Goal: Task Accomplishment & Management: Manage account settings

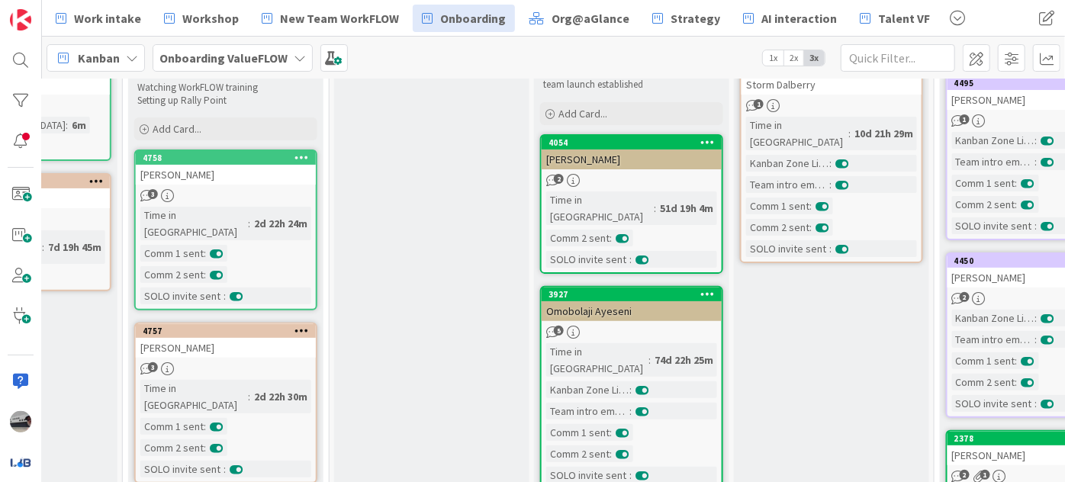
scroll to position [207, 561]
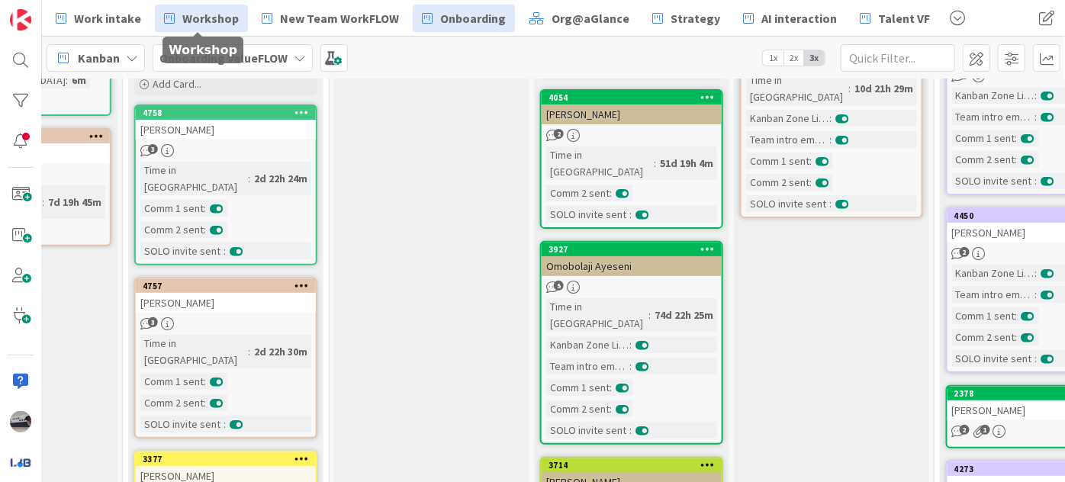
click at [205, 16] on span "Workshop" at bounding box center [210, 18] width 56 height 18
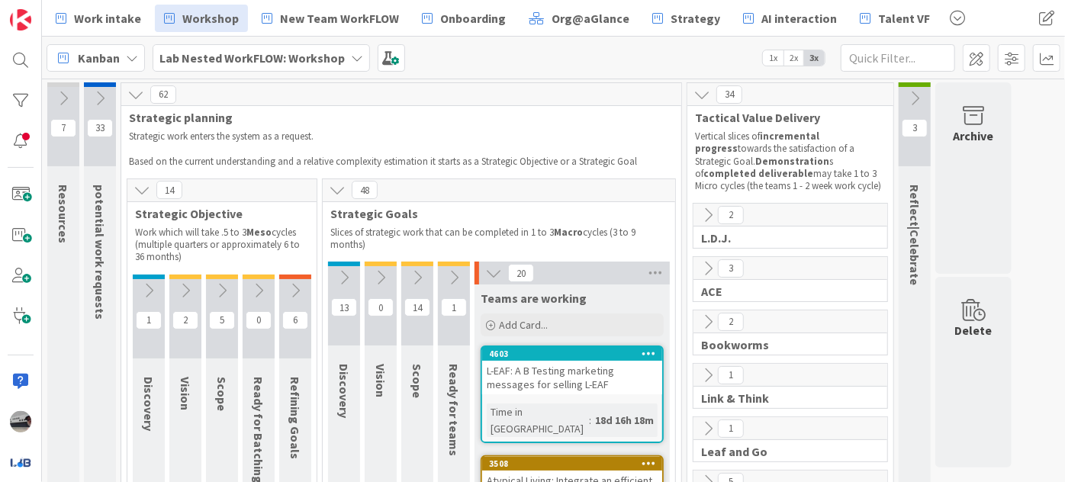
click at [294, 290] on icon at bounding box center [295, 290] width 17 height 17
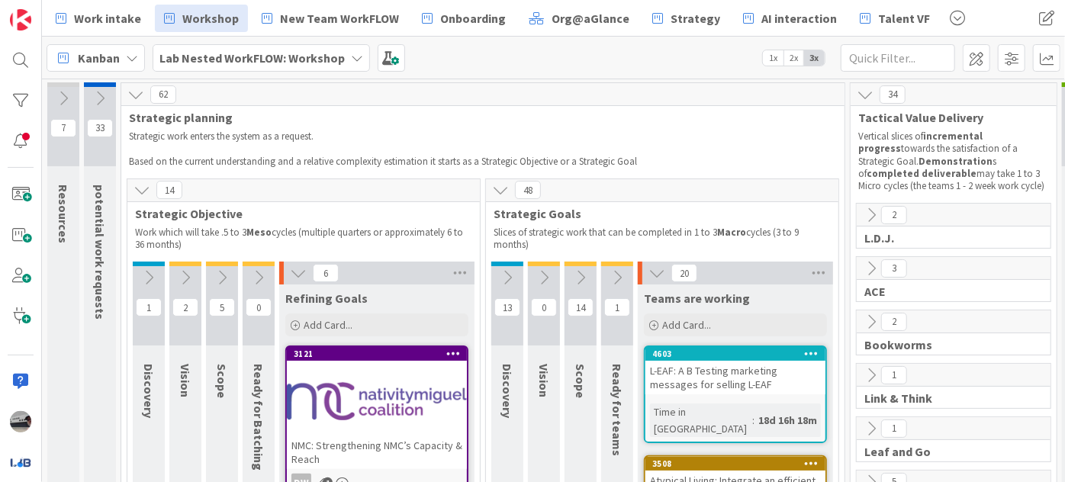
click at [503, 272] on icon at bounding box center [507, 277] width 17 height 17
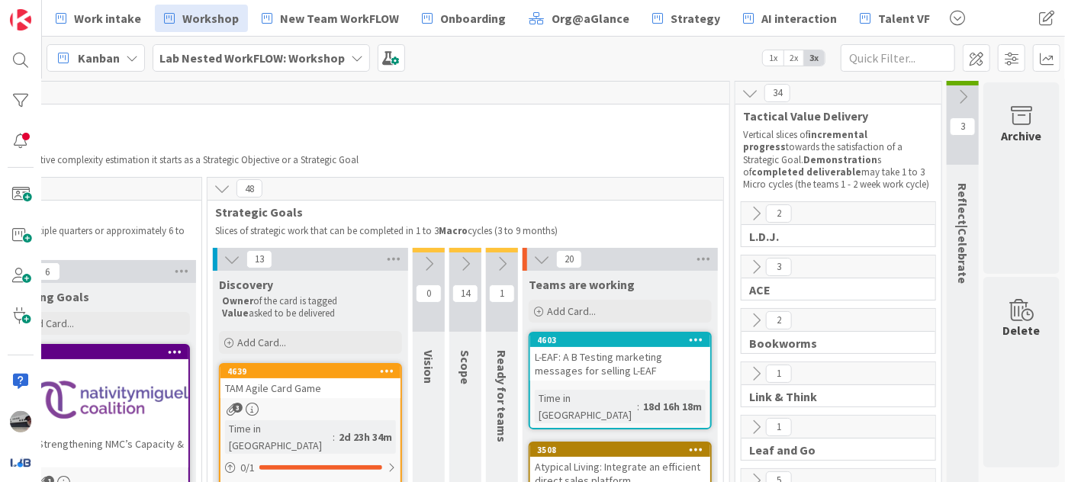
scroll to position [0, 287]
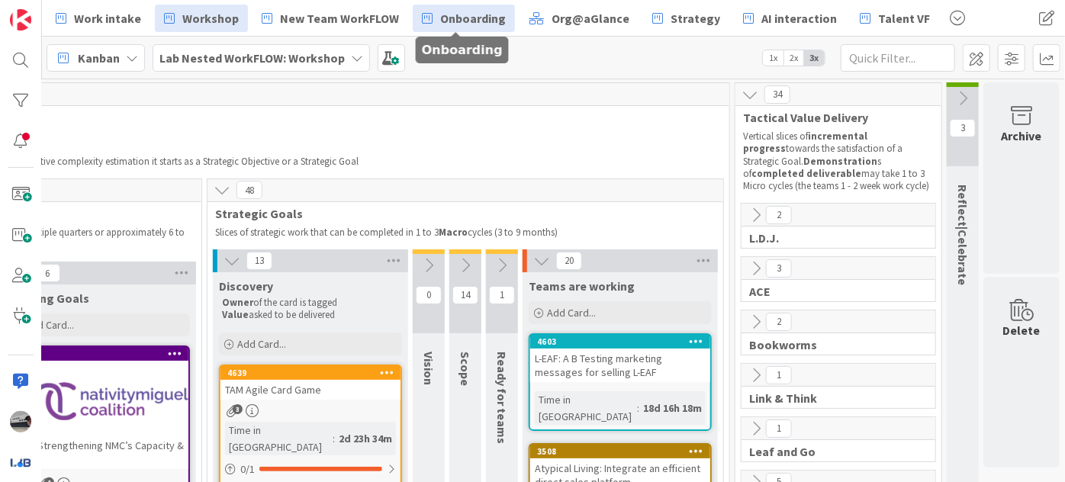
click at [464, 20] on span "Onboarding" at bounding box center [473, 18] width 66 height 18
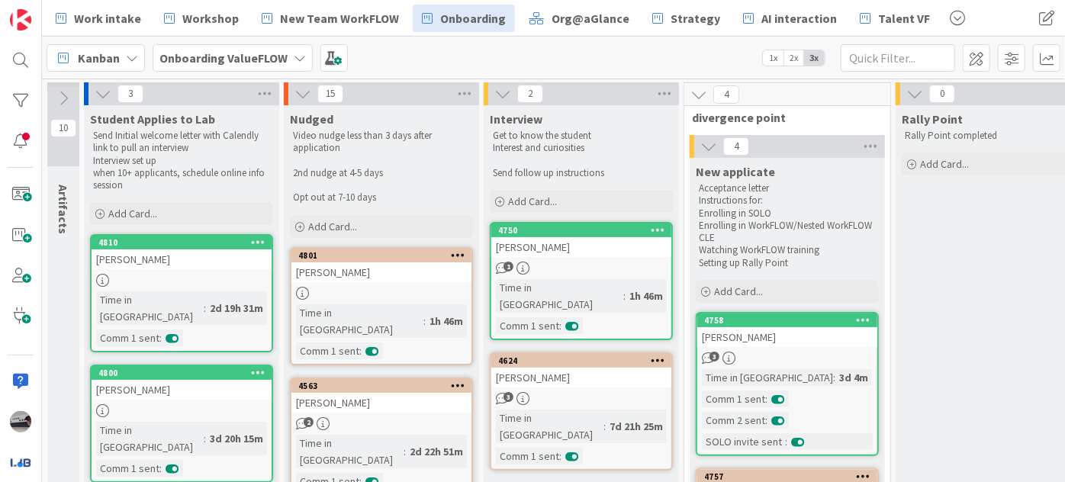
click at [61, 99] on icon at bounding box center [63, 98] width 17 height 17
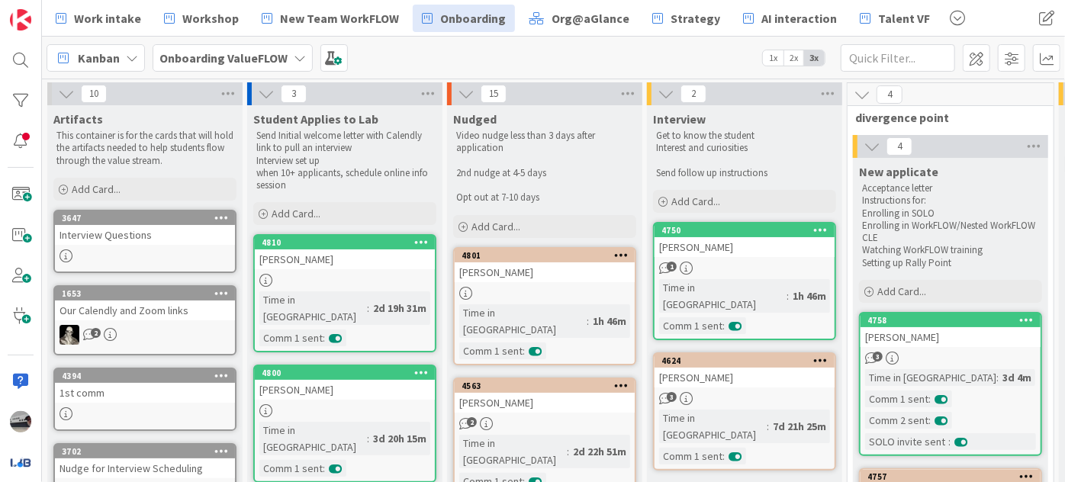
click at [61, 99] on icon at bounding box center [66, 93] width 17 height 17
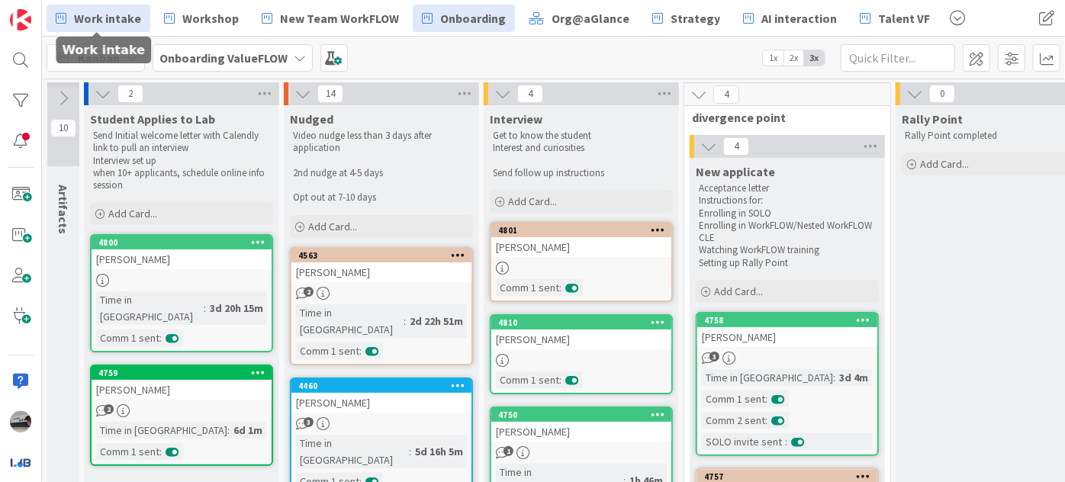
click at [124, 5] on link "Work intake" at bounding box center [99, 18] width 104 height 27
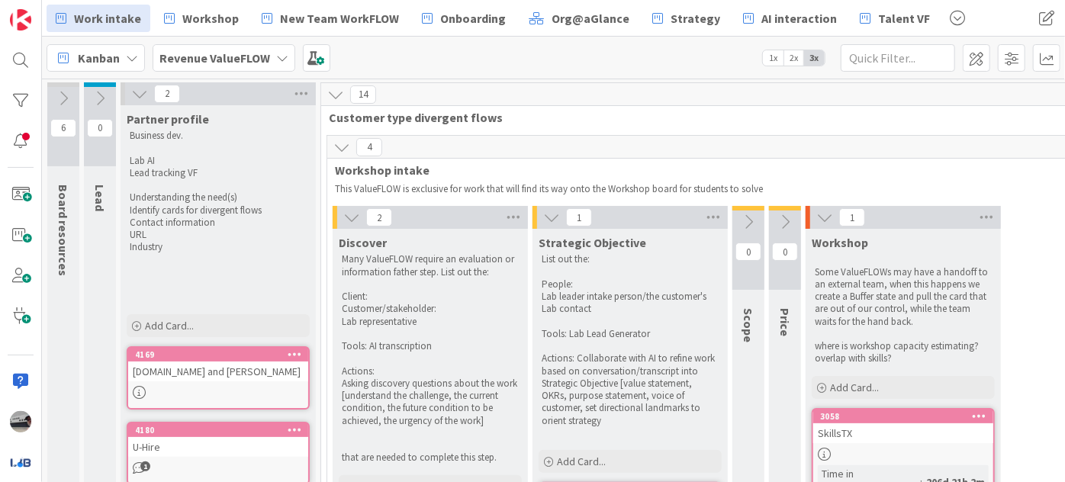
click at [337, 148] on icon at bounding box center [341, 147] width 17 height 17
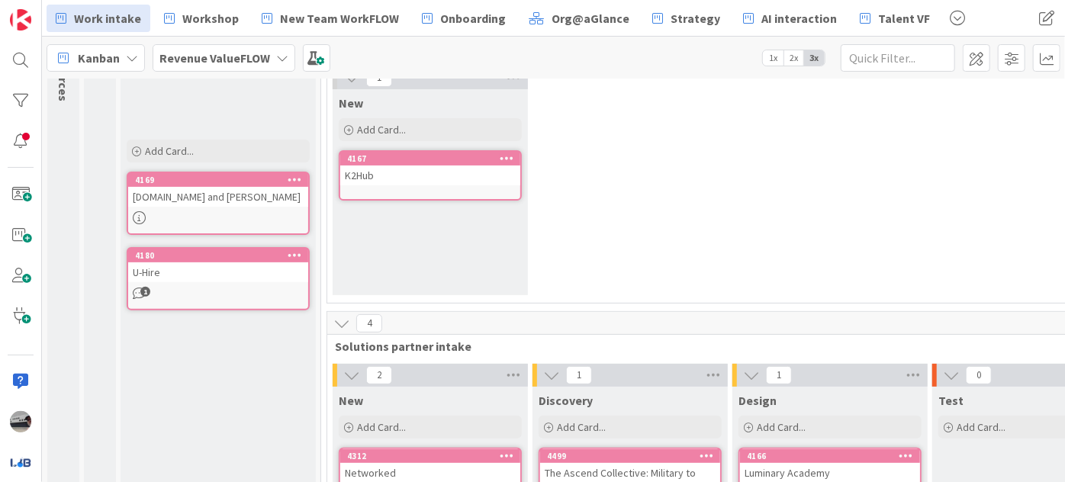
scroll to position [277, 0]
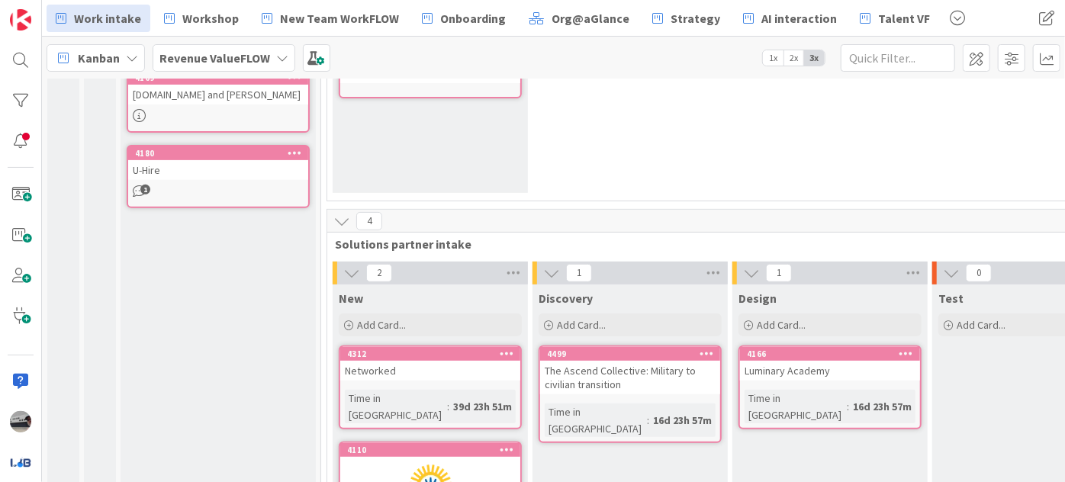
click at [853, 382] on link "4166 Luminary Academy Time in [GEOGRAPHIC_DATA] : 16d 23h 57m" at bounding box center [829, 387] width 183 height 84
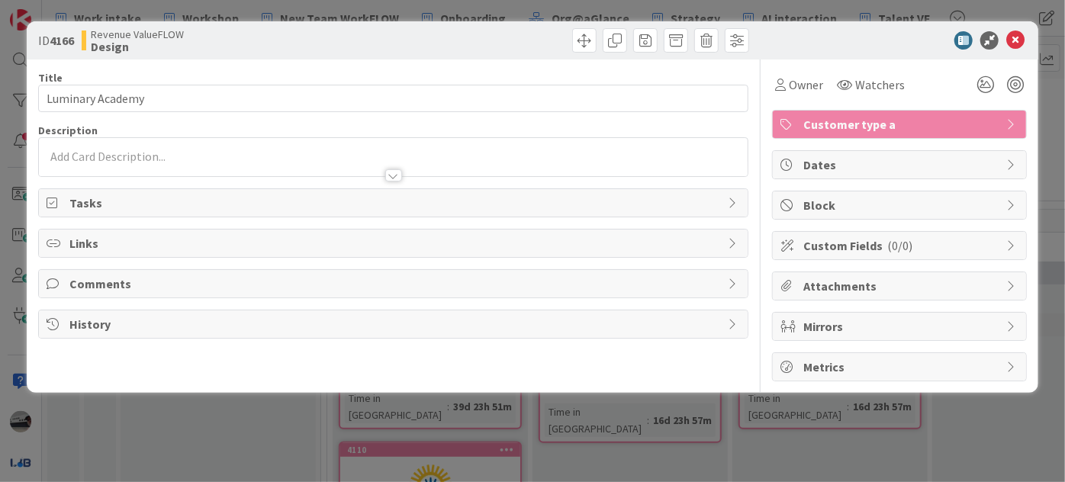
click at [388, 172] on div at bounding box center [393, 175] width 17 height 12
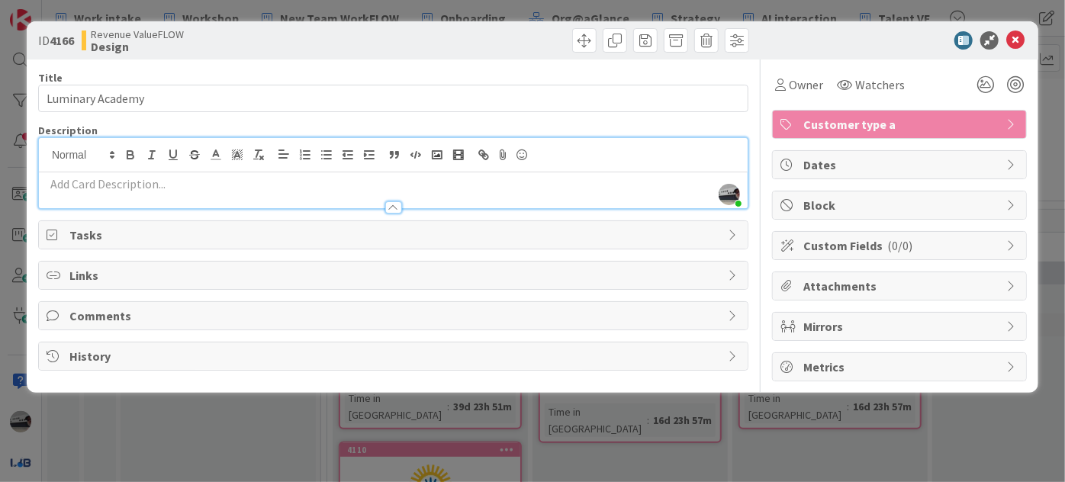
click at [138, 239] on span "Tasks" at bounding box center [394, 235] width 650 height 18
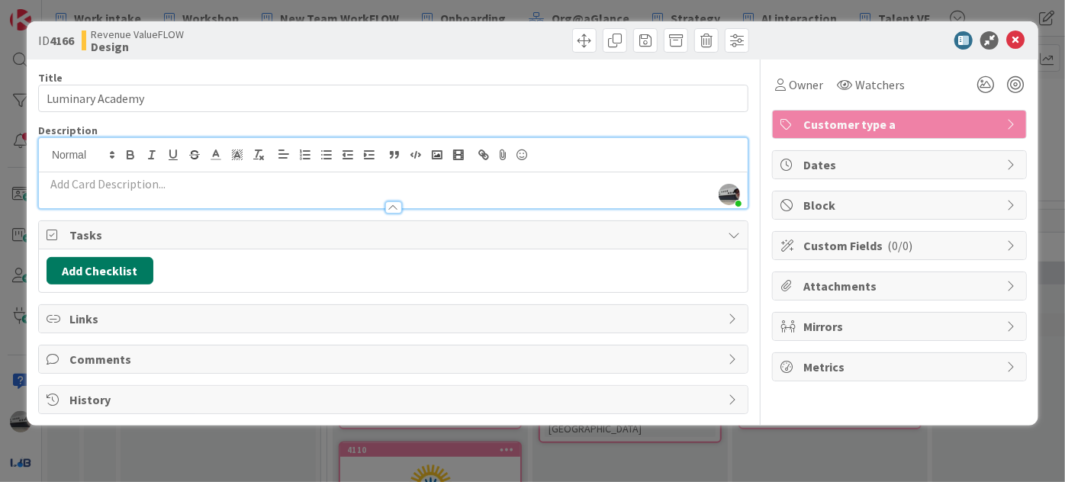
click at [127, 268] on button "Add Checklist" at bounding box center [100, 270] width 107 height 27
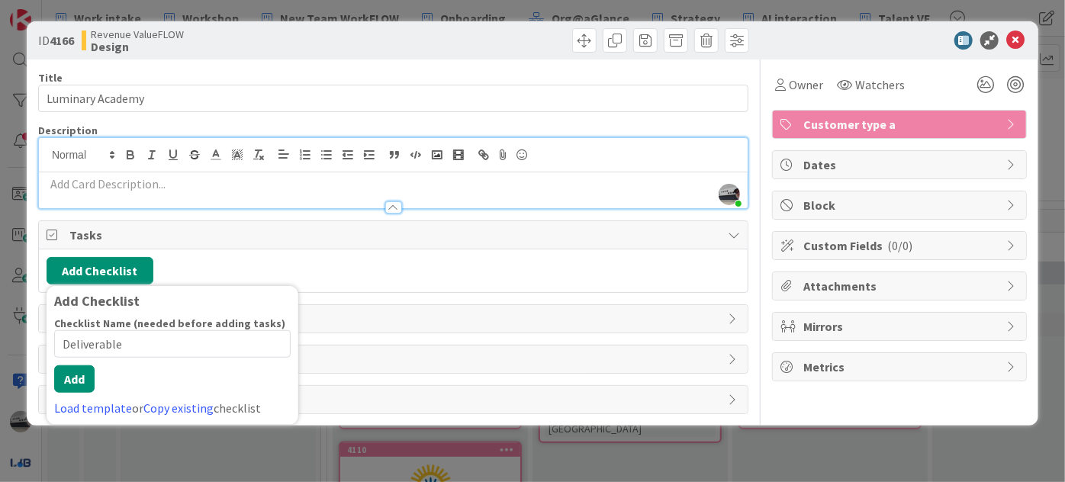
type input "Deliverables"
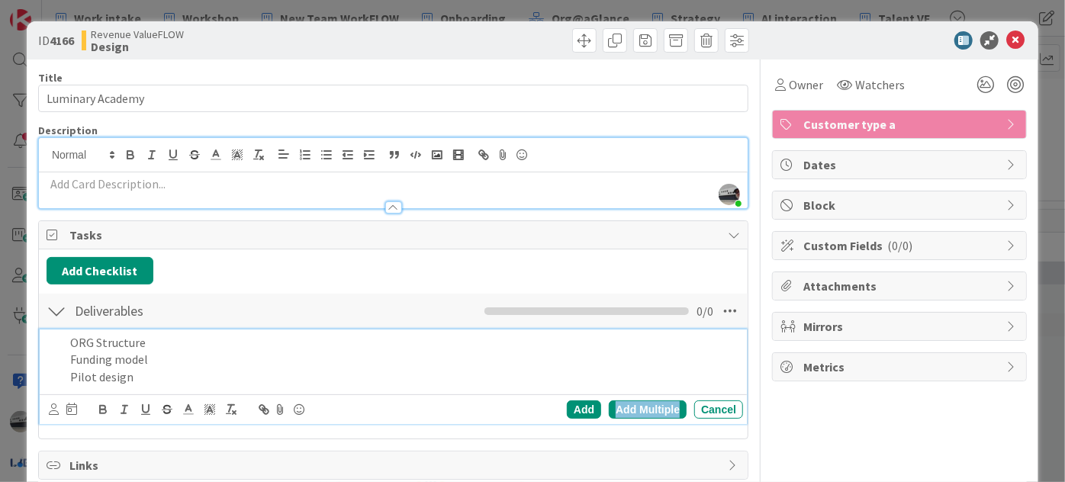
click at [641, 404] on div "Add Multiple" at bounding box center [648, 409] width 78 height 18
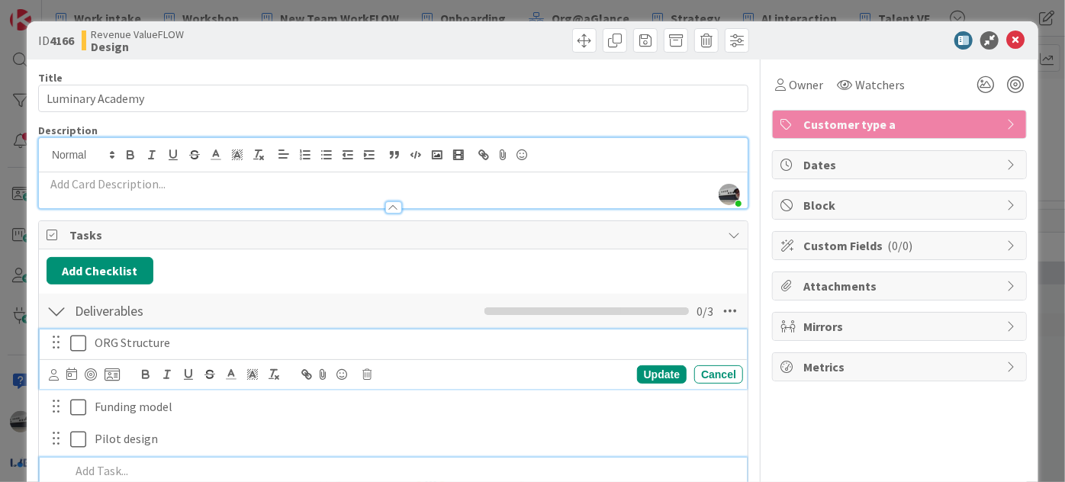
click at [346, 347] on p "ORG Structure" at bounding box center [416, 343] width 642 height 18
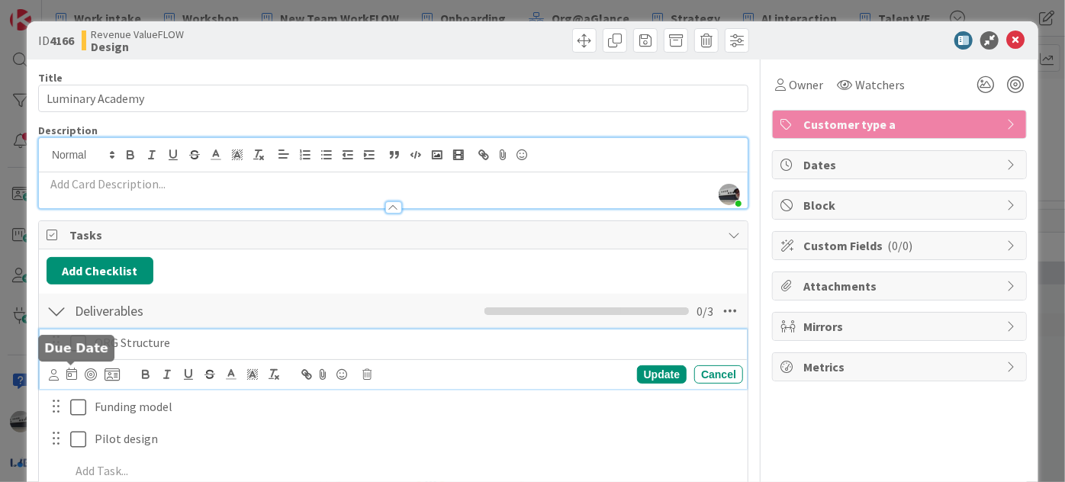
click at [73, 371] on icon at bounding box center [71, 374] width 11 height 12
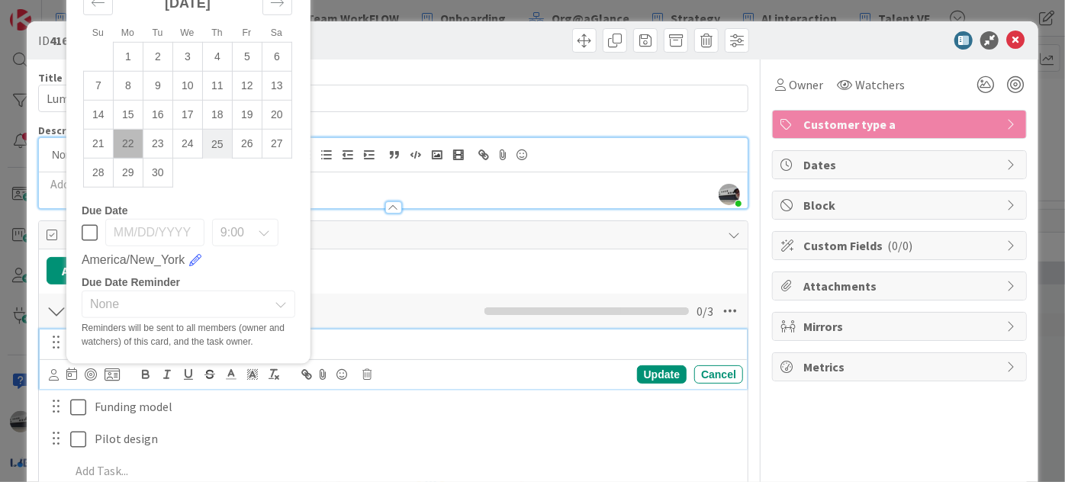
click at [214, 136] on td "25" at bounding box center [217, 144] width 30 height 29
type input "[DATE]"
click at [657, 374] on div "Update" at bounding box center [662, 374] width 50 height 18
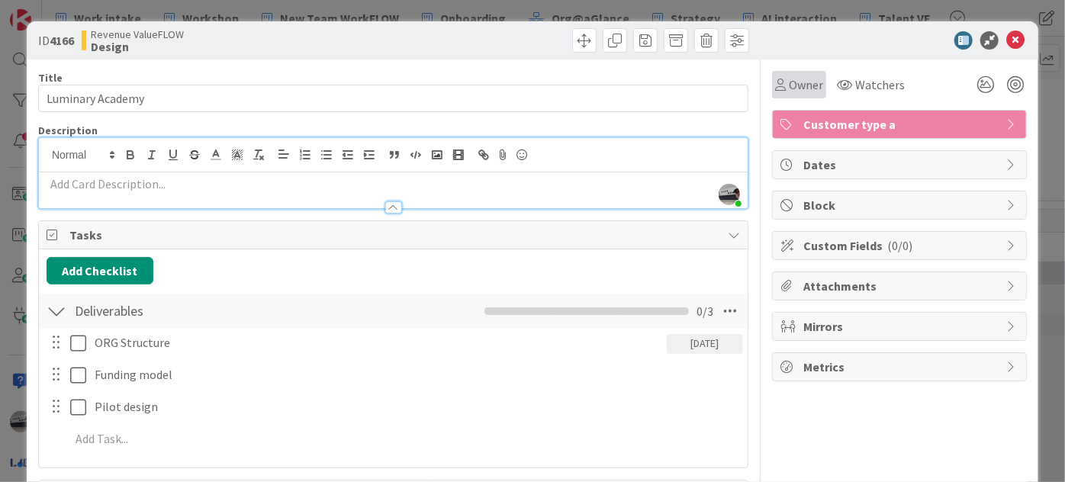
click at [776, 87] on div "Owner" at bounding box center [799, 84] width 48 height 18
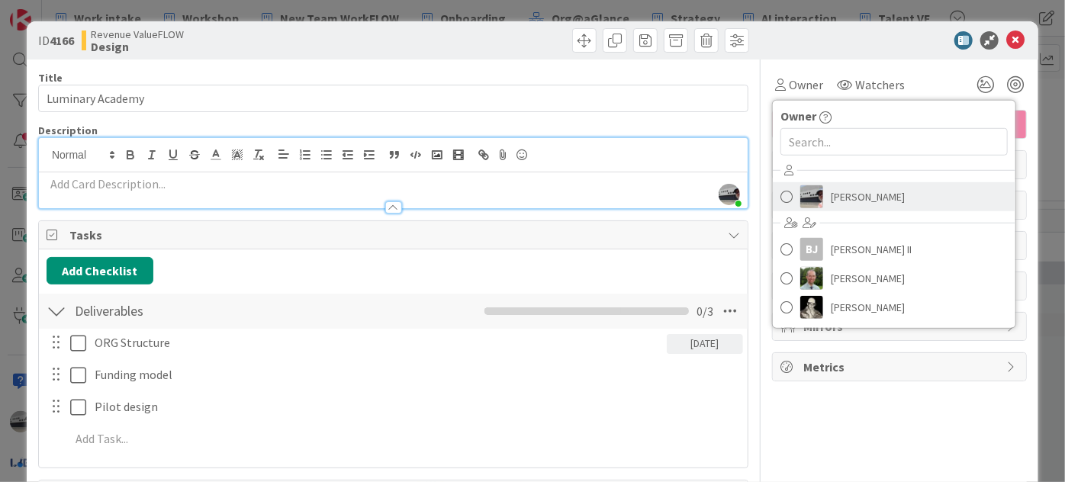
click at [804, 201] on img at bounding box center [811, 196] width 23 height 23
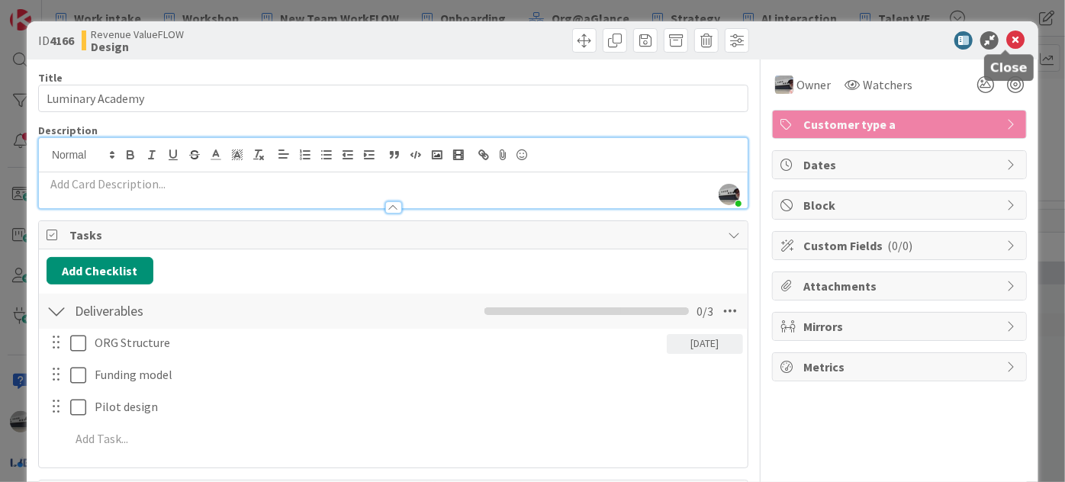
click at [1007, 43] on icon at bounding box center [1015, 40] width 18 height 18
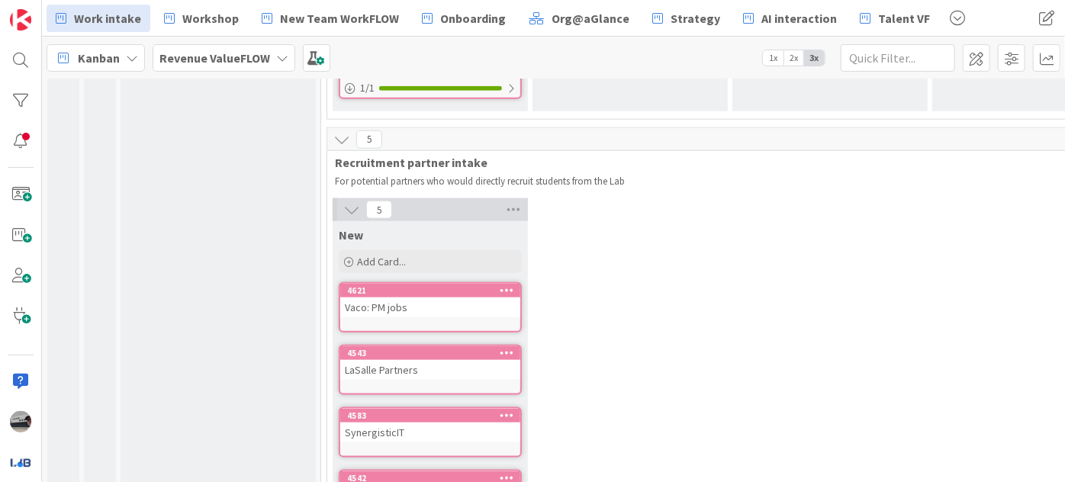
scroll to position [768, 0]
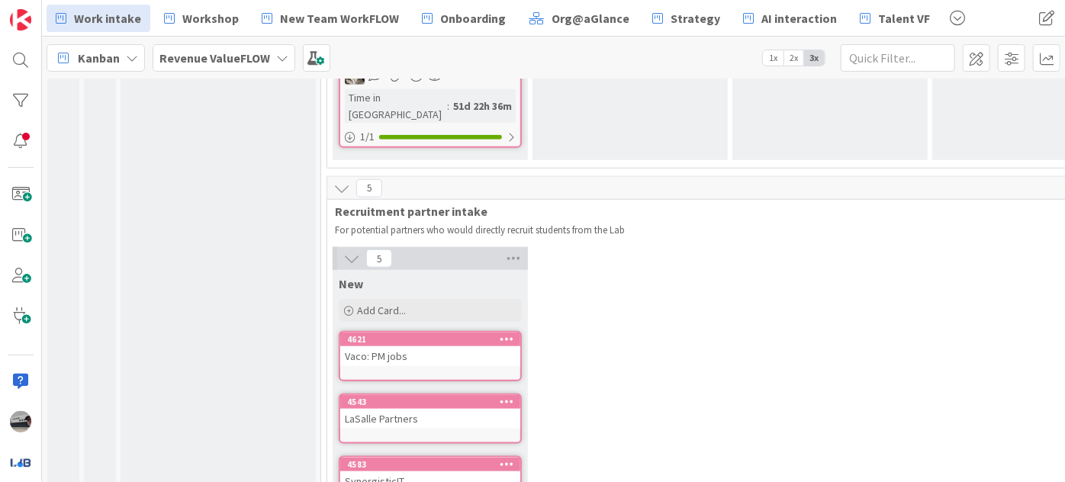
click at [343, 250] on icon at bounding box center [351, 258] width 17 height 17
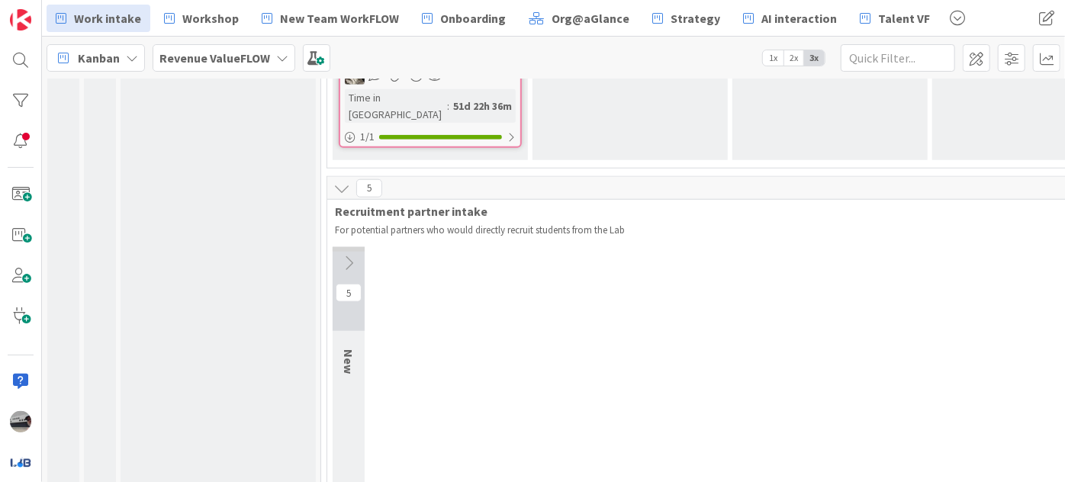
click at [340, 180] on icon at bounding box center [341, 188] width 17 height 17
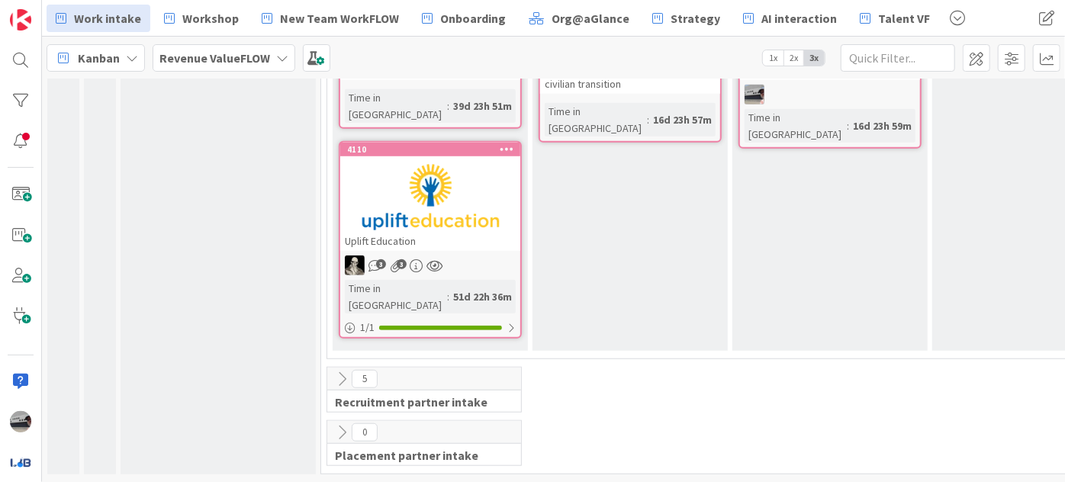
scroll to position [550, 0]
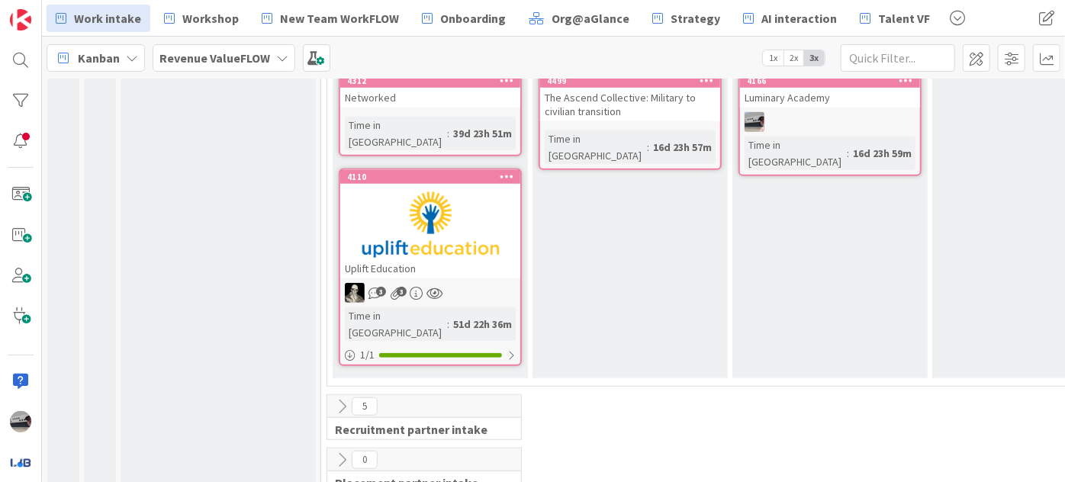
click at [343, 398] on icon at bounding box center [341, 406] width 17 height 17
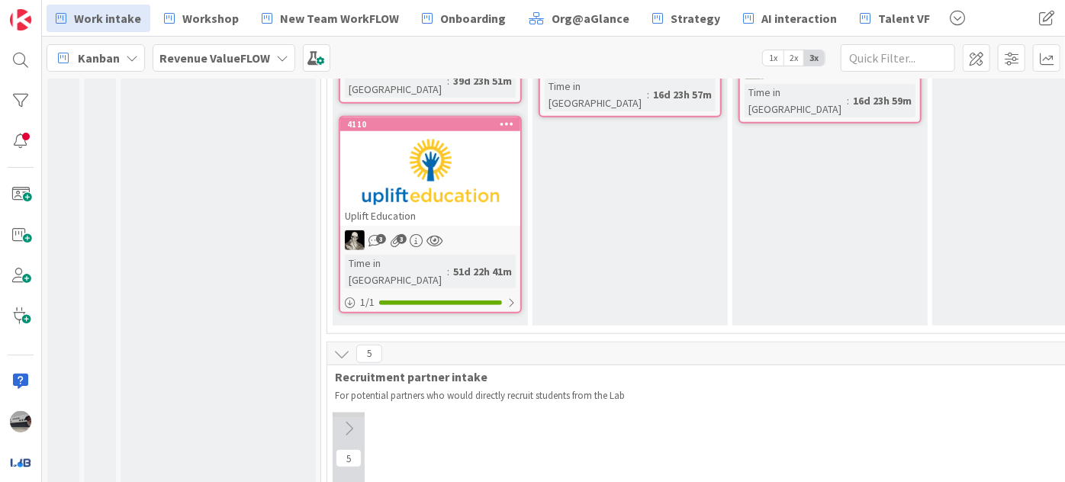
scroll to position [758, 0]
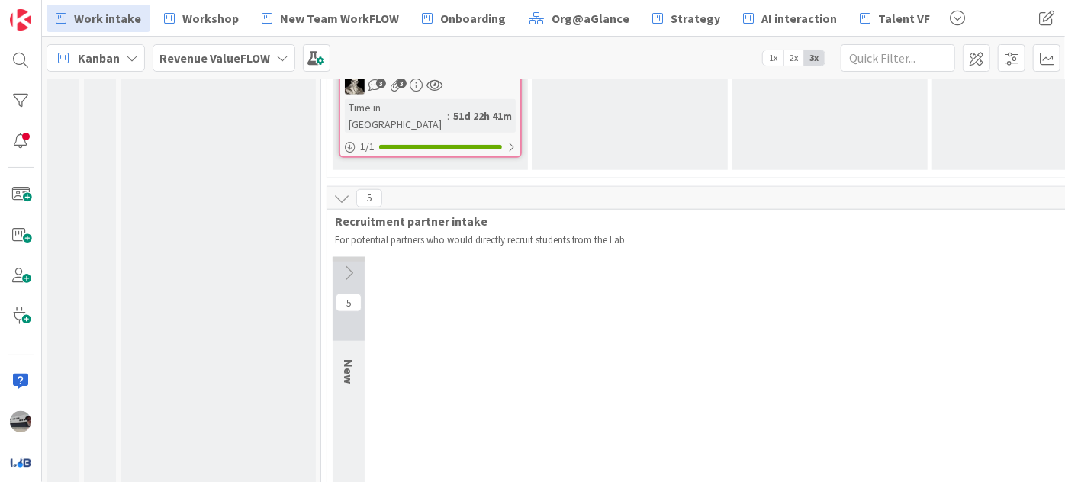
click at [337, 190] on icon at bounding box center [341, 198] width 17 height 17
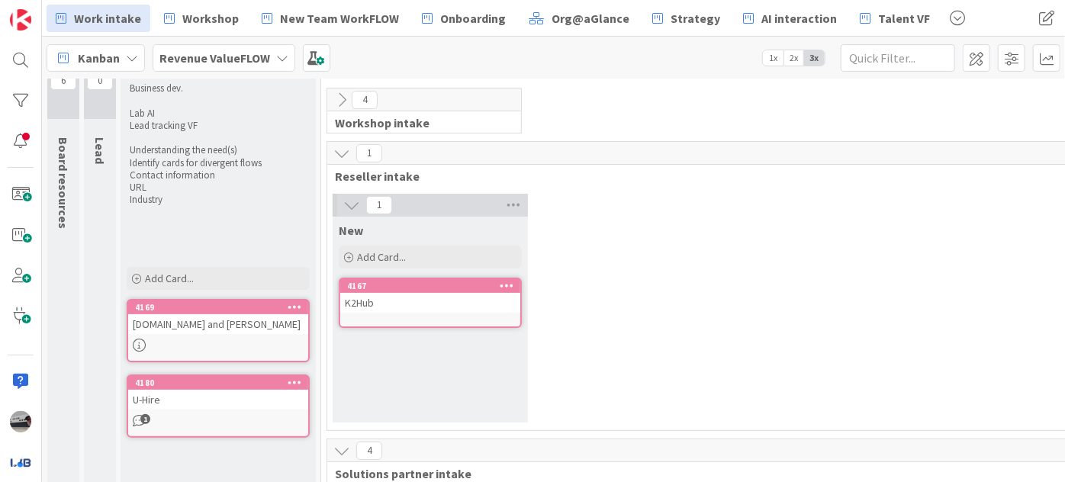
scroll to position [0, 0]
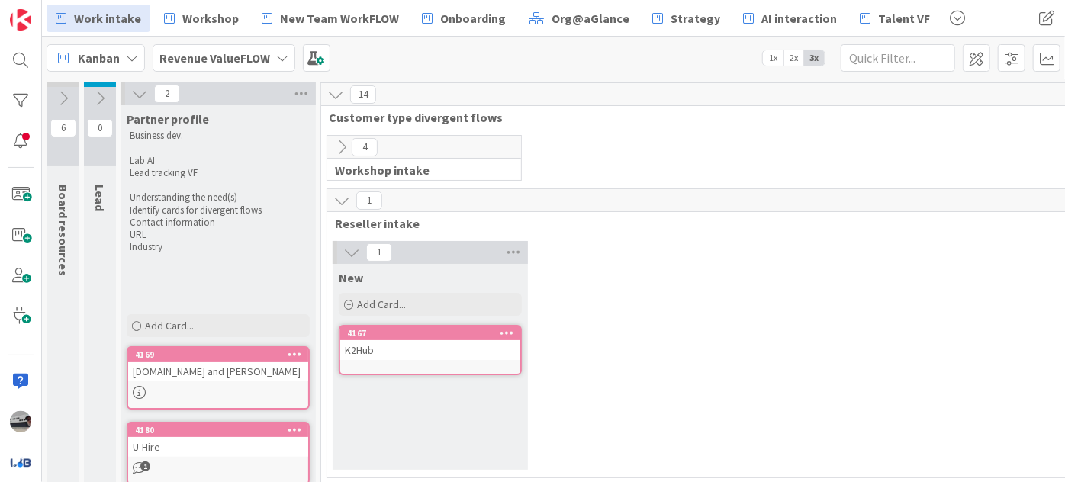
click at [132, 93] on icon at bounding box center [139, 93] width 17 height 17
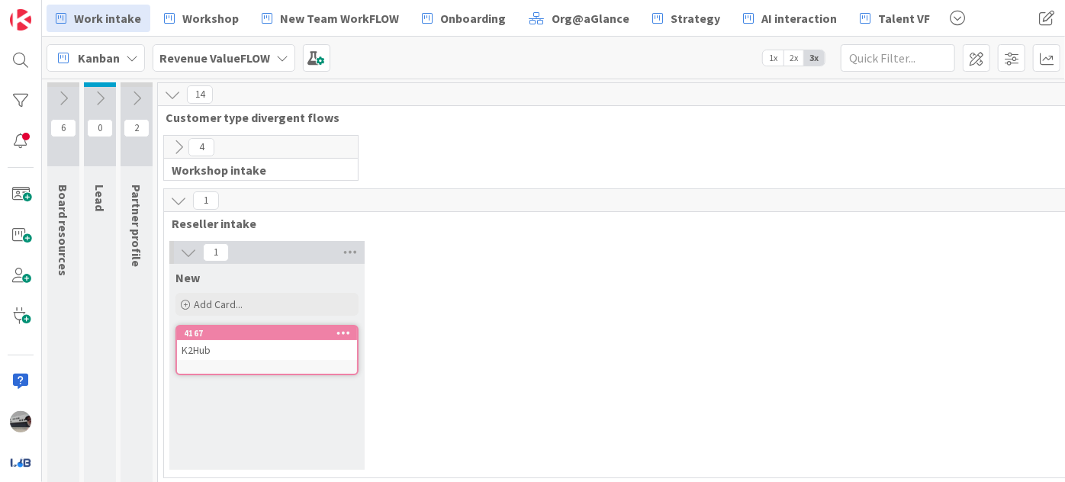
click at [138, 97] on icon at bounding box center [136, 98] width 17 height 17
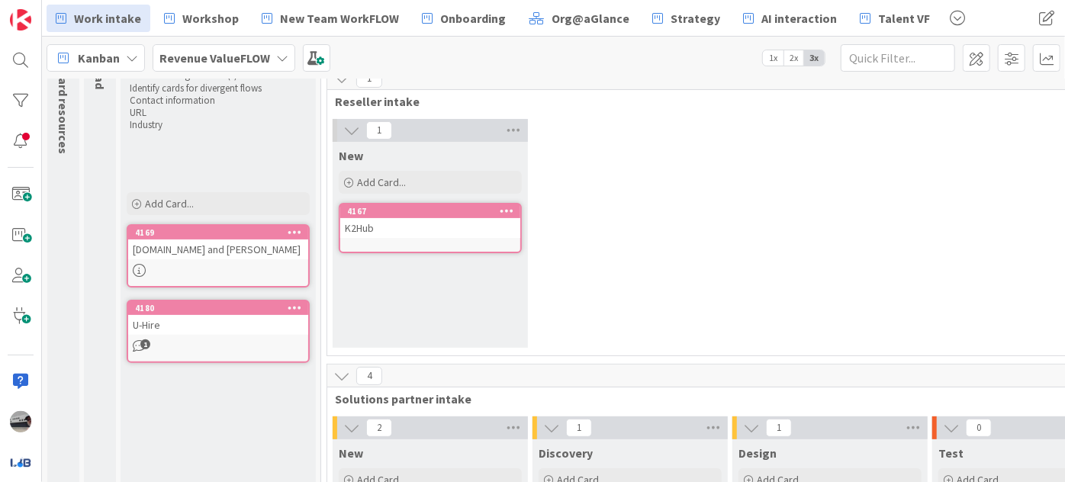
scroll to position [207, 0]
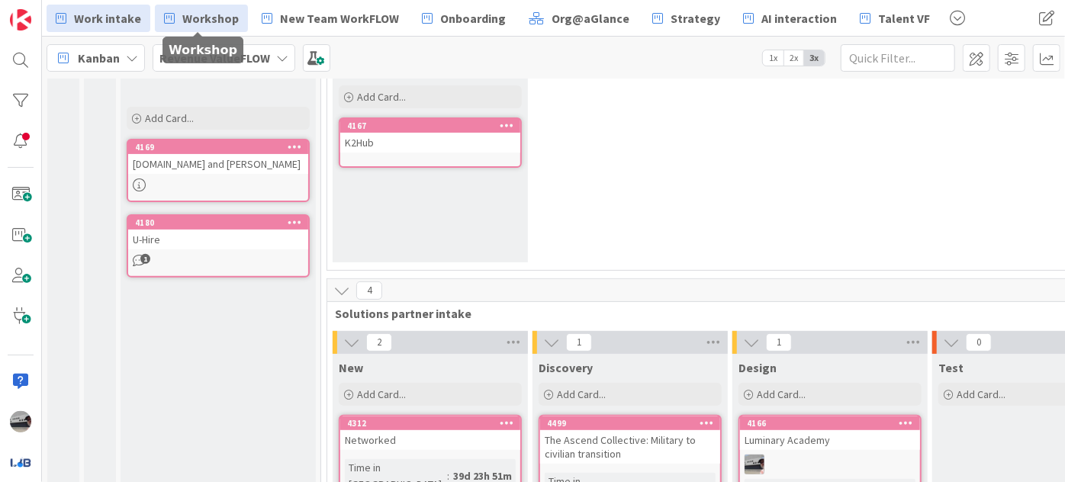
click at [209, 5] on link "Workshop" at bounding box center [201, 18] width 93 height 27
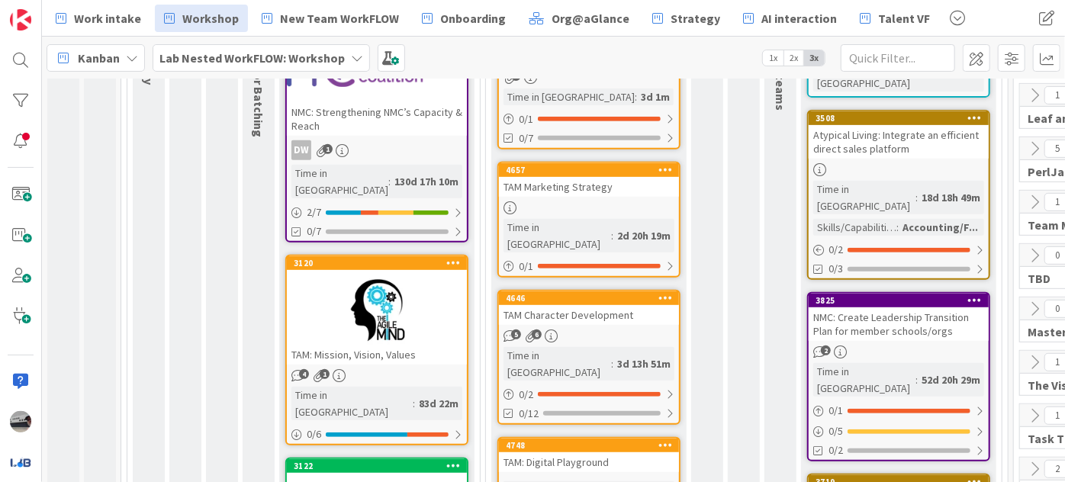
scroll to position [416, 0]
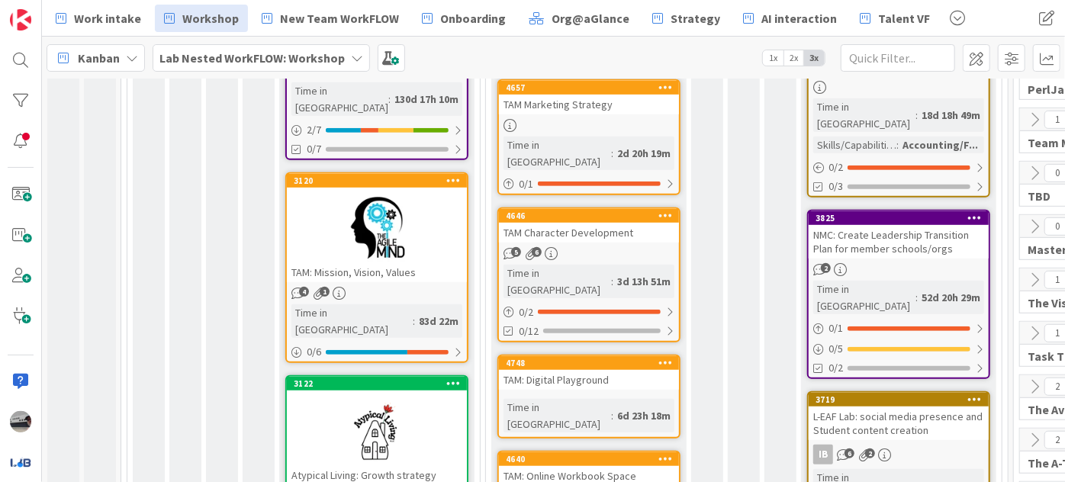
click at [325, 195] on div at bounding box center [377, 228] width 180 height 69
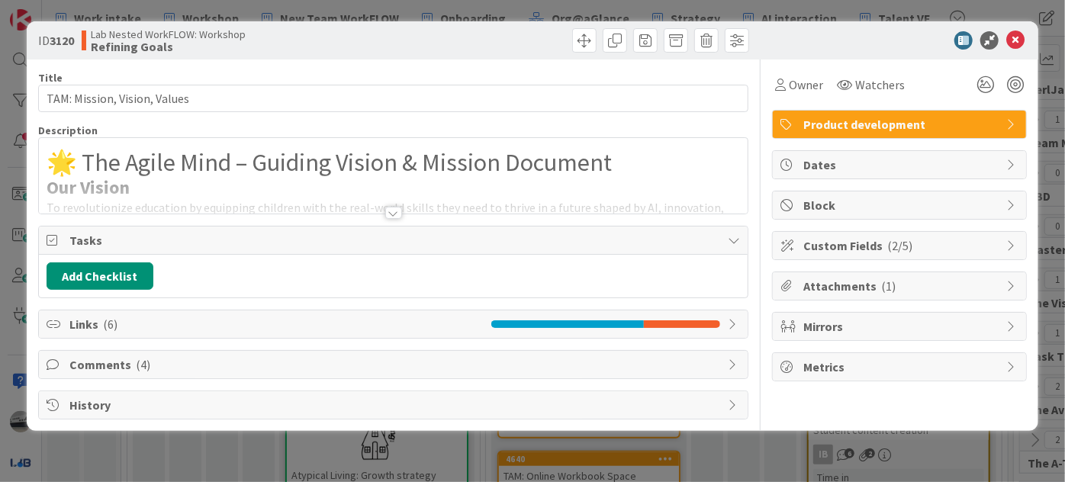
click at [388, 210] on div at bounding box center [393, 213] width 17 height 12
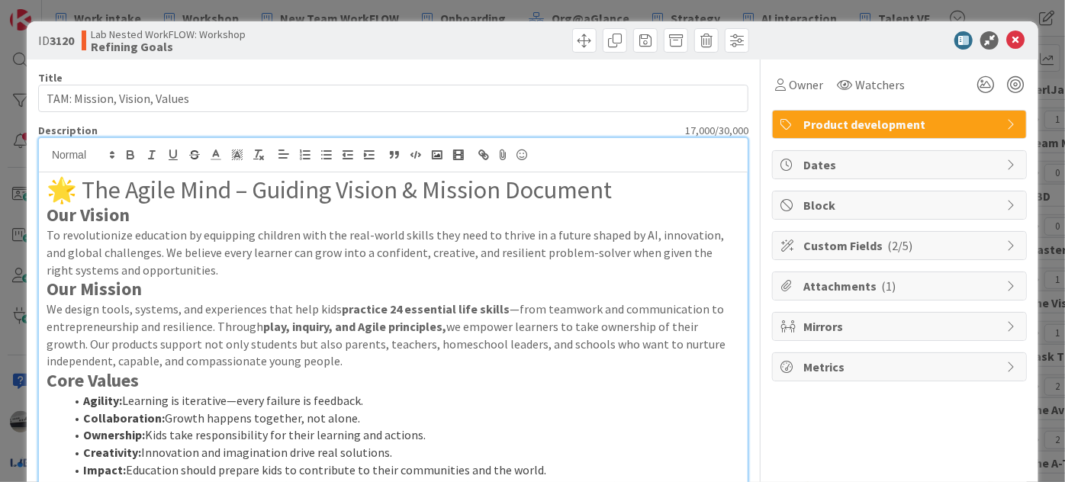
click at [1009, 284] on div "Attachments ( 1 )" at bounding box center [898, 285] width 253 height 27
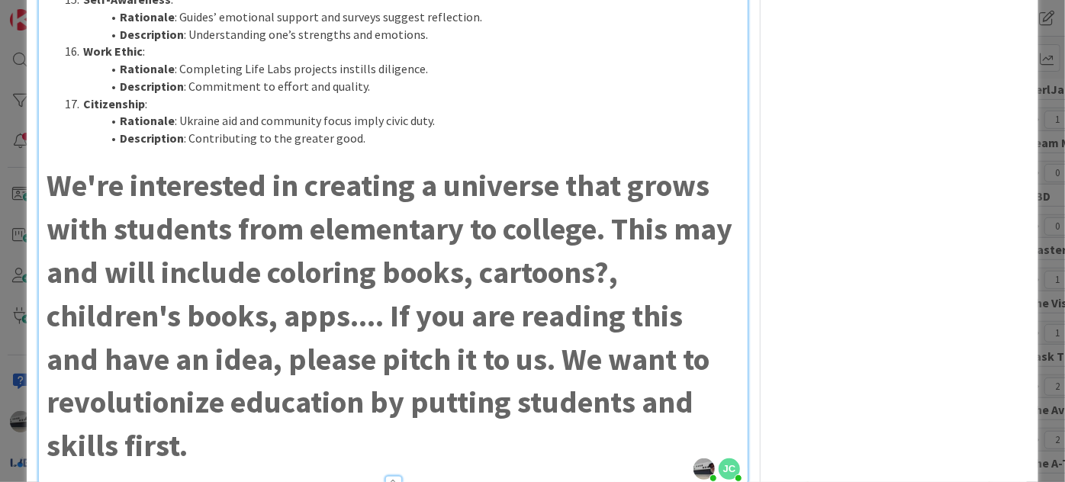
scroll to position [2350, 0]
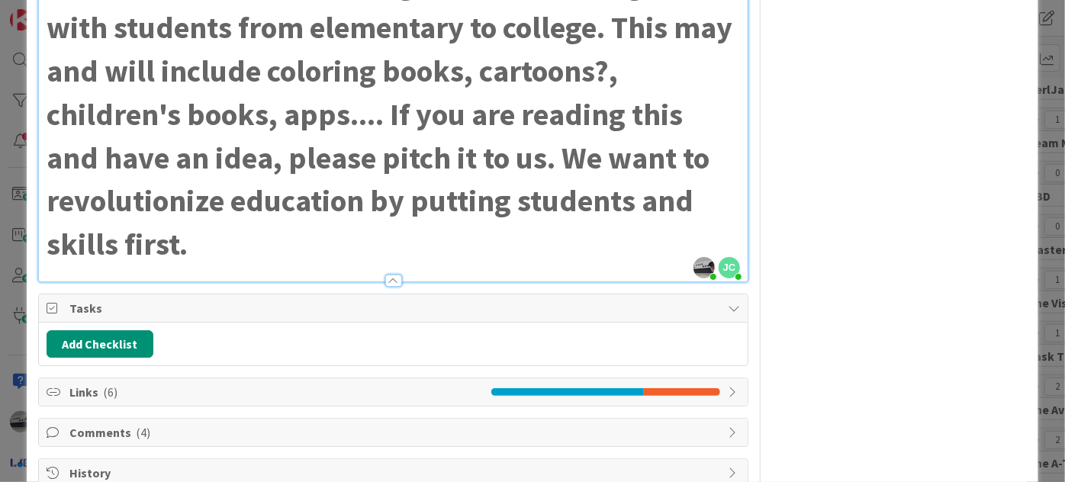
click at [727, 386] on icon at bounding box center [733, 392] width 12 height 12
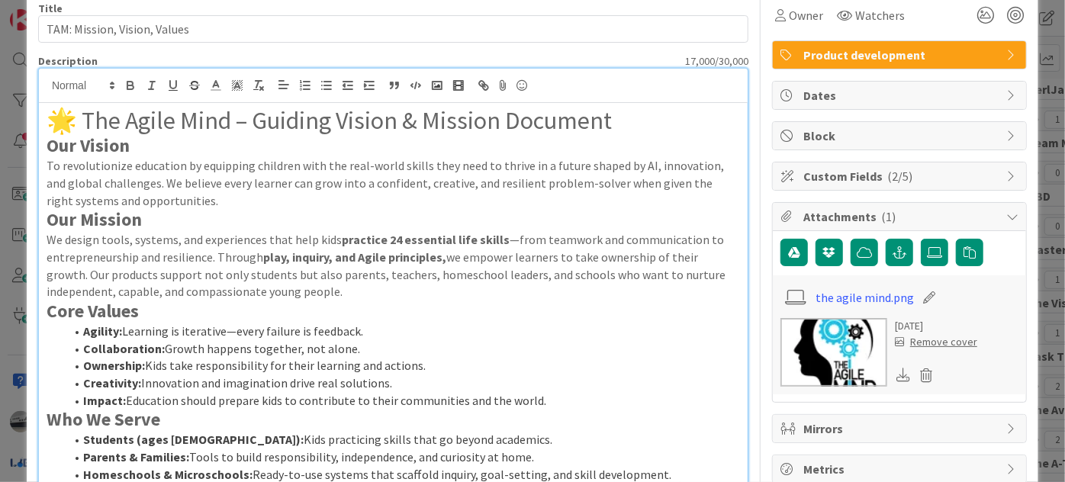
scroll to position [0, 0]
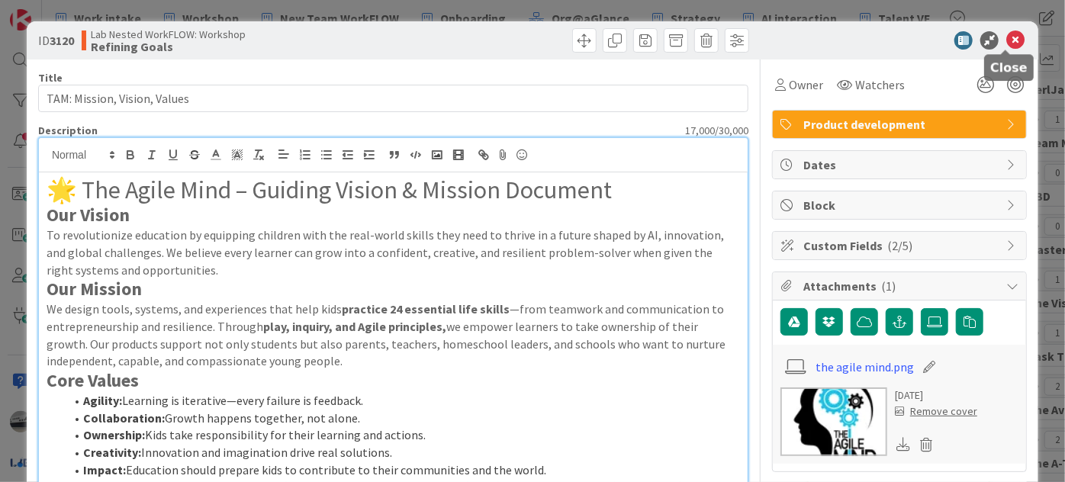
click at [1006, 41] on icon at bounding box center [1015, 40] width 18 height 18
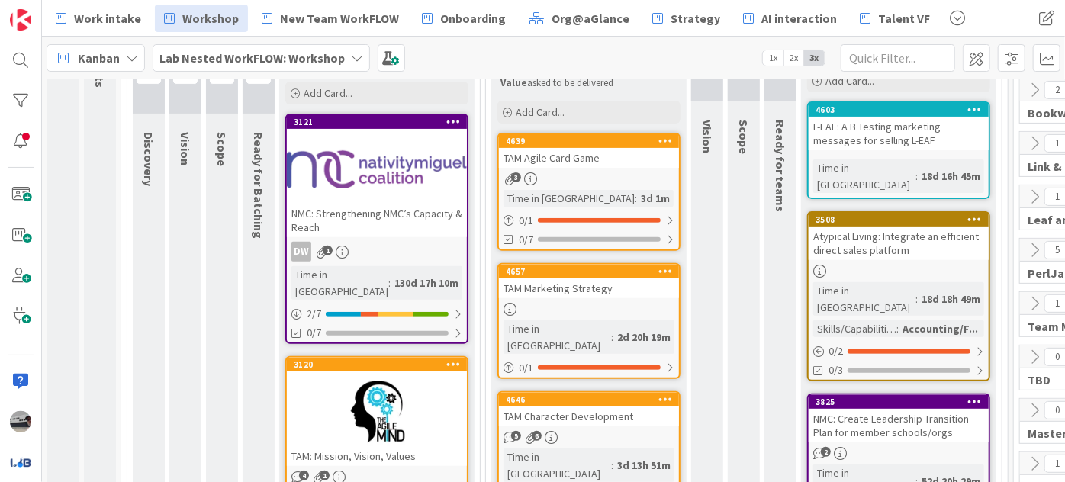
scroll to position [346, 0]
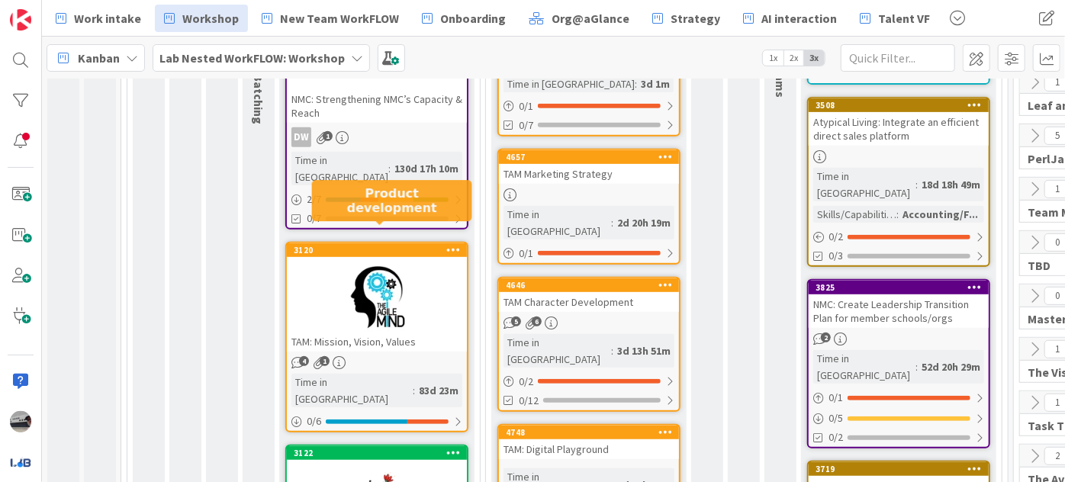
click at [370, 266] on div at bounding box center [377, 297] width 180 height 69
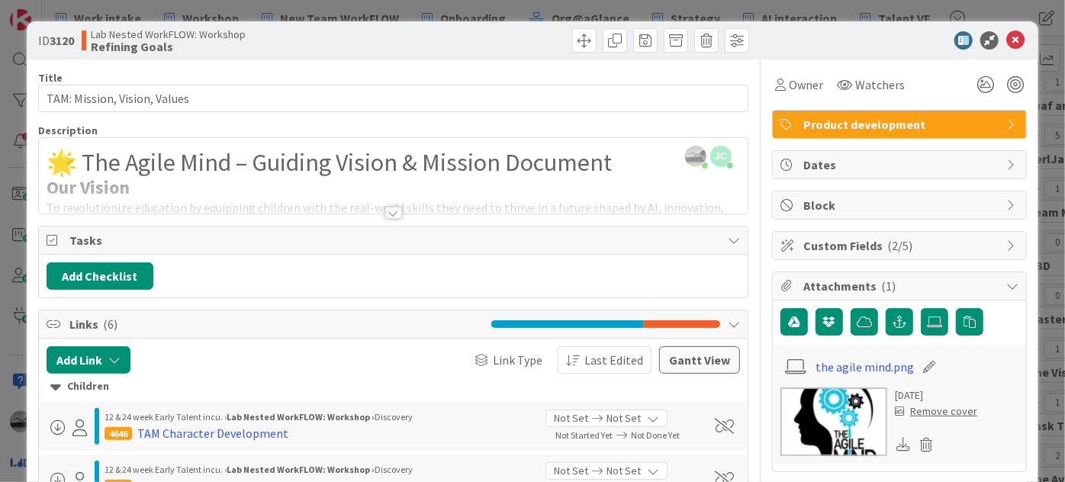
click at [390, 207] on div at bounding box center [393, 213] width 17 height 12
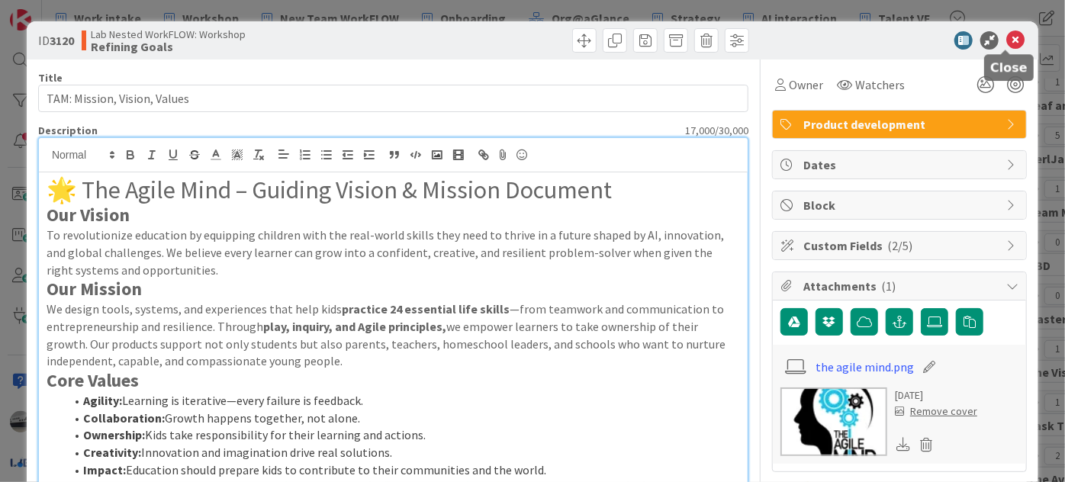
click at [1006, 40] on icon at bounding box center [1015, 40] width 18 height 18
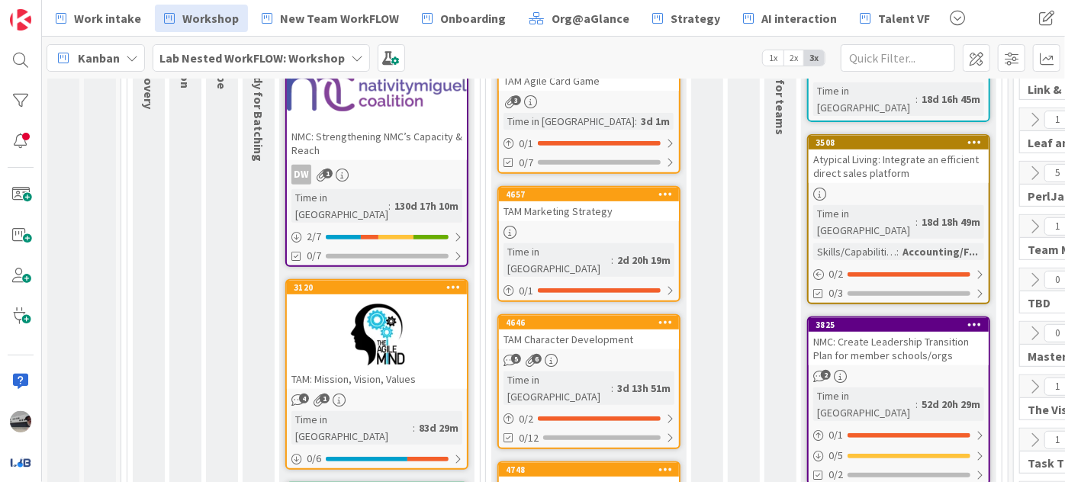
scroll to position [277, 0]
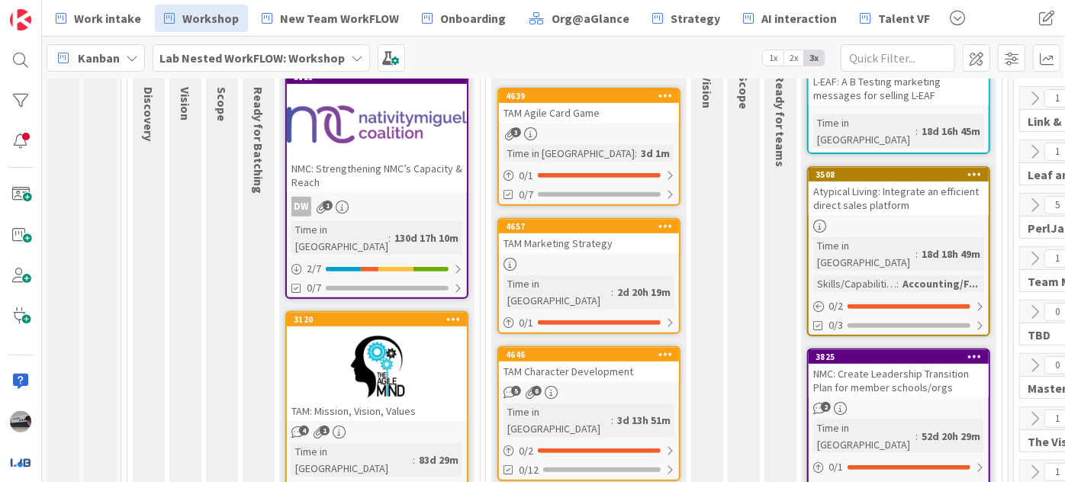
click at [576, 108] on div "TAM Agile Card Game" at bounding box center [589, 113] width 180 height 20
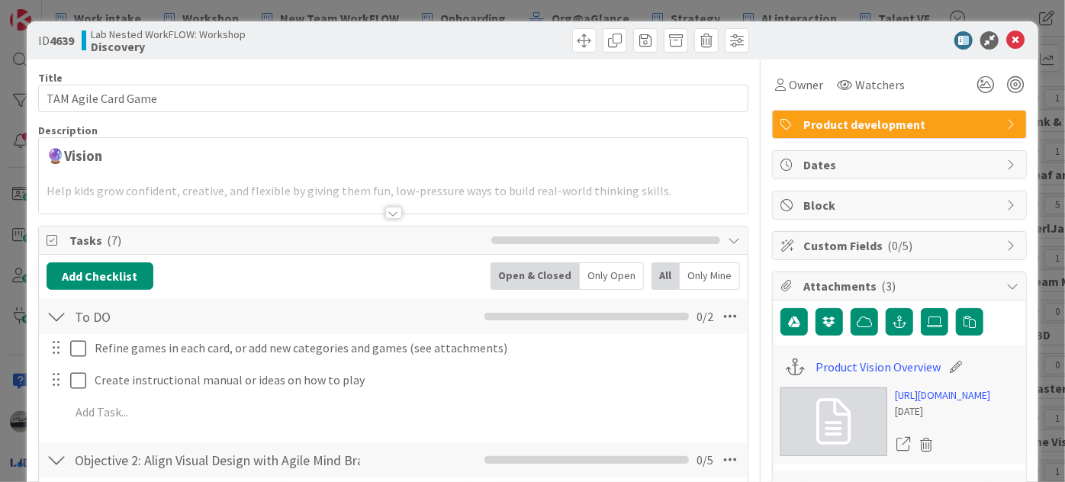
click at [390, 207] on div at bounding box center [393, 213] width 17 height 12
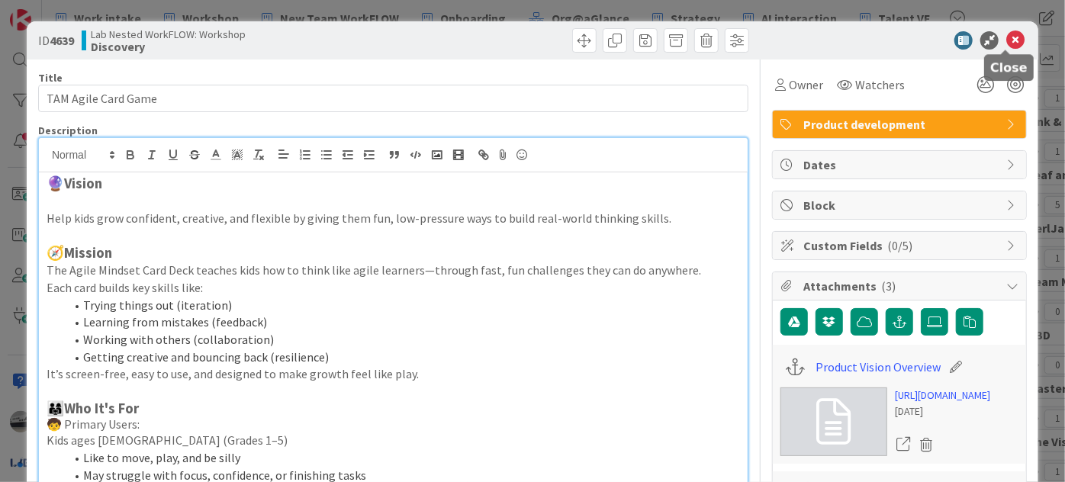
click at [1010, 37] on icon at bounding box center [1015, 40] width 18 height 18
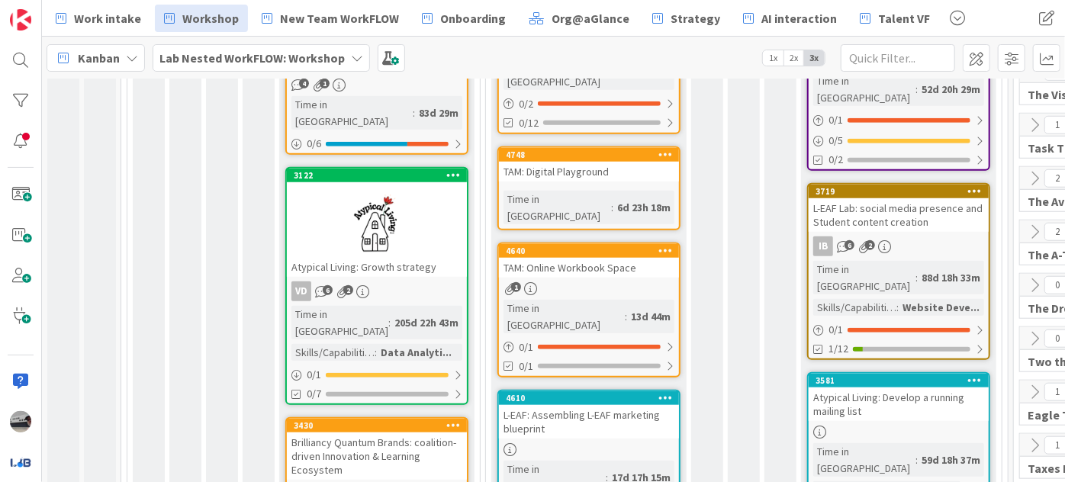
scroll to position [346, 0]
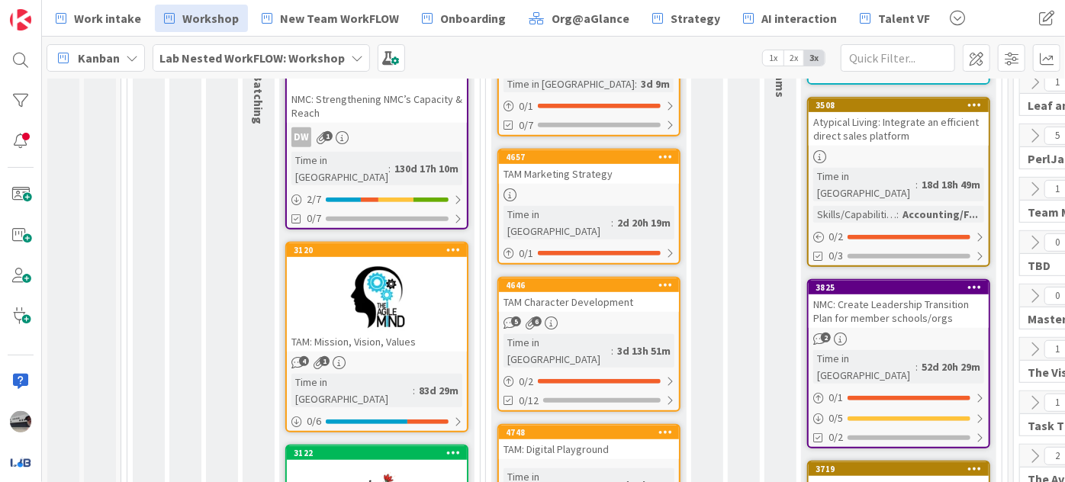
click at [323, 263] on div at bounding box center [377, 297] width 180 height 69
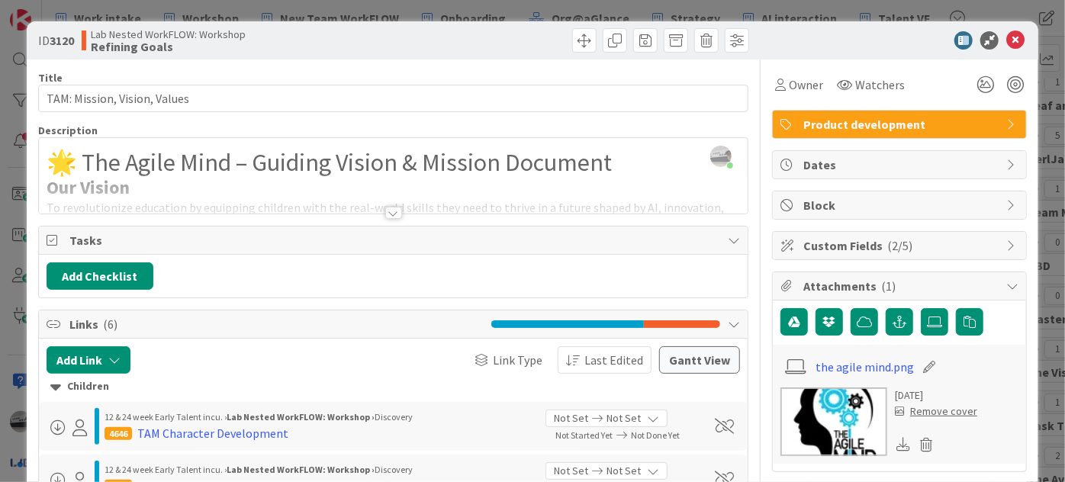
click at [390, 212] on div at bounding box center [393, 213] width 17 height 12
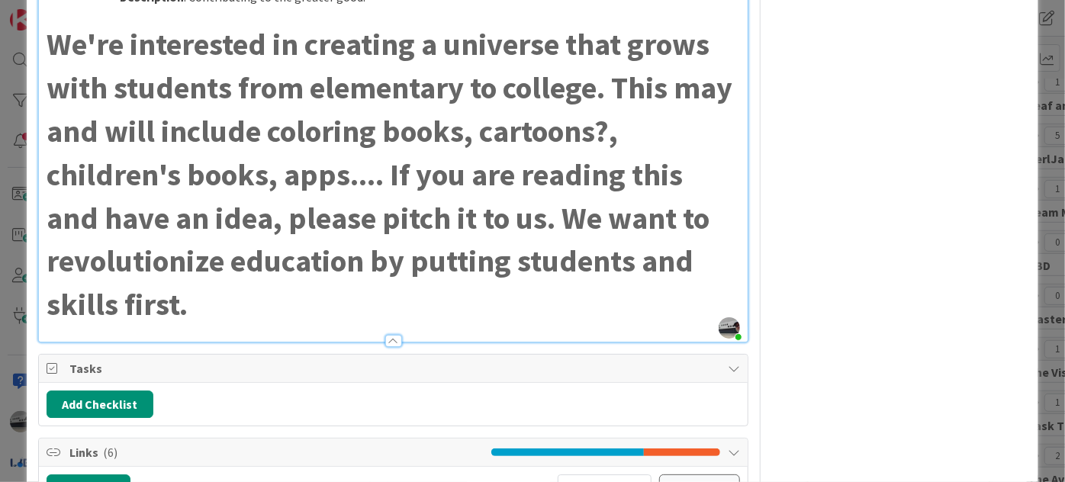
scroll to position [2288, 0]
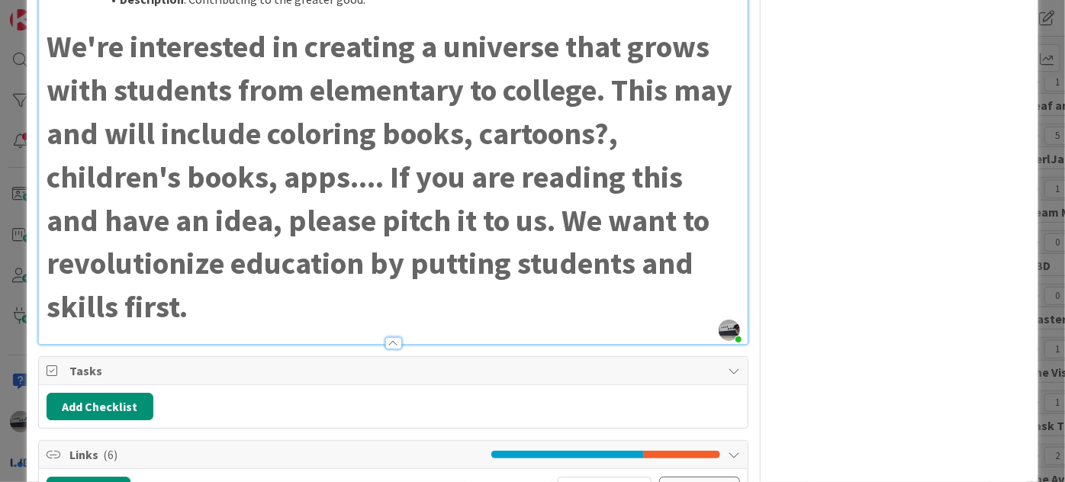
click at [727, 364] on icon at bounding box center [733, 370] width 12 height 12
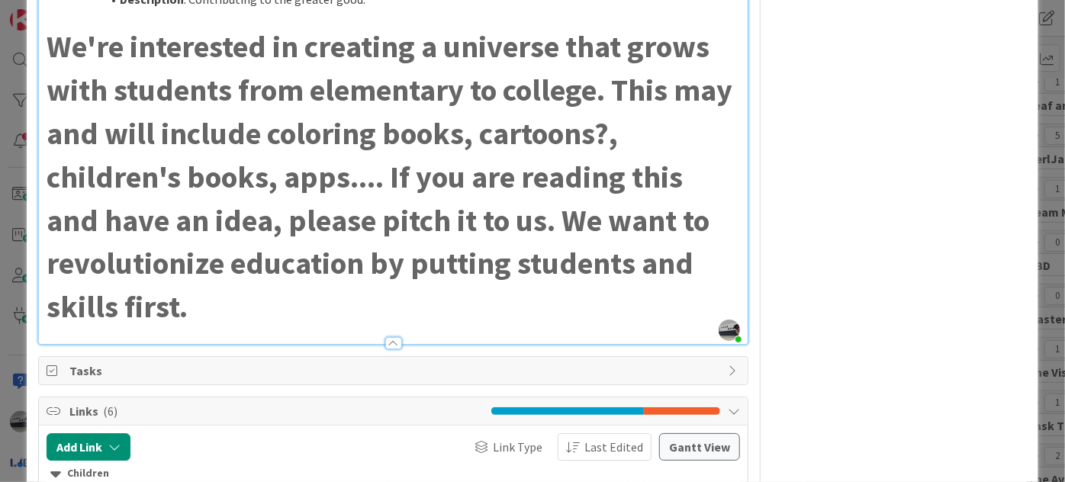
click at [727, 364] on icon at bounding box center [733, 370] width 12 height 12
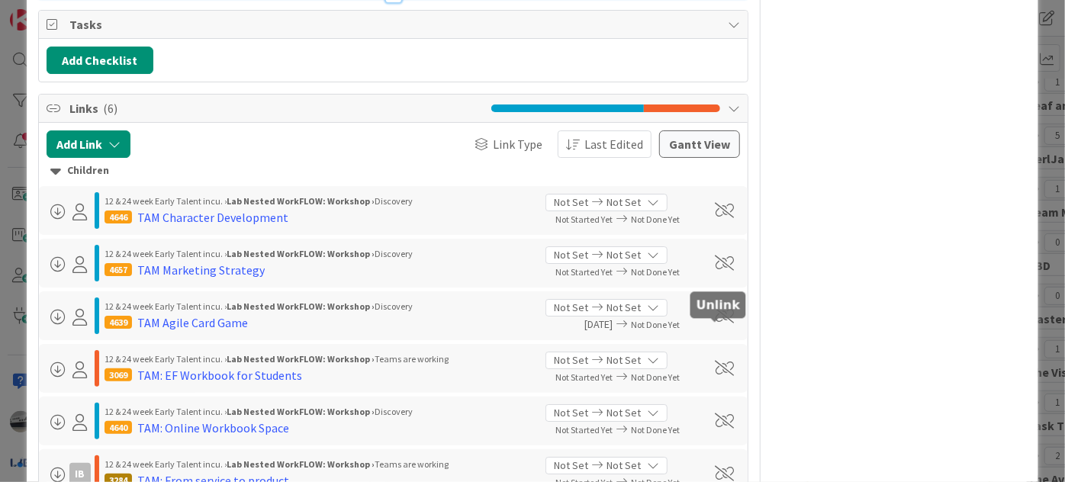
scroll to position [2738, 0]
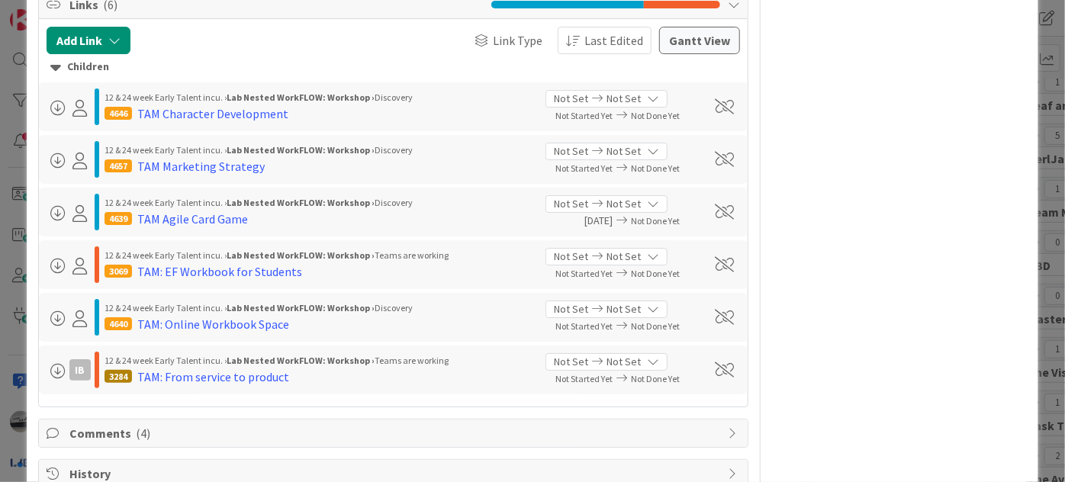
click at [727, 427] on icon at bounding box center [733, 433] width 12 height 12
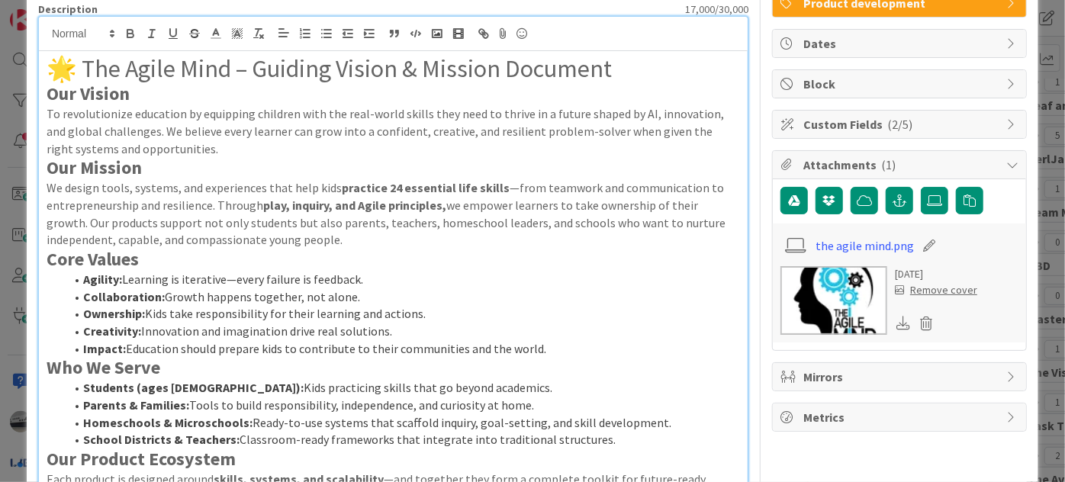
scroll to position [0, 0]
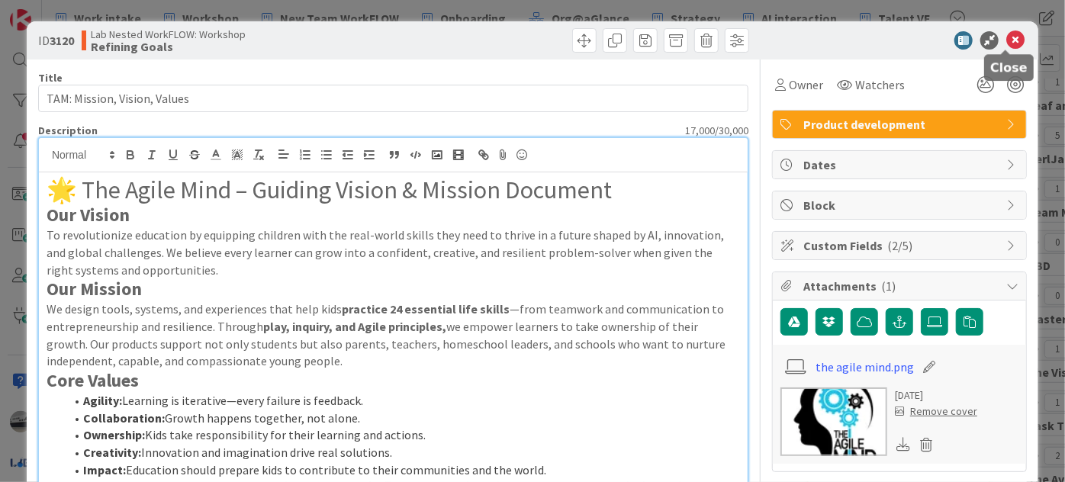
click at [1008, 35] on icon at bounding box center [1015, 40] width 18 height 18
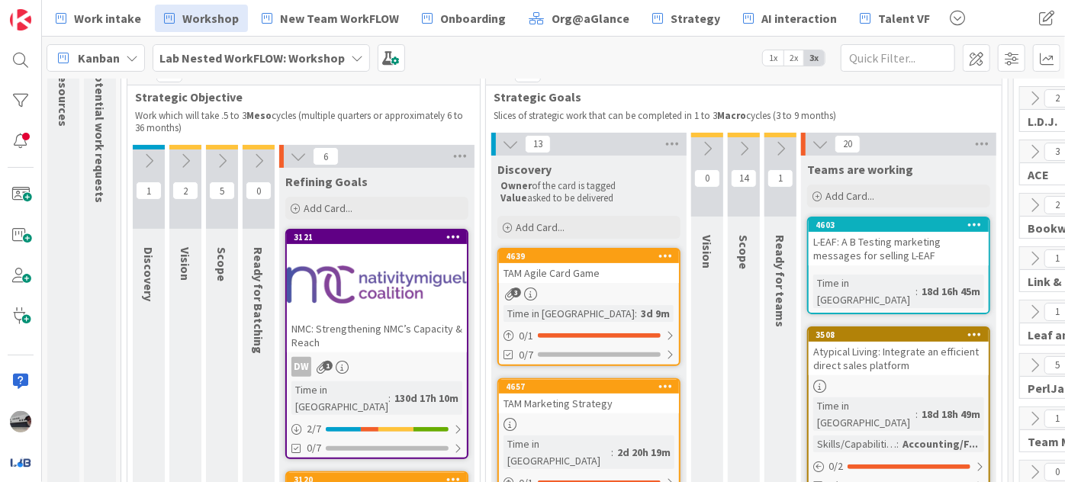
scroll to position [138, 0]
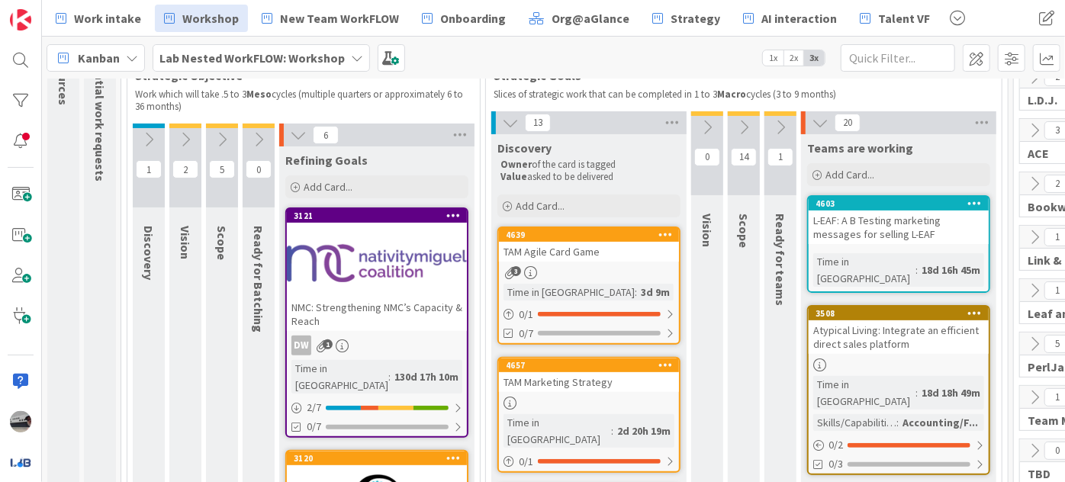
click at [300, 224] on div "3121 NMC: Strengthening NMC’s Capacity & Reach" at bounding box center [377, 270] width 180 height 122
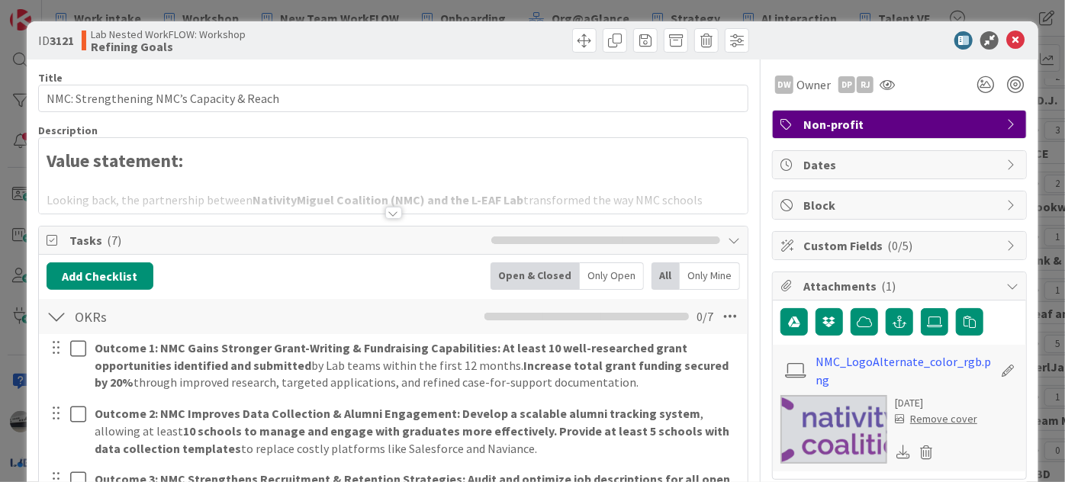
click at [388, 207] on div at bounding box center [393, 213] width 17 height 12
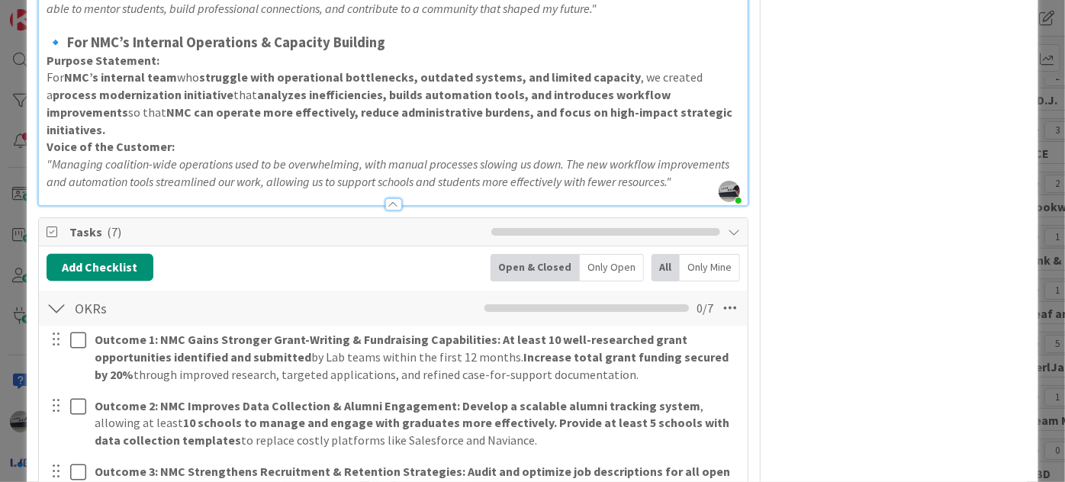
scroll to position [1663, 0]
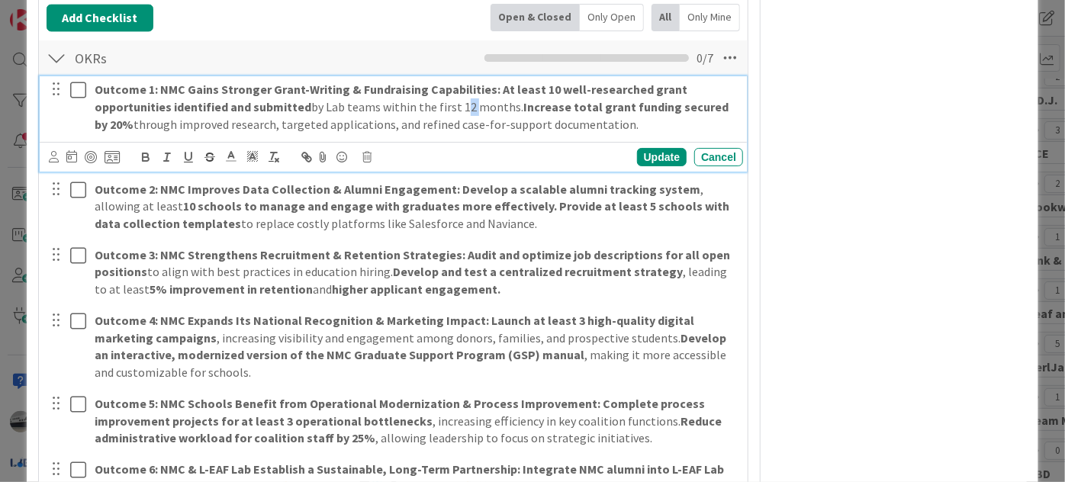
drag, startPoint x: 452, startPoint y: 69, endPoint x: 464, endPoint y: 64, distance: 12.6
click at [464, 81] on p "Outcome 1: NMC Gains Stronger Grant-Writing & Fundraising Capabilities: At leas…" at bounding box center [416, 107] width 642 height 52
click at [662, 148] on div "Update" at bounding box center [662, 157] width 50 height 18
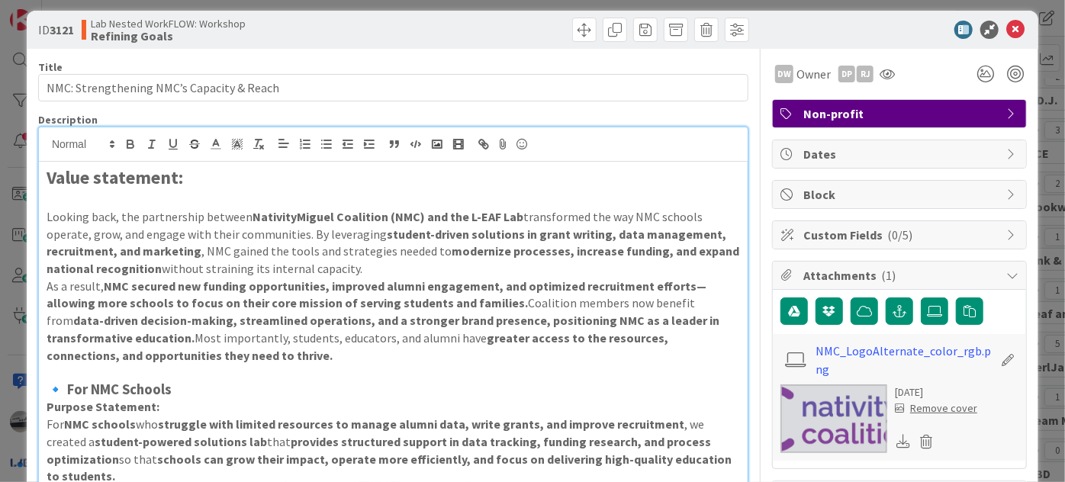
scroll to position [0, 0]
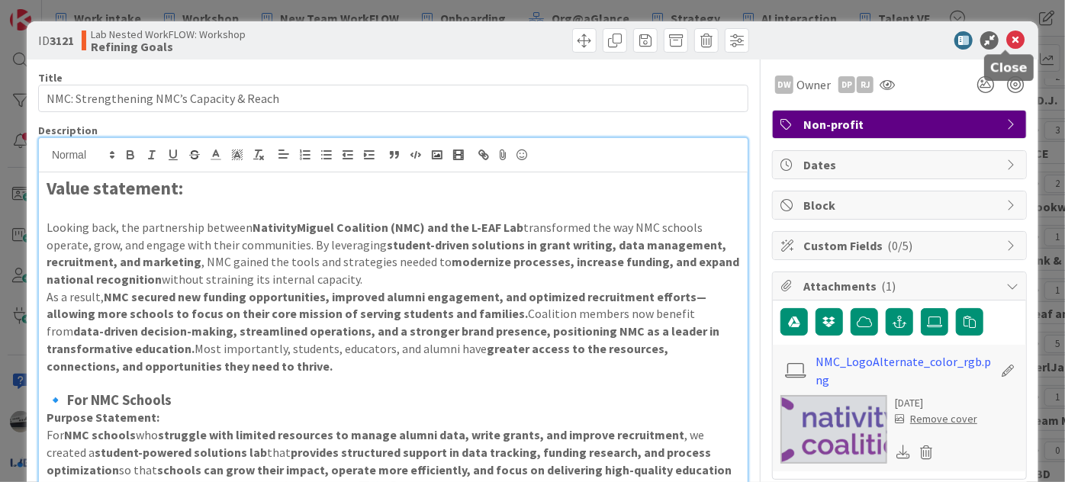
click at [1006, 38] on icon at bounding box center [1015, 40] width 18 height 18
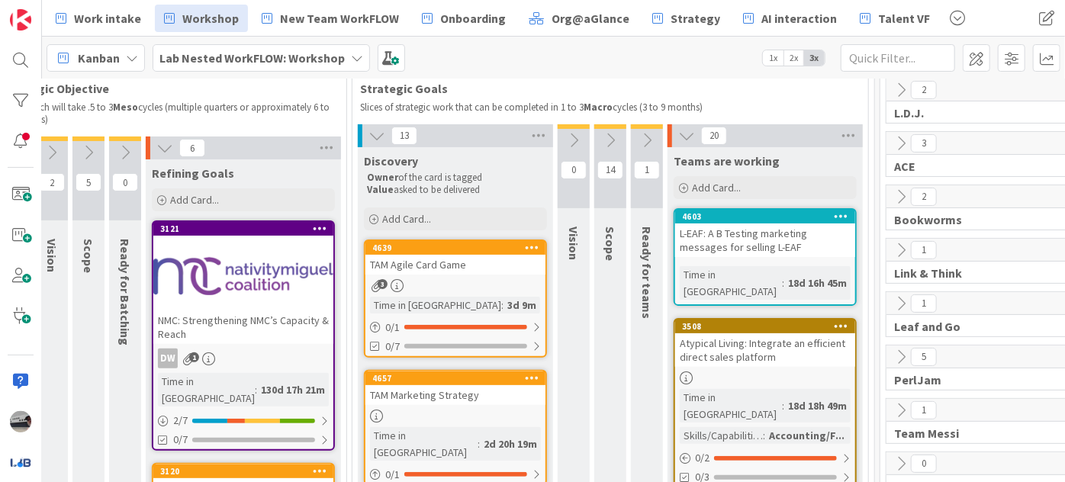
scroll to position [0, 133]
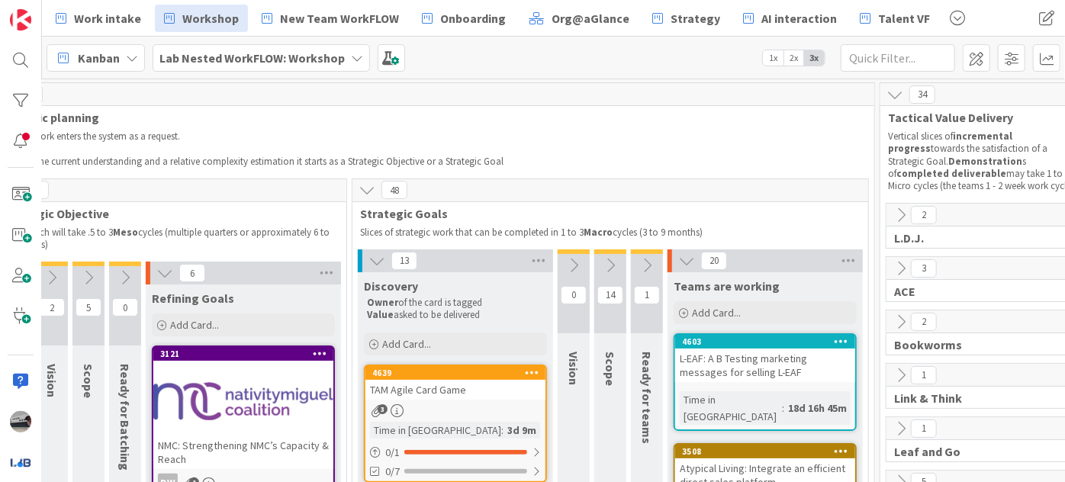
click at [566, 262] on icon at bounding box center [573, 265] width 17 height 17
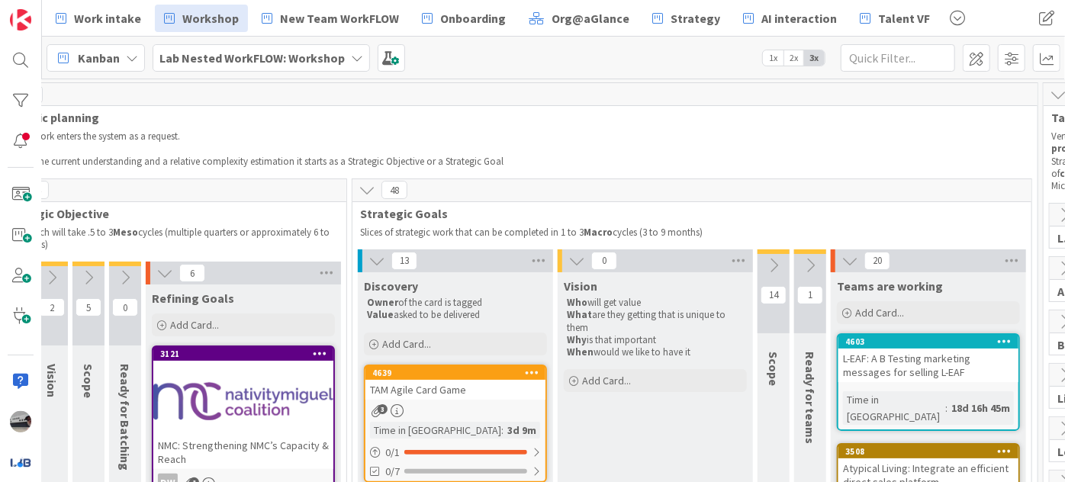
click at [766, 259] on icon at bounding box center [773, 265] width 17 height 17
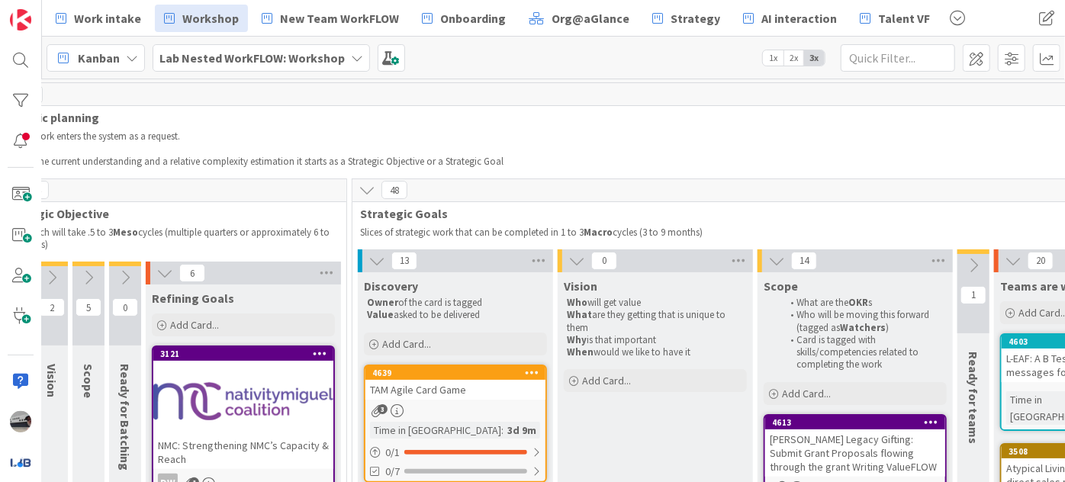
click at [974, 254] on button at bounding box center [973, 265] width 32 height 23
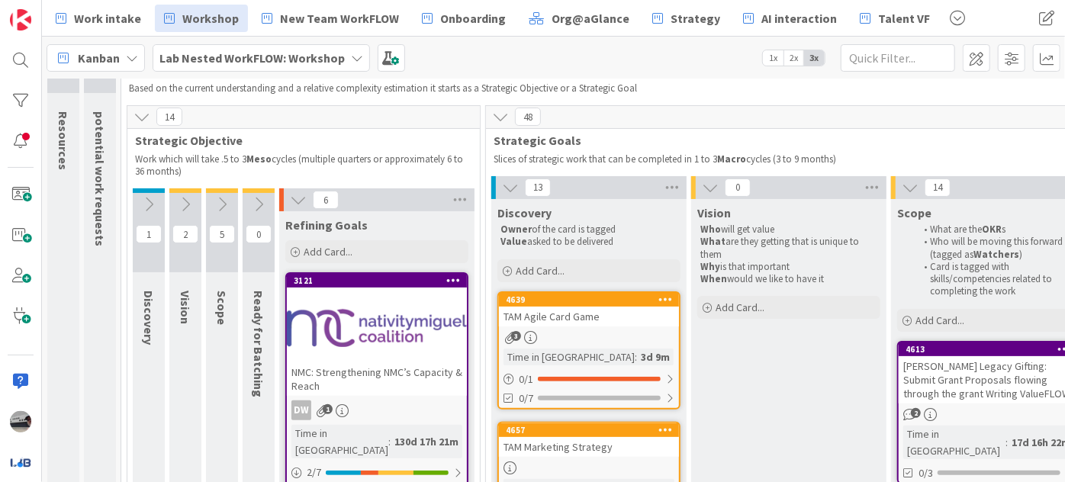
scroll to position [69, 0]
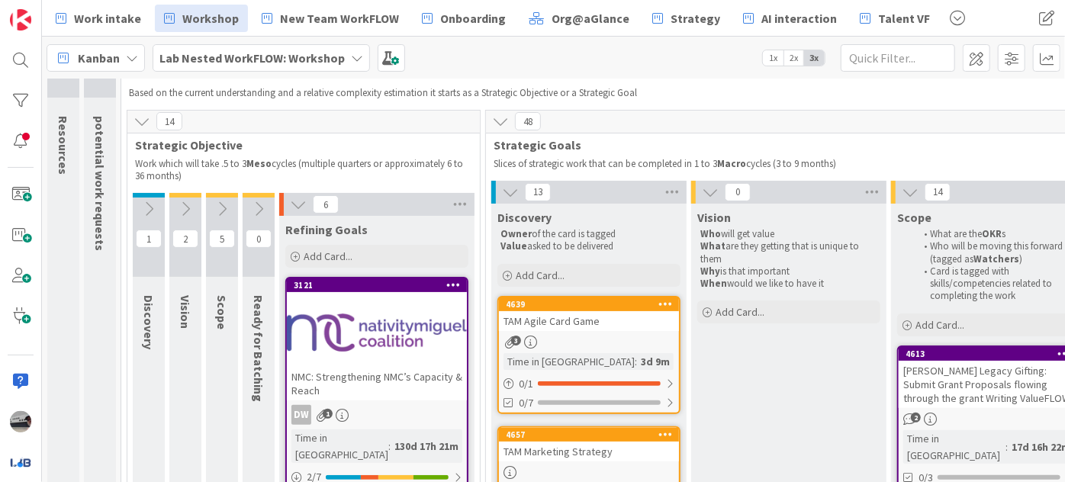
click at [355, 388] on div "NMC: Strengthening NMC’s Capacity & Reach" at bounding box center [377, 384] width 180 height 34
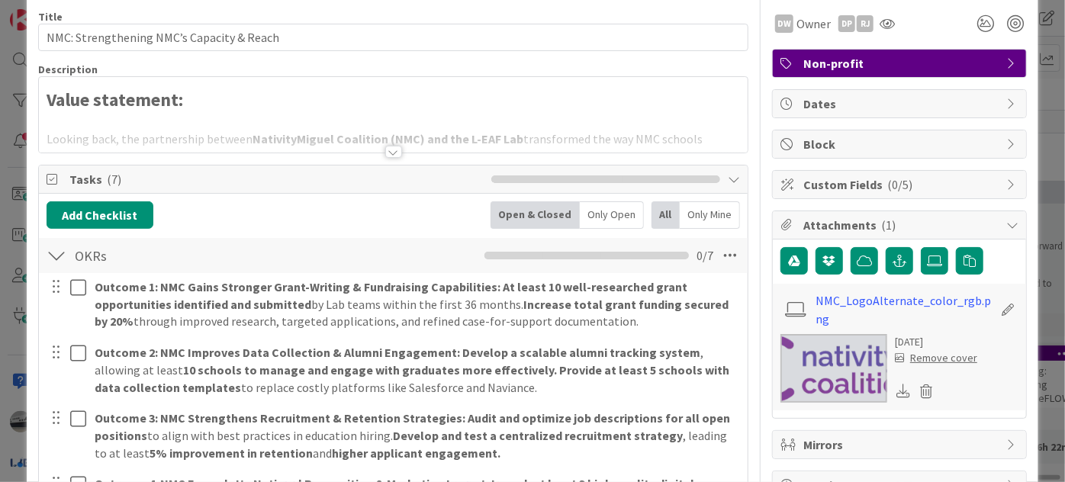
scroll to position [69, 0]
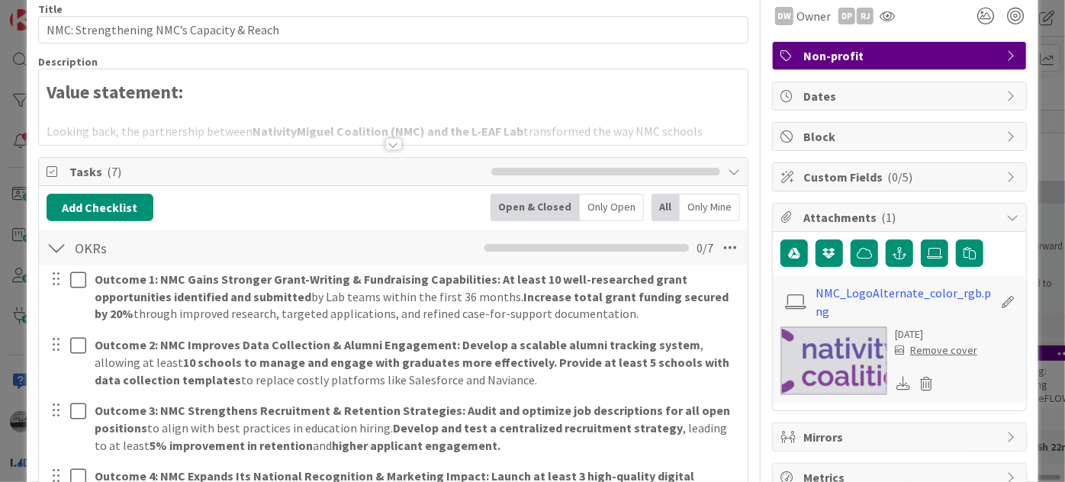
click at [385, 140] on div at bounding box center [393, 144] width 17 height 12
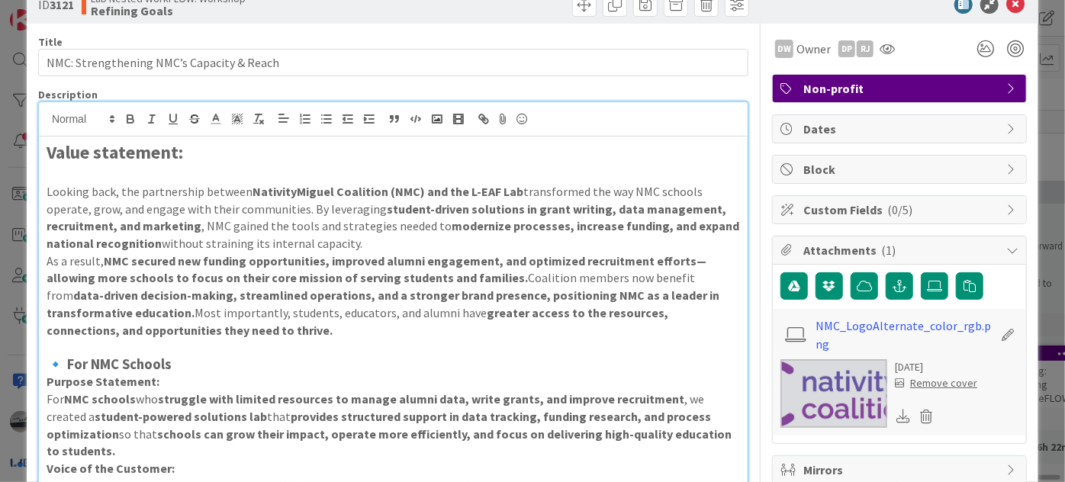
scroll to position [0, 0]
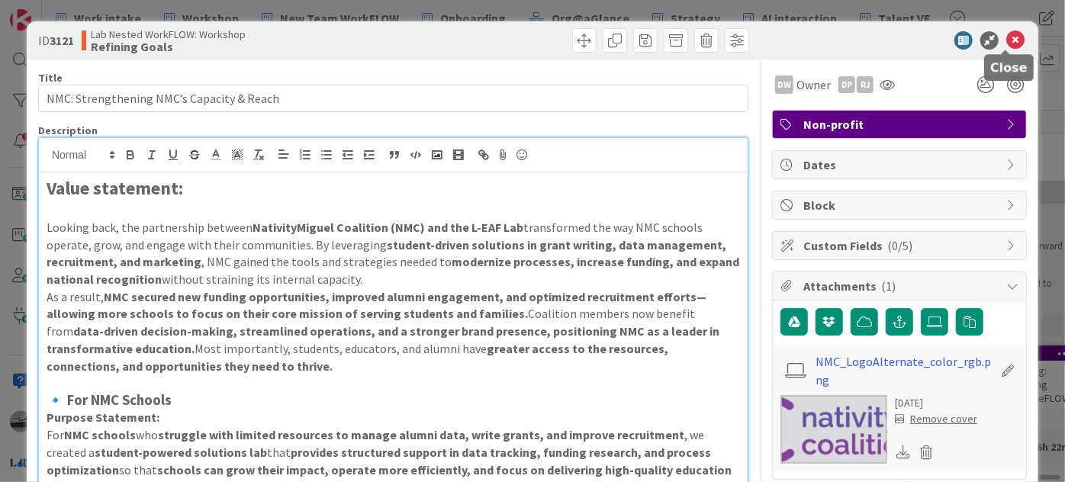
click at [1006, 37] on icon at bounding box center [1015, 40] width 18 height 18
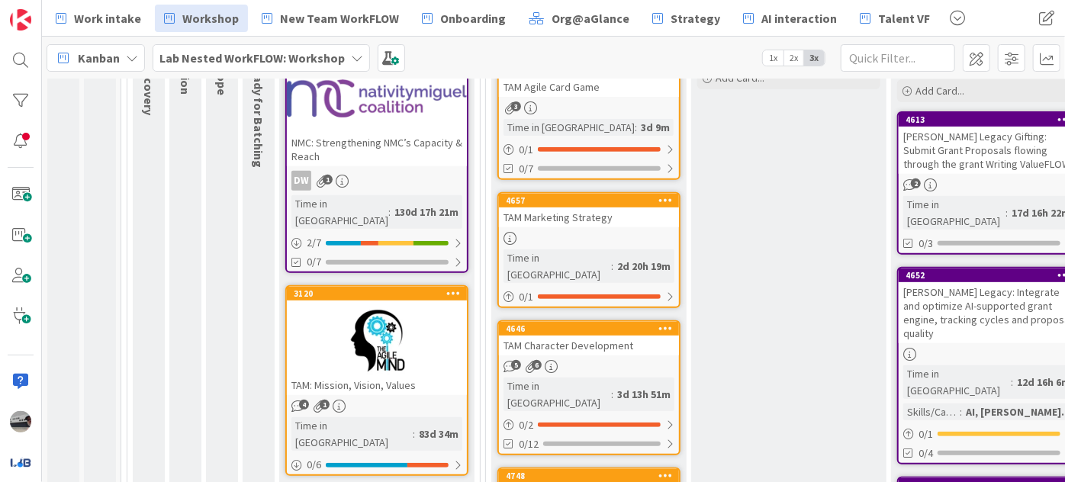
scroll to position [433, 0]
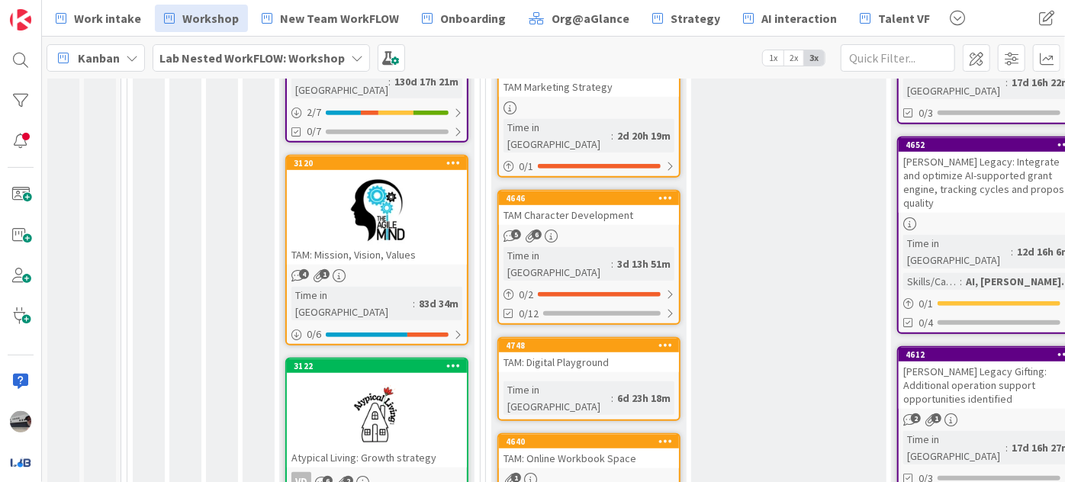
click at [342, 176] on div at bounding box center [377, 210] width 180 height 69
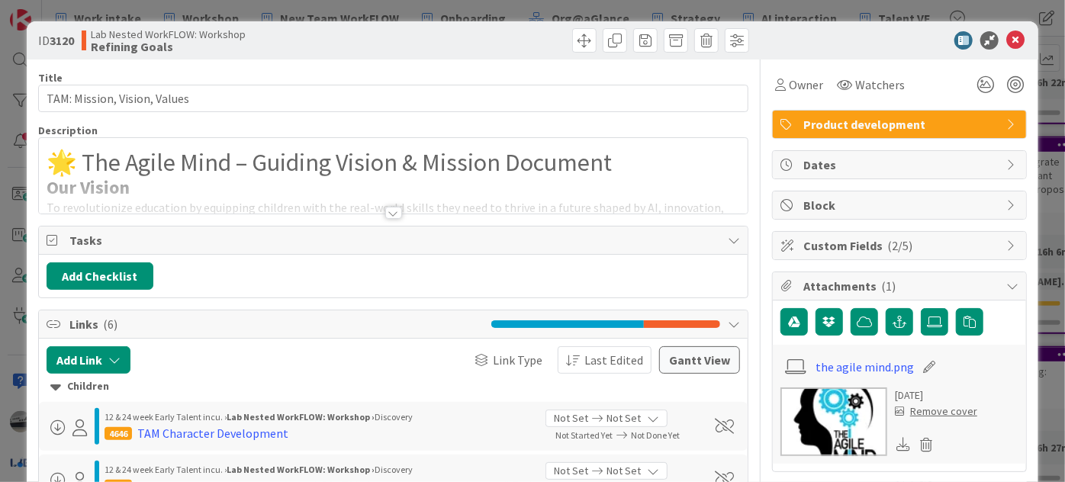
click at [385, 214] on div at bounding box center [393, 213] width 17 height 12
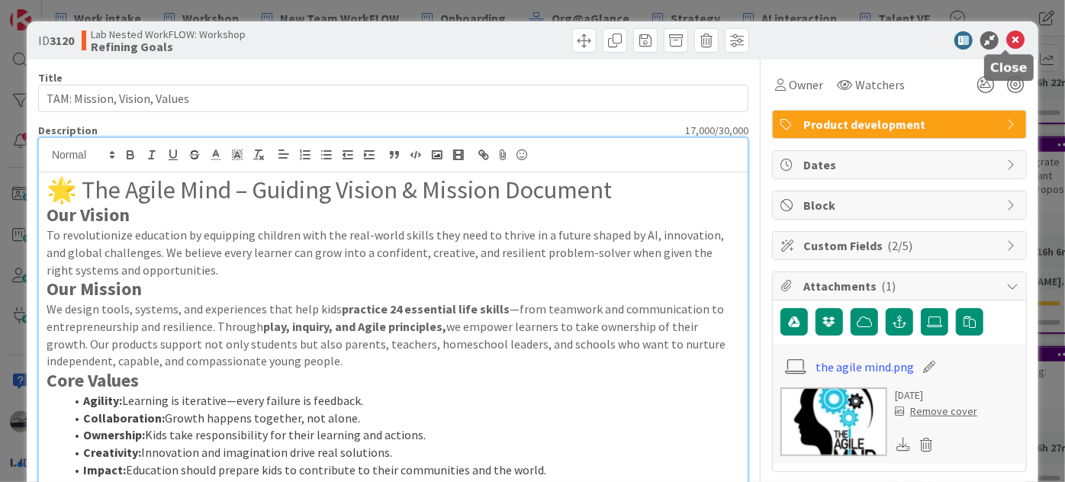
click at [1006, 36] on icon at bounding box center [1015, 40] width 18 height 18
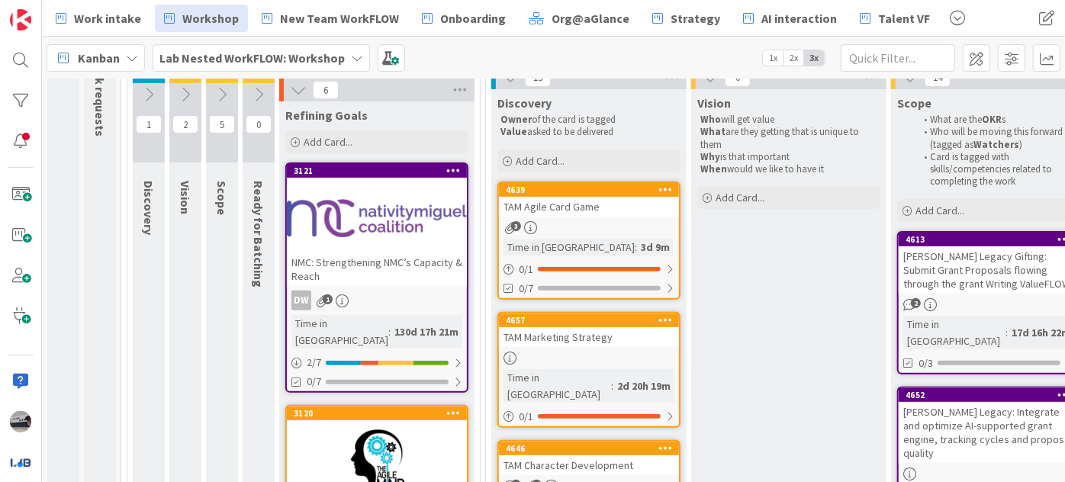
scroll to position [207, 0]
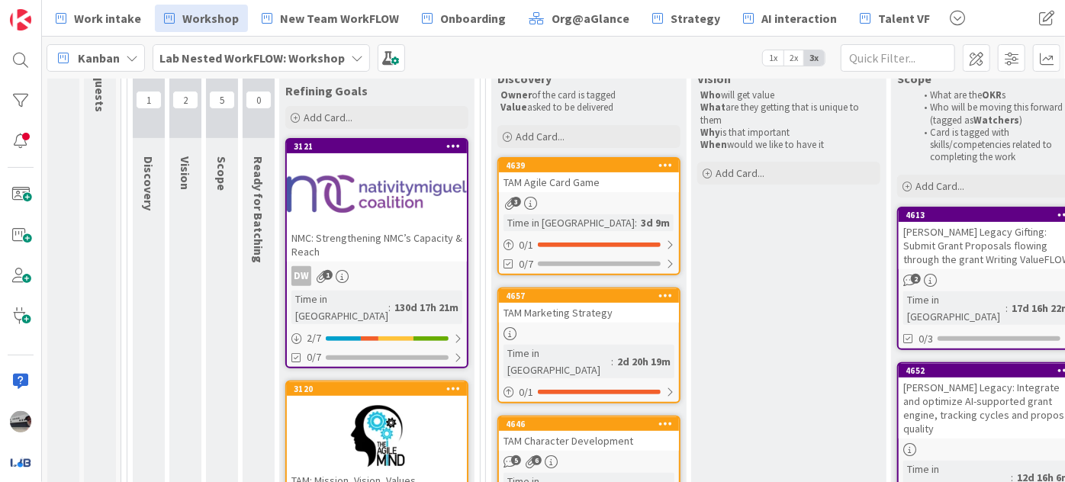
click at [602, 178] on div "TAM Agile Card Game" at bounding box center [589, 182] width 180 height 20
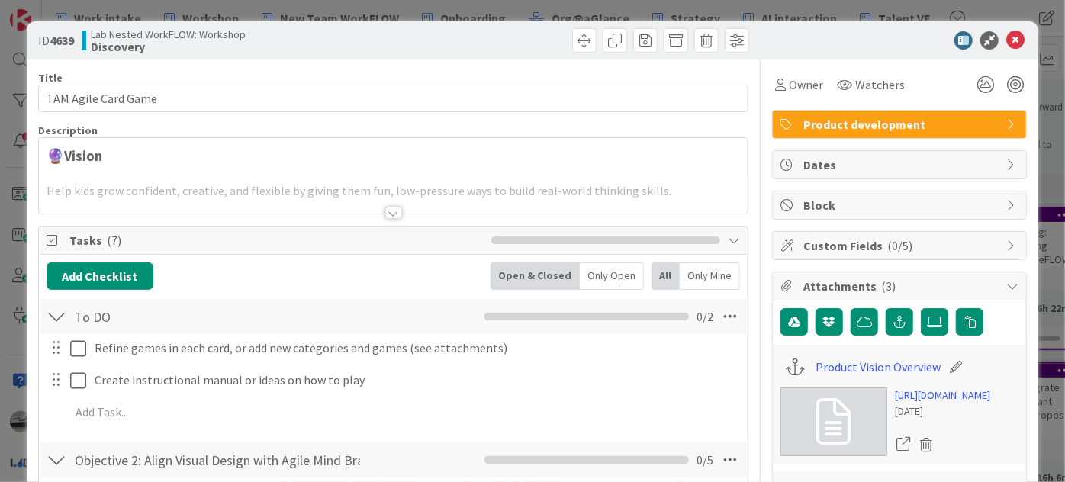
click at [385, 213] on div at bounding box center [393, 213] width 17 height 12
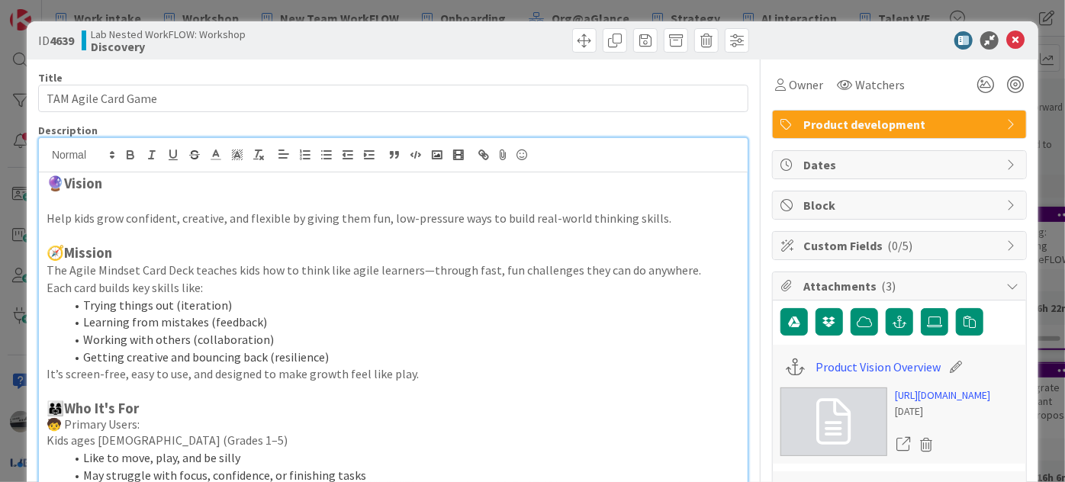
click at [1015, 40] on div "ID 4639 Lab Nested WorkFLOW: Workshop Discovery" at bounding box center [532, 40] width 1011 height 38
click at [1010, 38] on icon at bounding box center [1015, 40] width 18 height 18
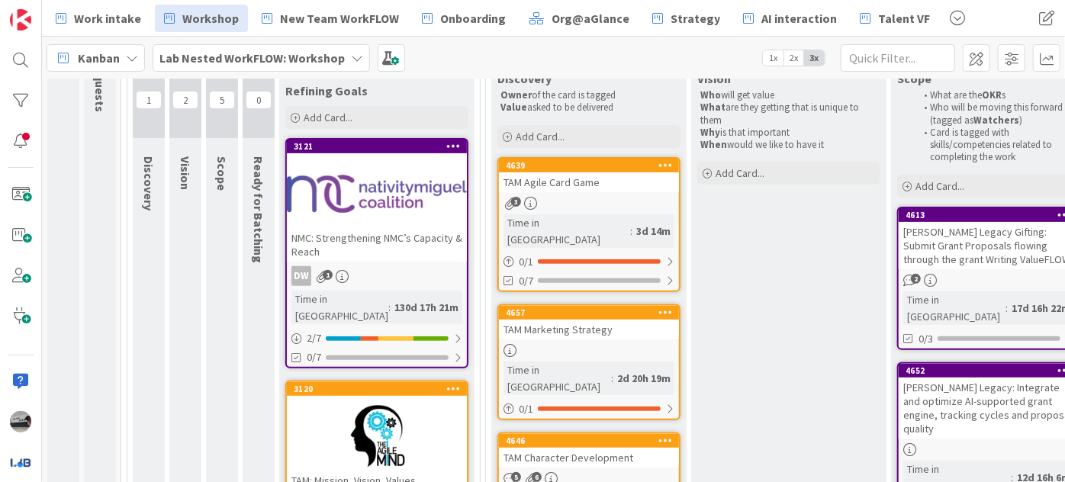
click at [354, 402] on div at bounding box center [377, 436] width 180 height 69
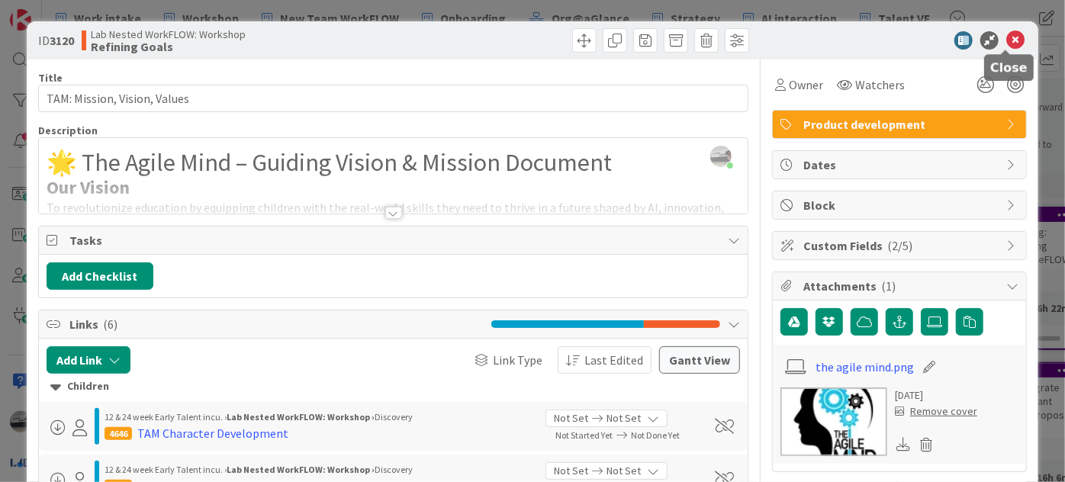
click at [1010, 38] on icon at bounding box center [1015, 40] width 18 height 18
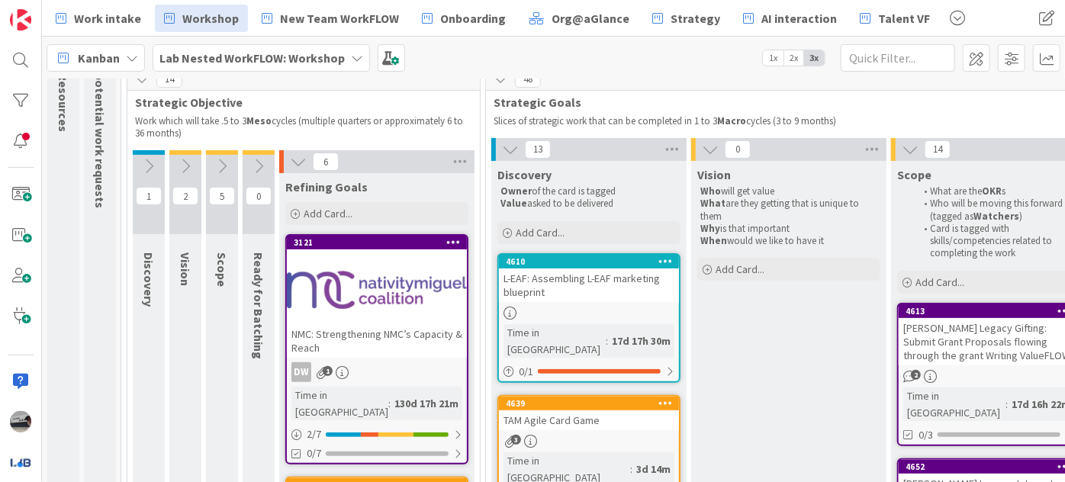
scroll to position [104, 0]
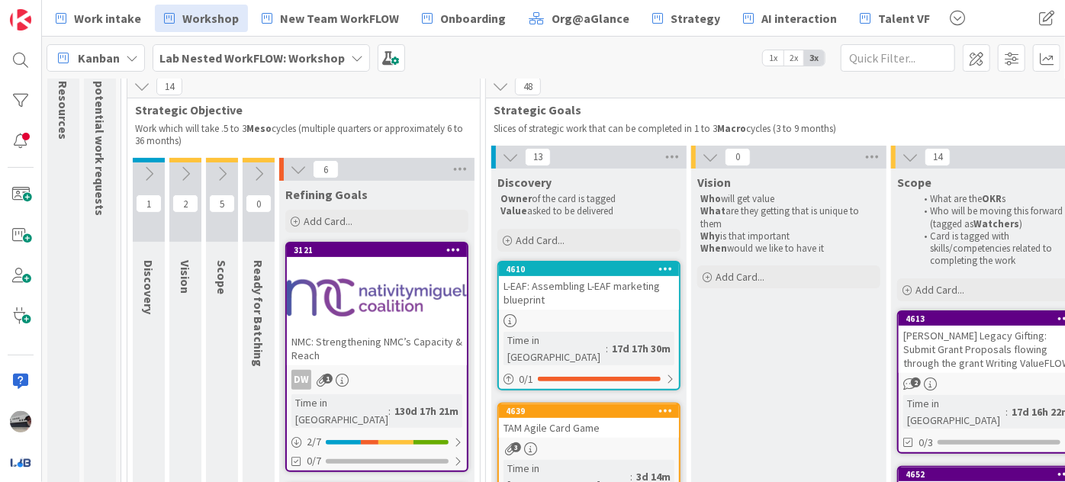
click at [559, 294] on div "L-EAF: Assembling L-EAF marketing blueprint" at bounding box center [589, 293] width 180 height 34
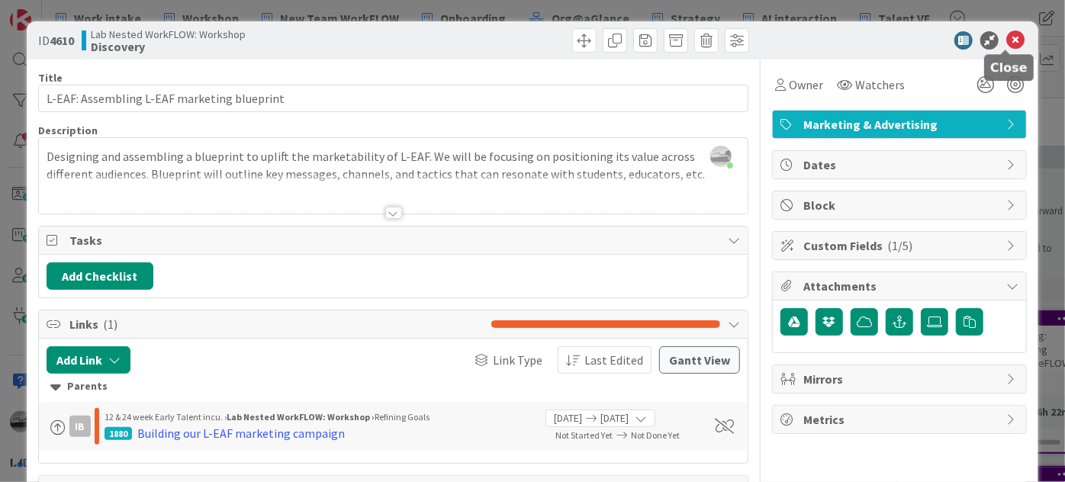
click at [1007, 35] on icon at bounding box center [1015, 40] width 18 height 18
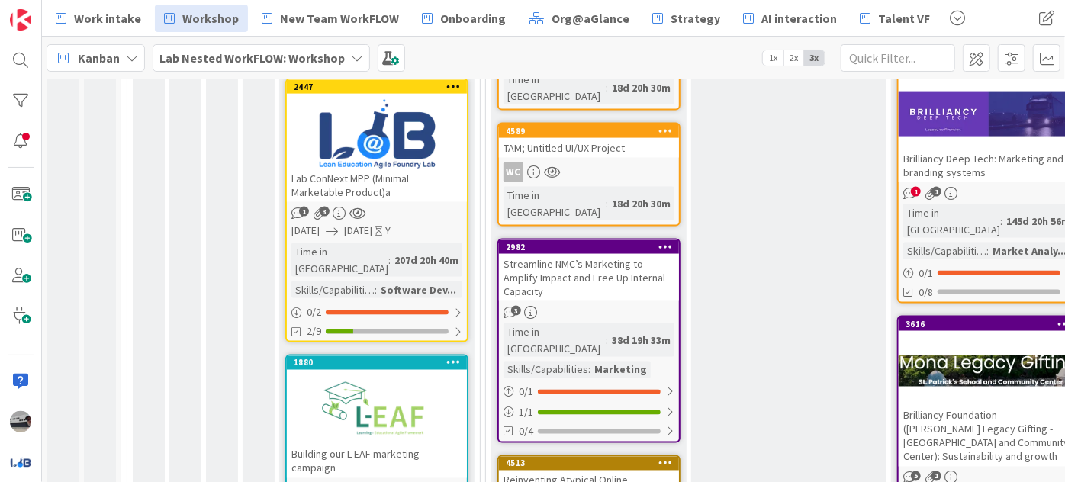
scroll to position [1213, 0]
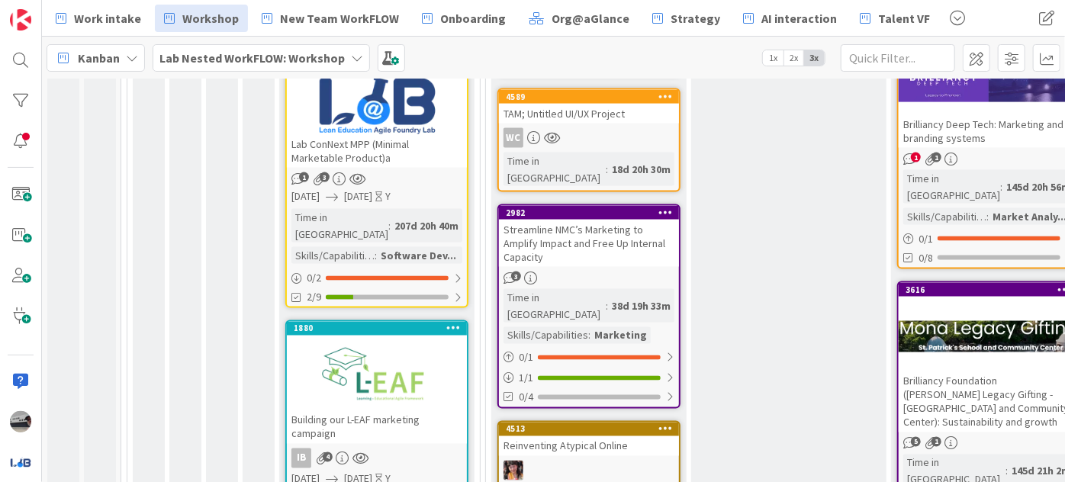
click at [390, 342] on div at bounding box center [377, 376] width 180 height 69
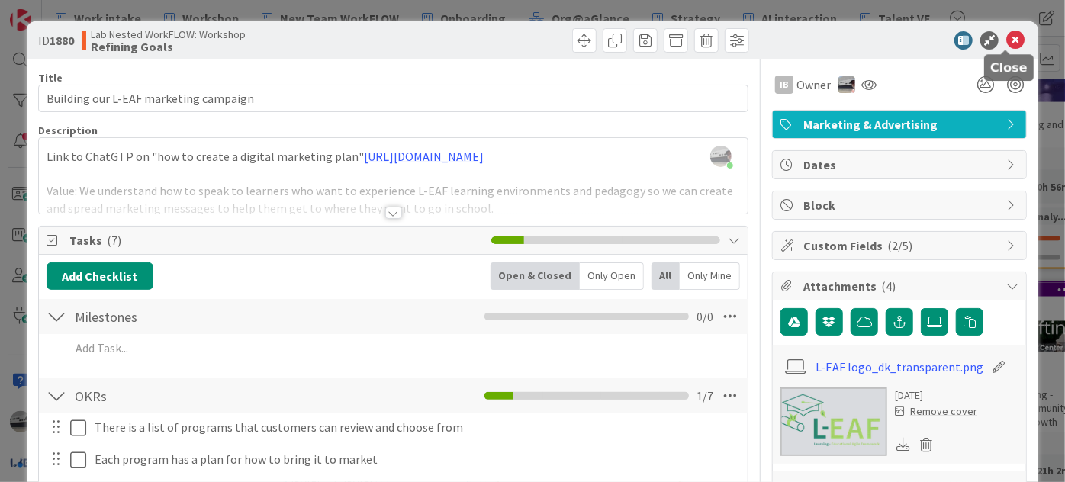
click at [1006, 34] on icon at bounding box center [1015, 40] width 18 height 18
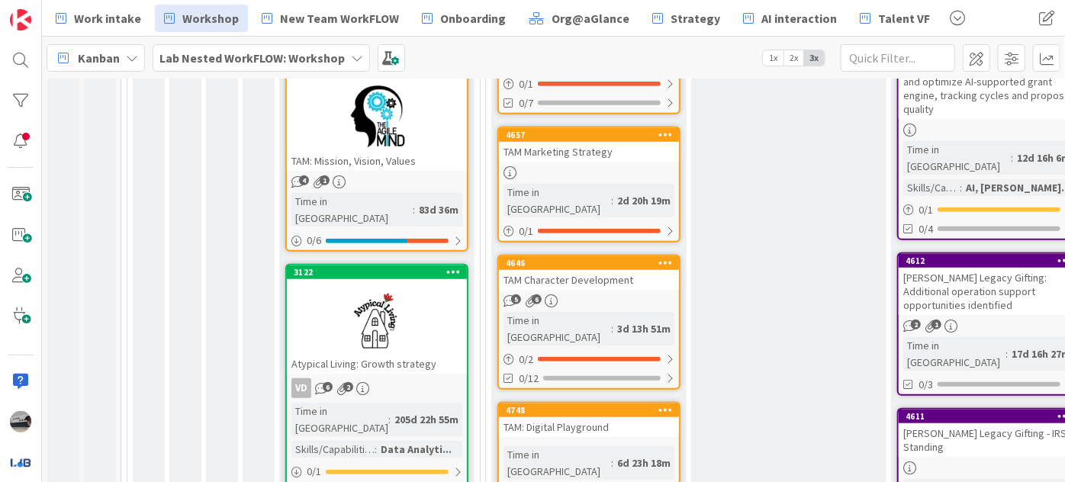
scroll to position [602, 0]
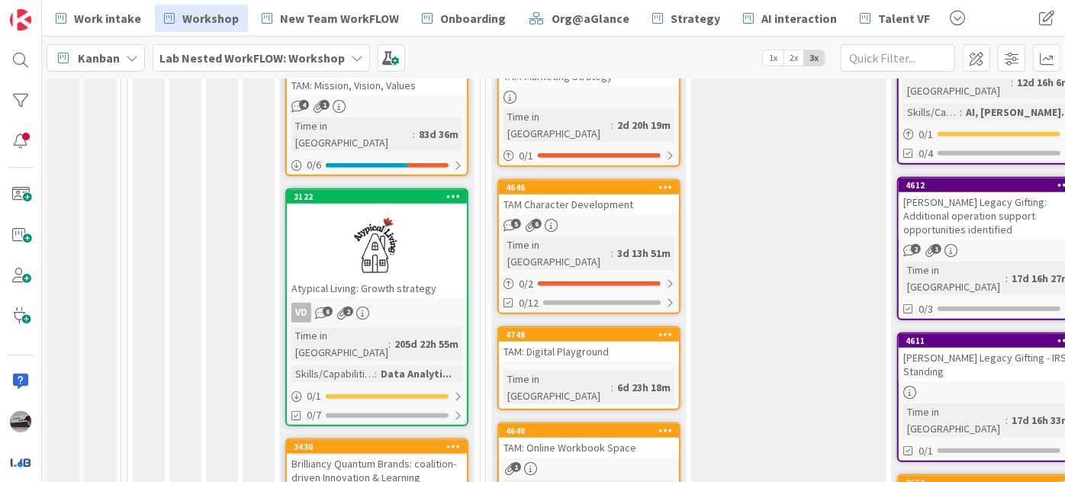
click at [596, 194] on div "TAM Character Development" at bounding box center [589, 204] width 180 height 20
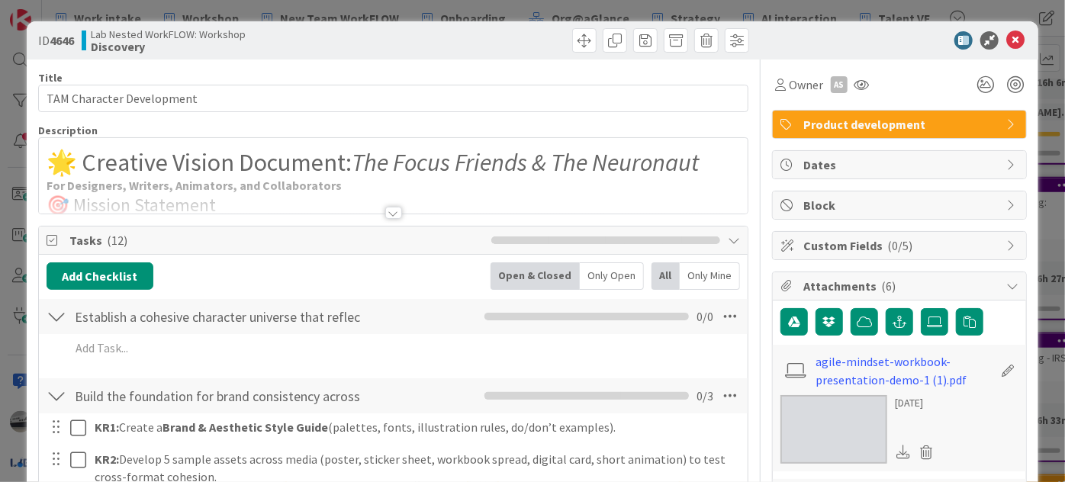
click at [387, 209] on div at bounding box center [393, 213] width 17 height 12
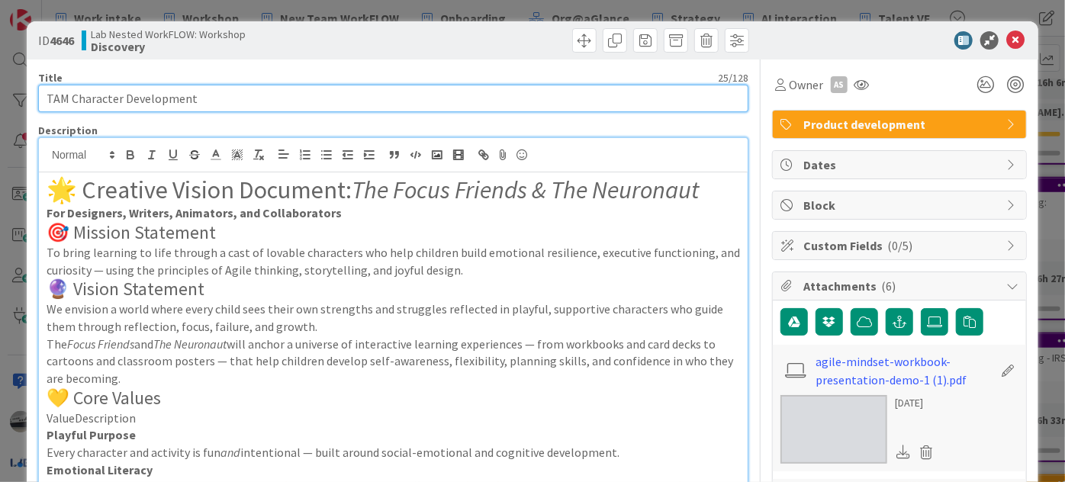
click at [69, 98] on input "TAM Character Development" at bounding box center [393, 98] width 710 height 27
type input "TAM: Character Development"
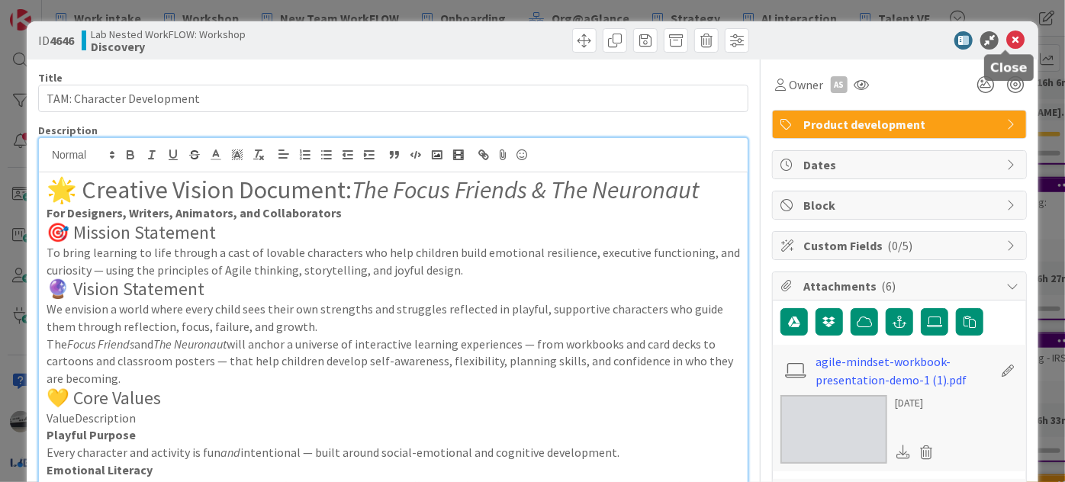
click at [1006, 35] on icon at bounding box center [1015, 40] width 18 height 18
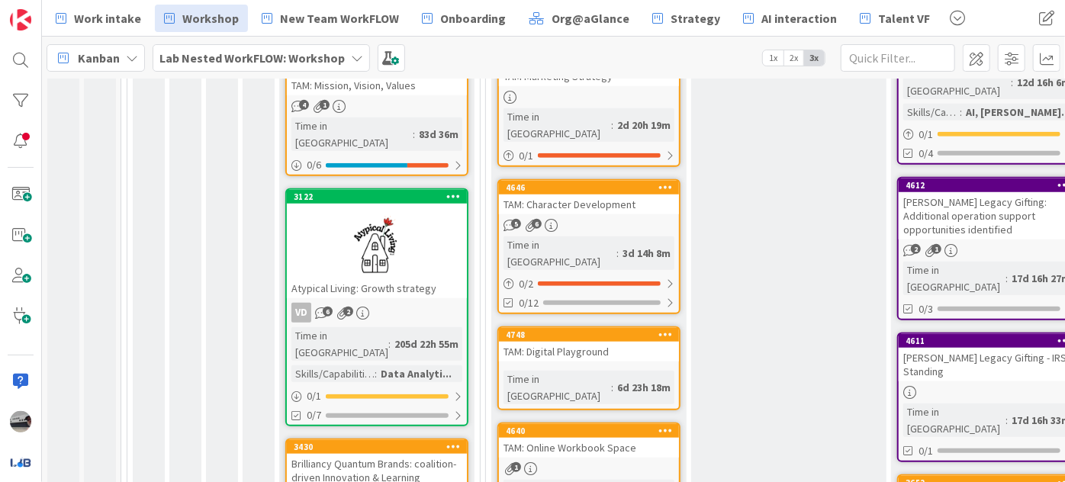
scroll to position [256, 0]
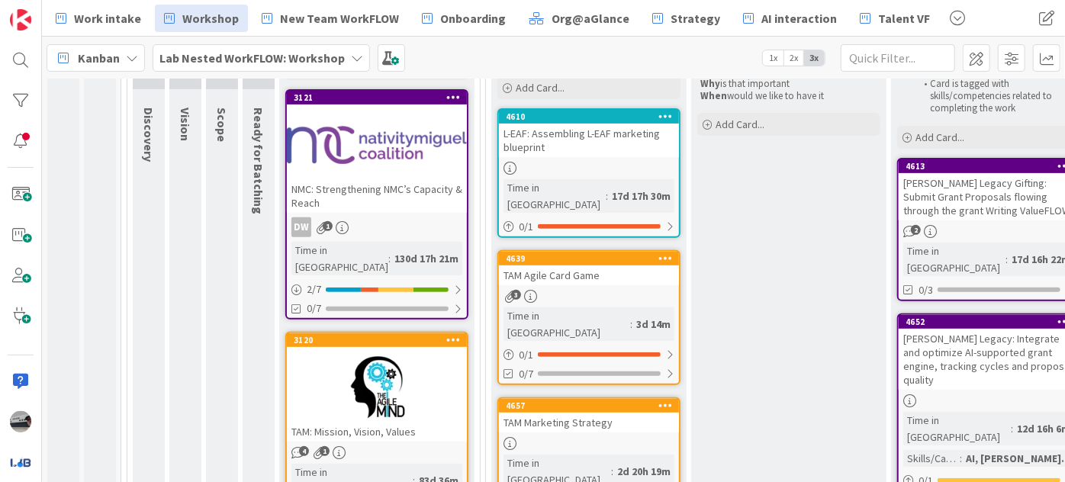
click at [337, 357] on div at bounding box center [377, 387] width 180 height 69
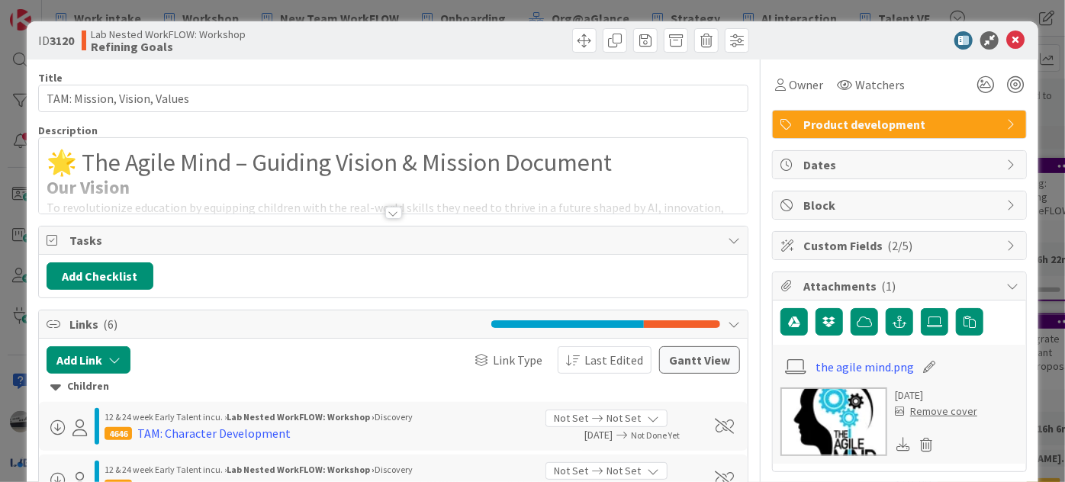
click at [389, 213] on div at bounding box center [393, 213] width 17 height 12
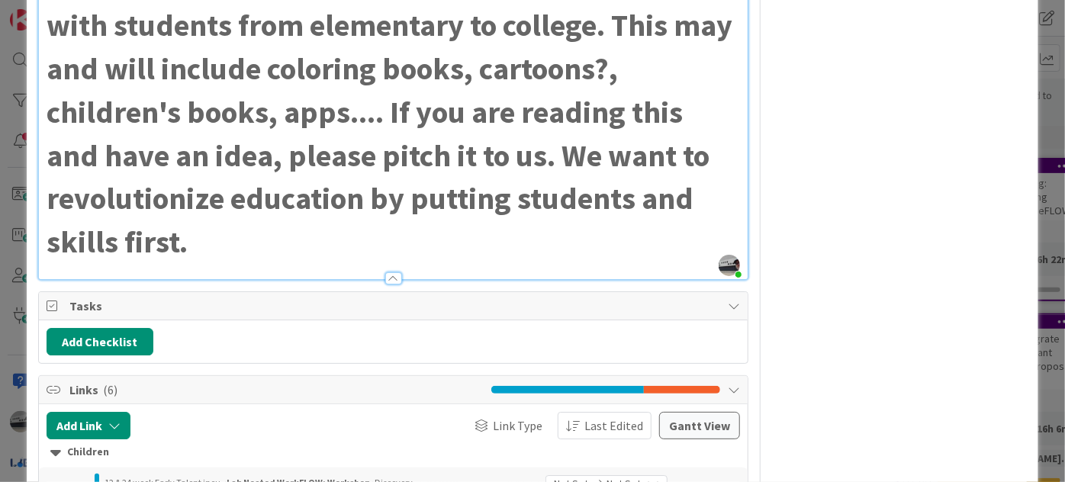
scroll to position [2426, 0]
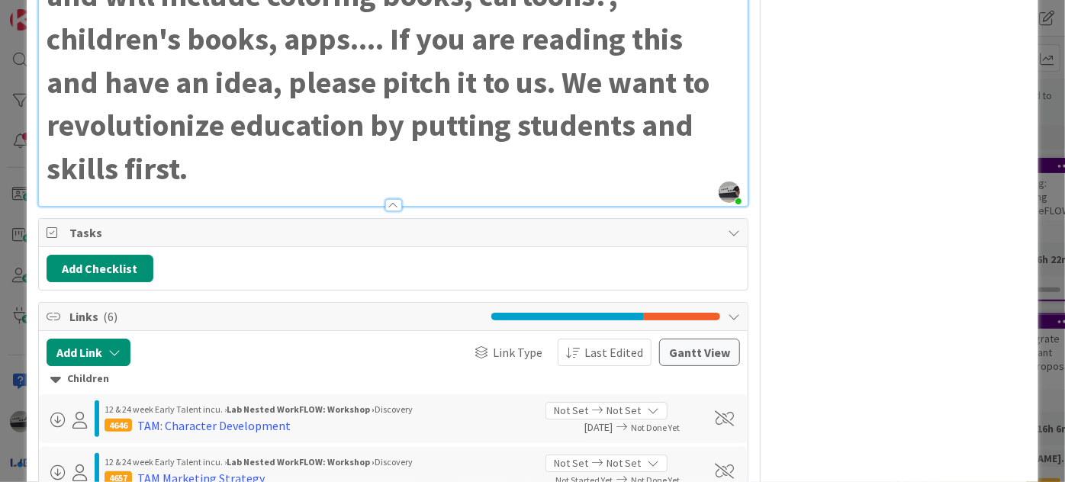
click at [727, 226] on icon at bounding box center [733, 232] width 12 height 12
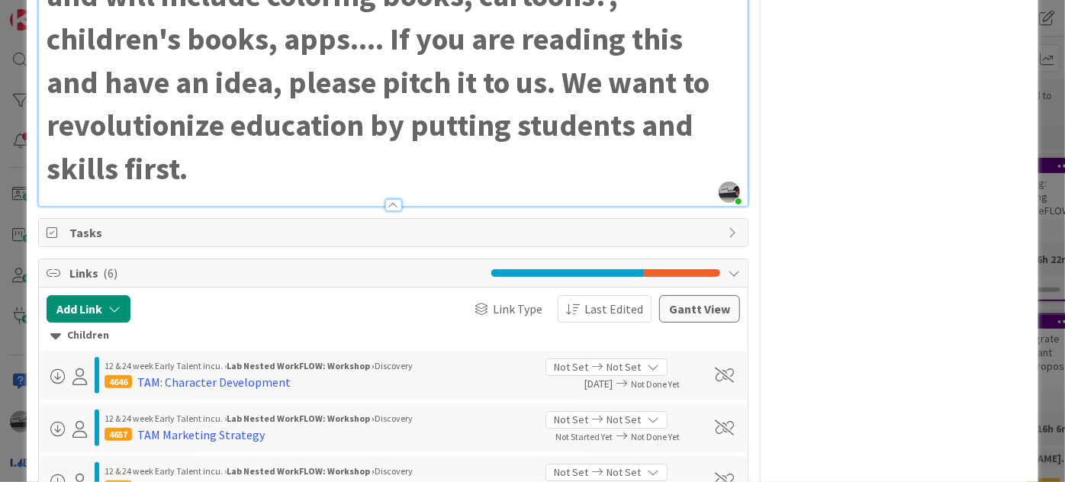
click at [727, 226] on icon at bounding box center [733, 232] width 12 height 12
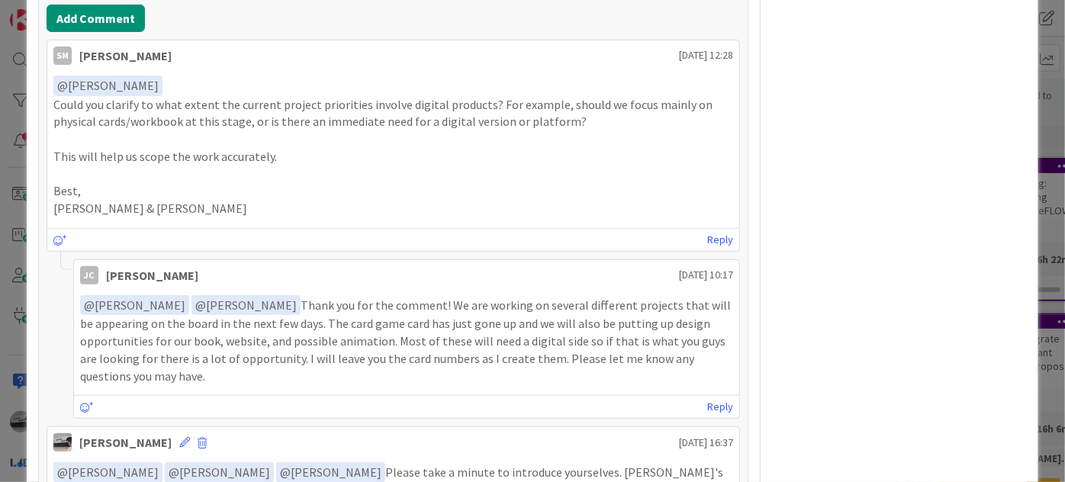
scroll to position [3396, 0]
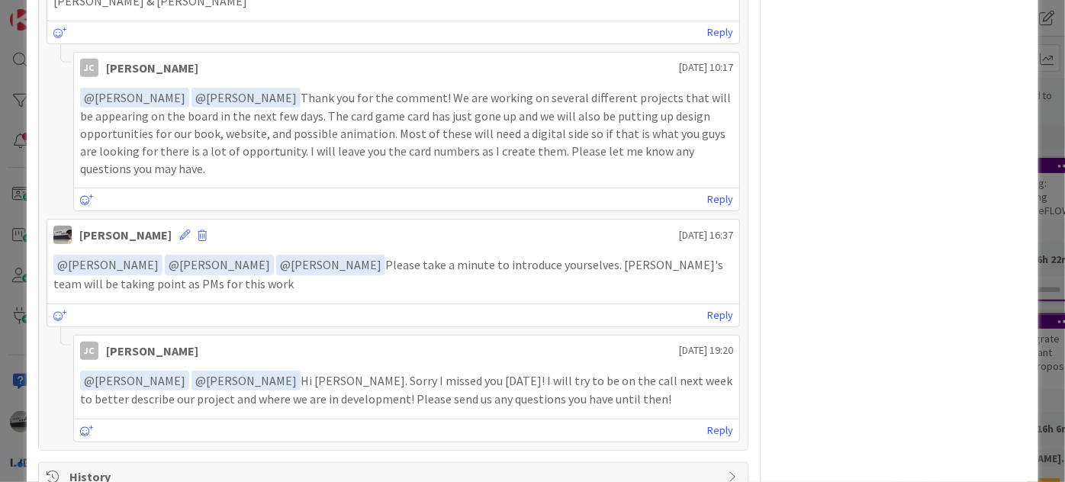
click at [727, 470] on icon at bounding box center [733, 476] width 12 height 12
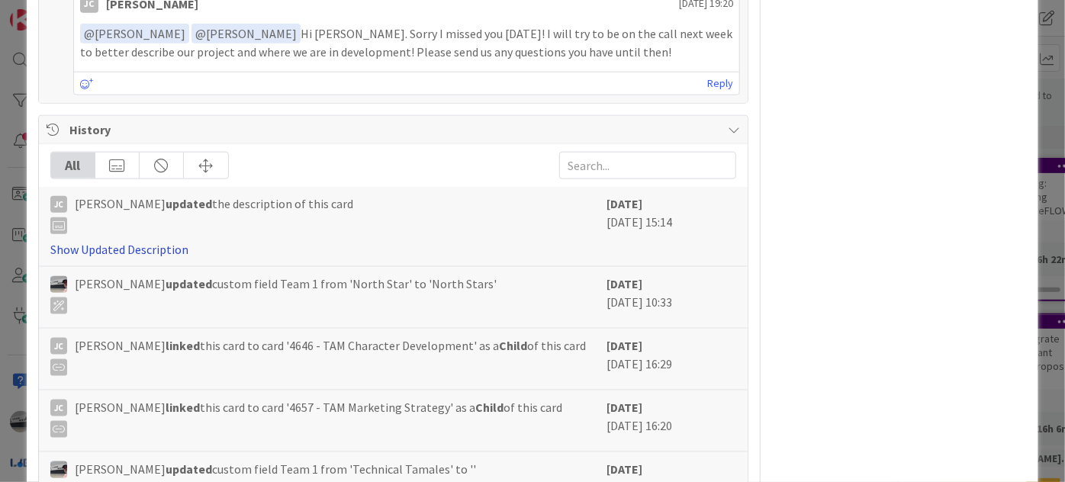
scroll to position [3798, 0]
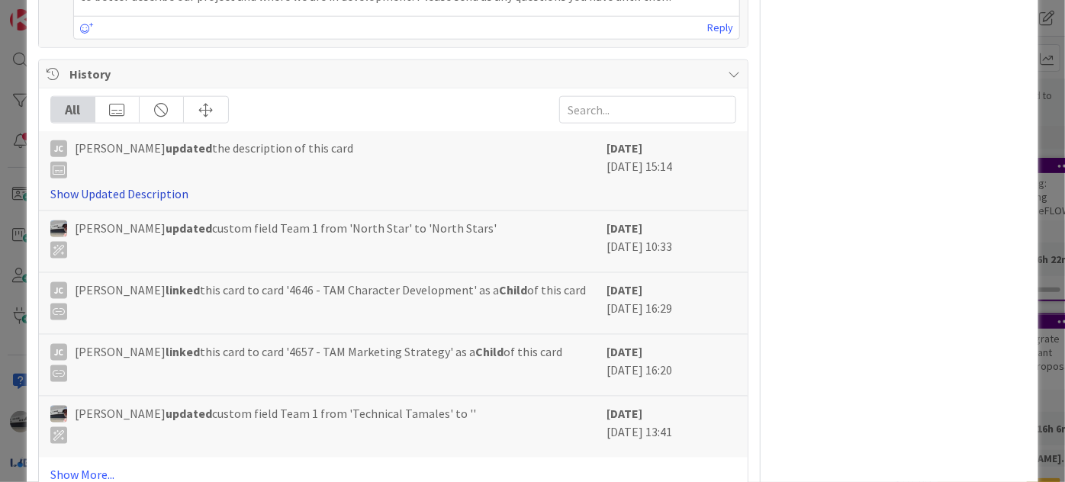
click at [148, 186] on link "Show Updated Description" at bounding box center [119, 193] width 138 height 15
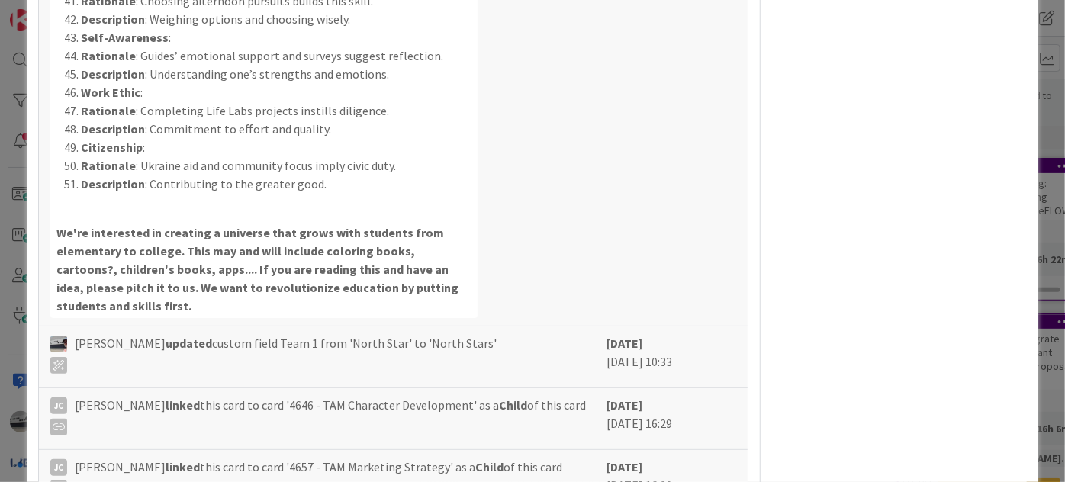
scroll to position [6945, 0]
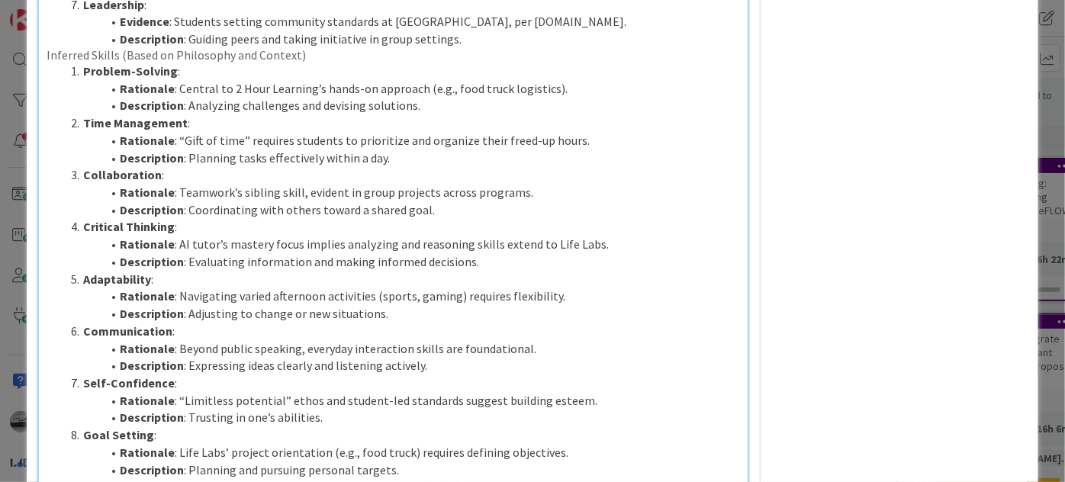
scroll to position [0, 0]
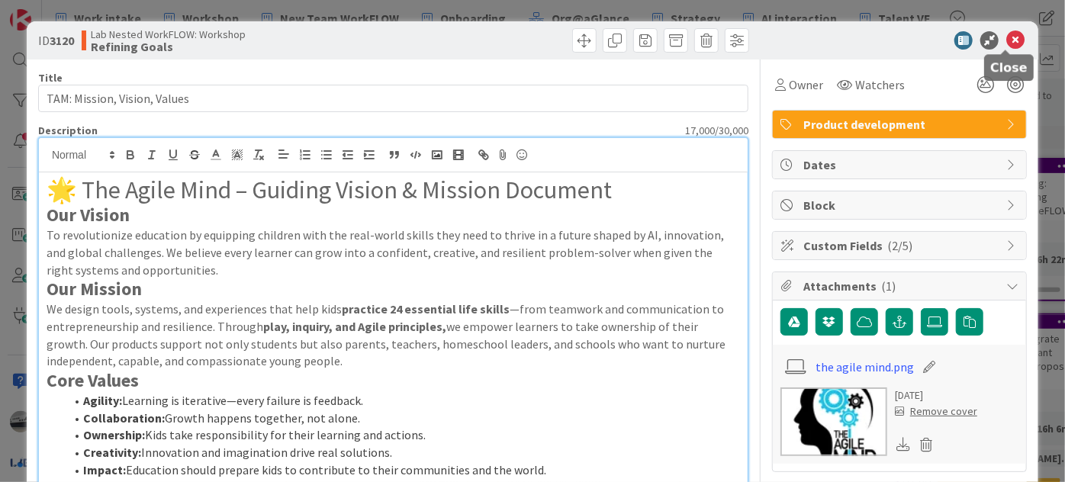
click at [1007, 32] on icon at bounding box center [1015, 40] width 18 height 18
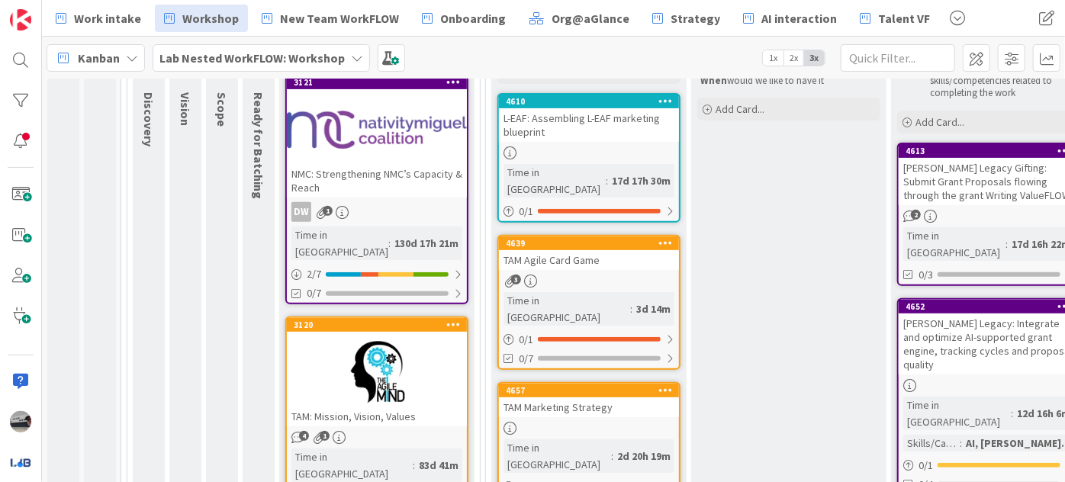
click at [387, 146] on div at bounding box center [377, 129] width 180 height 69
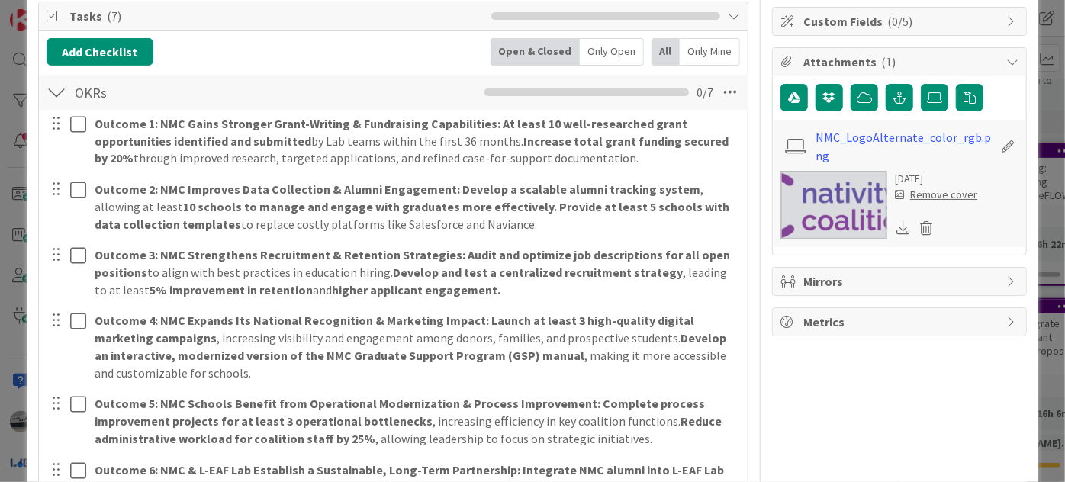
scroll to position [207, 0]
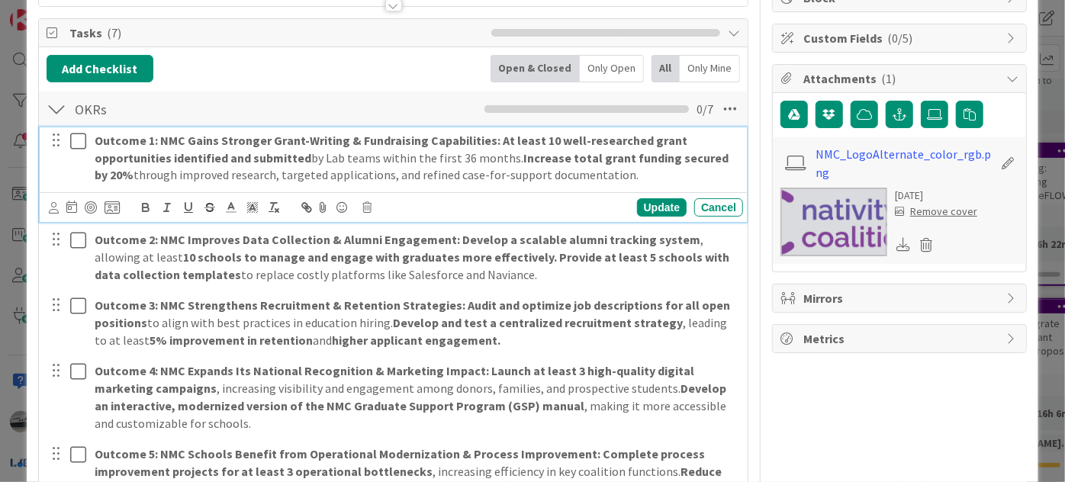
drag, startPoint x: 93, startPoint y: 172, endPoint x: 621, endPoint y: 166, distance: 527.7
click at [621, 166] on div "Outcome 1: NMC Gains Stronger Grant-Writing & Fundraising Capabilities: At leas…" at bounding box center [415, 157] width 654 height 61
click at [492, 140] on strong "Outcome 1: NMC Gains Stronger Grant-Writing & Fundraising Capabilities: At leas…" at bounding box center [392, 149] width 595 height 33
drag, startPoint x: 530, startPoint y: 139, endPoint x: 573, endPoint y: 133, distance: 43.0
click at [573, 133] on strong "Outcome 1: NMC Gains Stronger Grant-Writing & Fundraising Capabilities: At leas…" at bounding box center [392, 149] width 595 height 33
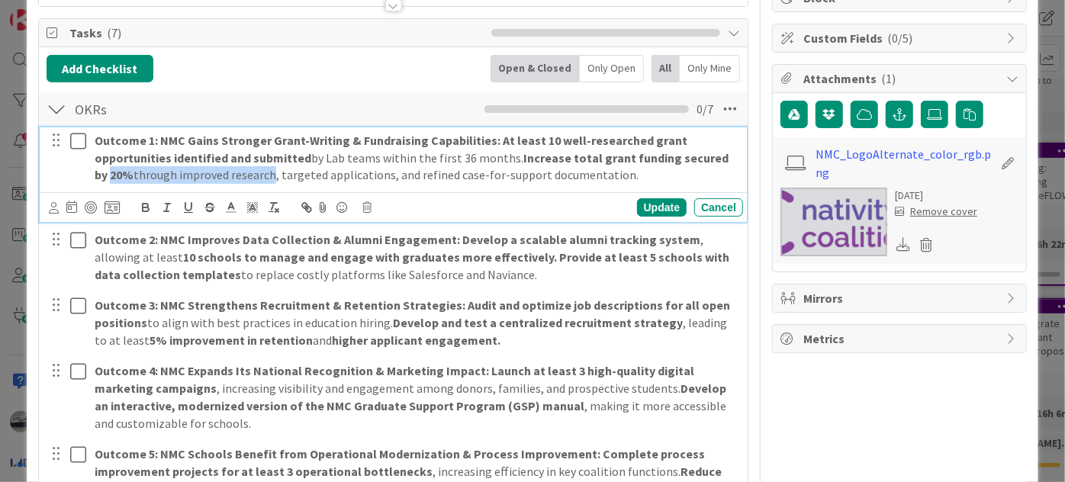
drag, startPoint x: 92, startPoint y: 172, endPoint x: 253, endPoint y: 174, distance: 161.7
click at [253, 174] on div "Outcome 1: NMC Gains Stronger Grant-Writing & Fundraising Capabilities: At leas…" at bounding box center [415, 157] width 654 height 61
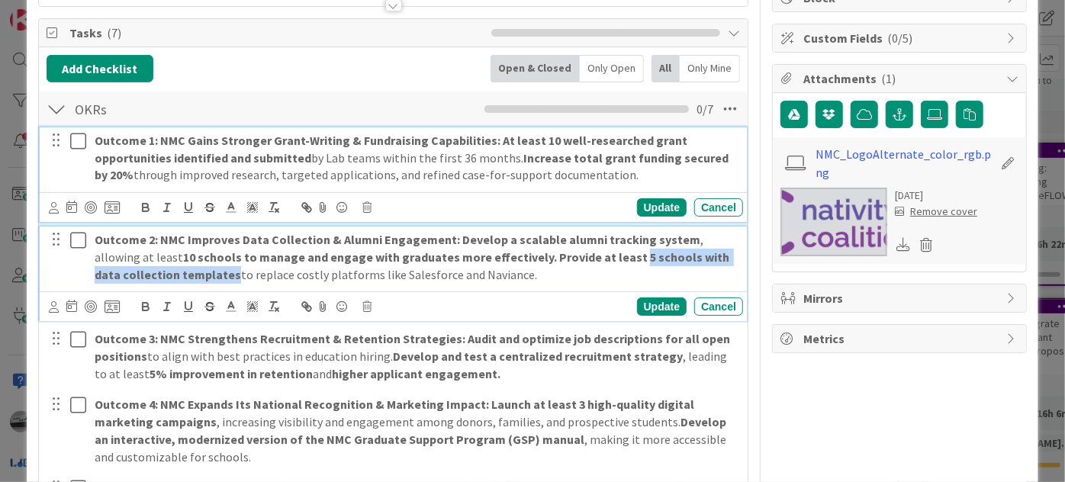
drag, startPoint x: 575, startPoint y: 254, endPoint x: 203, endPoint y: 274, distance: 372.6
click at [203, 274] on strong "Provide at least 5 schools with data collection templates" at bounding box center [413, 265] width 637 height 33
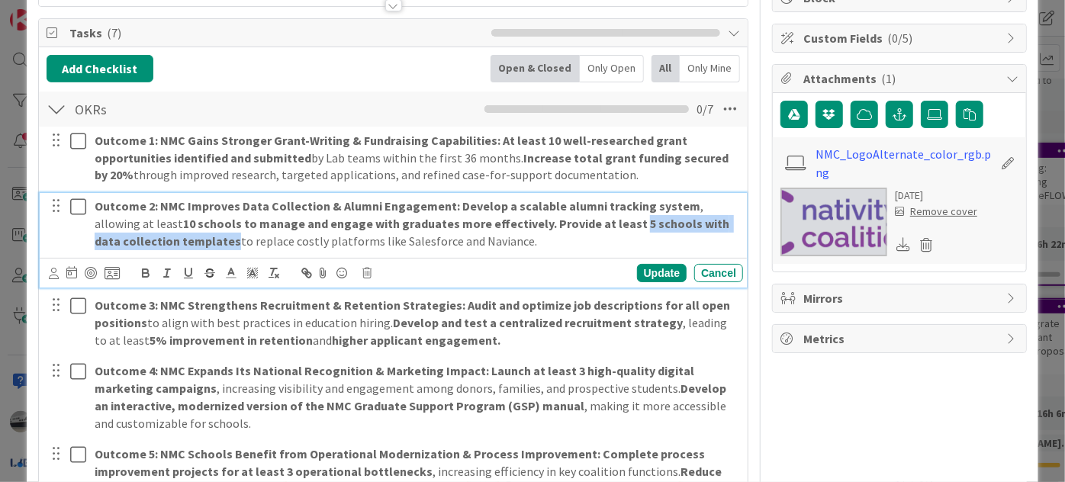
scroll to position [174, 0]
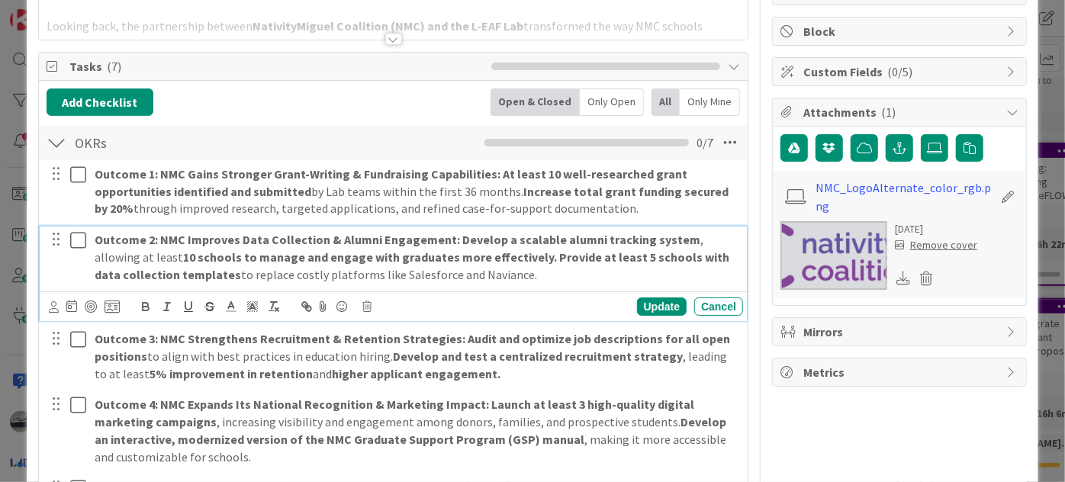
click at [450, 226] on div "Outcome 2: NMC Improves Data Collection & Alumni Engagement: Develop a scalable…" at bounding box center [415, 256] width 654 height 61
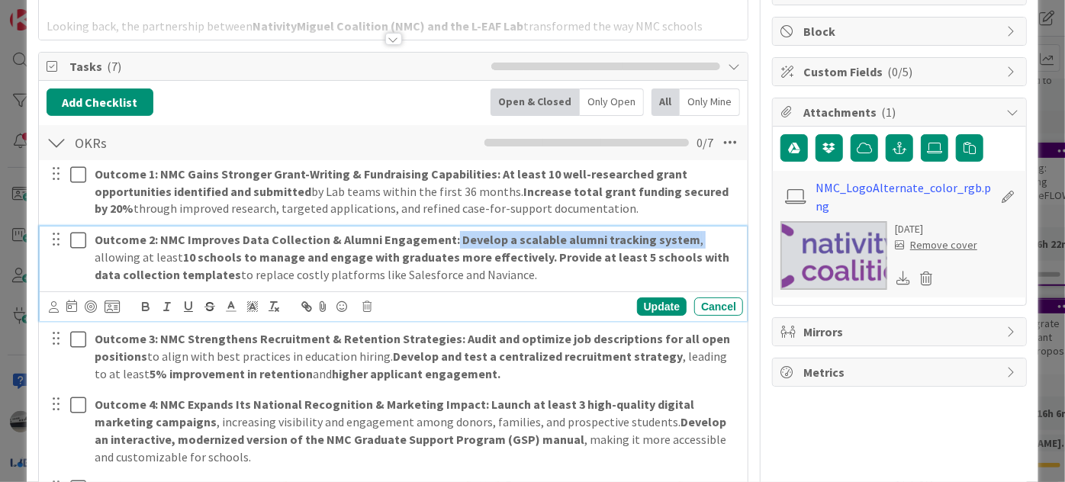
drag, startPoint x: 443, startPoint y: 239, endPoint x: 681, endPoint y: 239, distance: 237.9
click at [681, 239] on p "Outcome 2: NMC Improves Data Collection & Alumni Engagement: Develop a scalable…" at bounding box center [416, 257] width 642 height 52
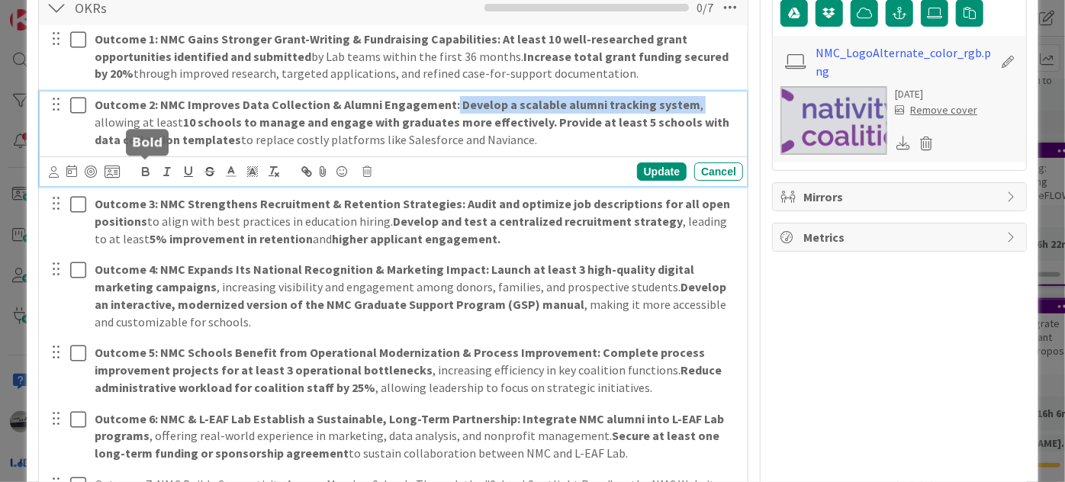
scroll to position [313, 0]
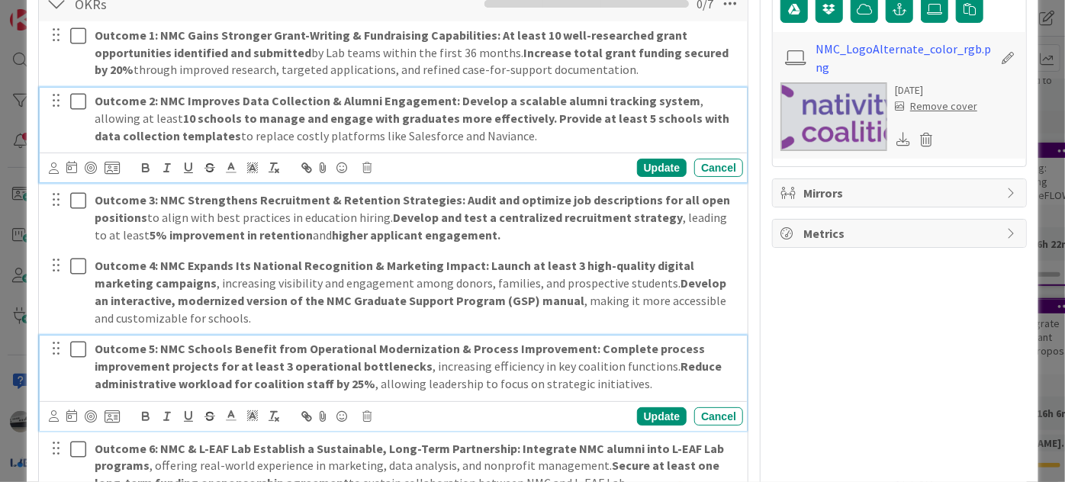
click at [232, 336] on div "Outcome 5: NMC Schools Benefit from Operational Modernization & Process Improve…" at bounding box center [415, 366] width 654 height 61
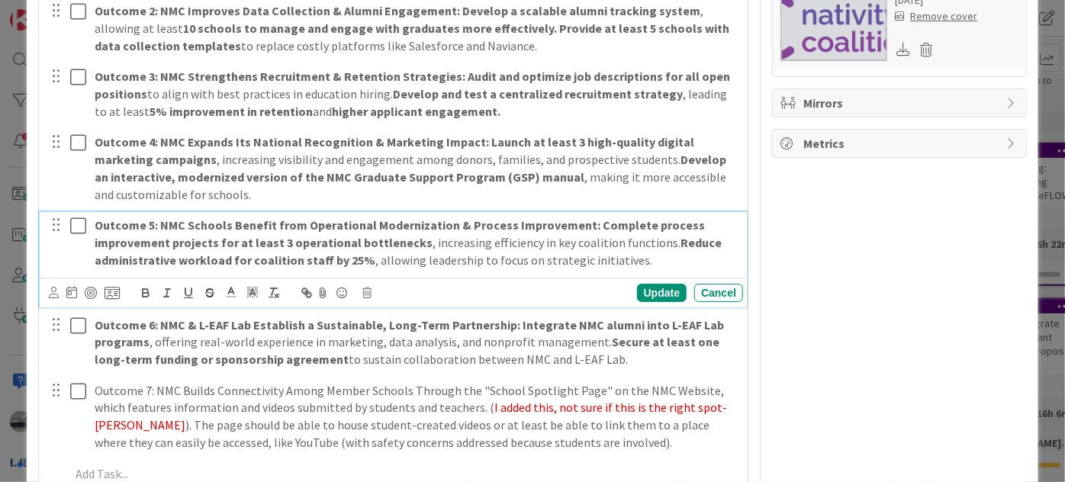
scroll to position [418, 0]
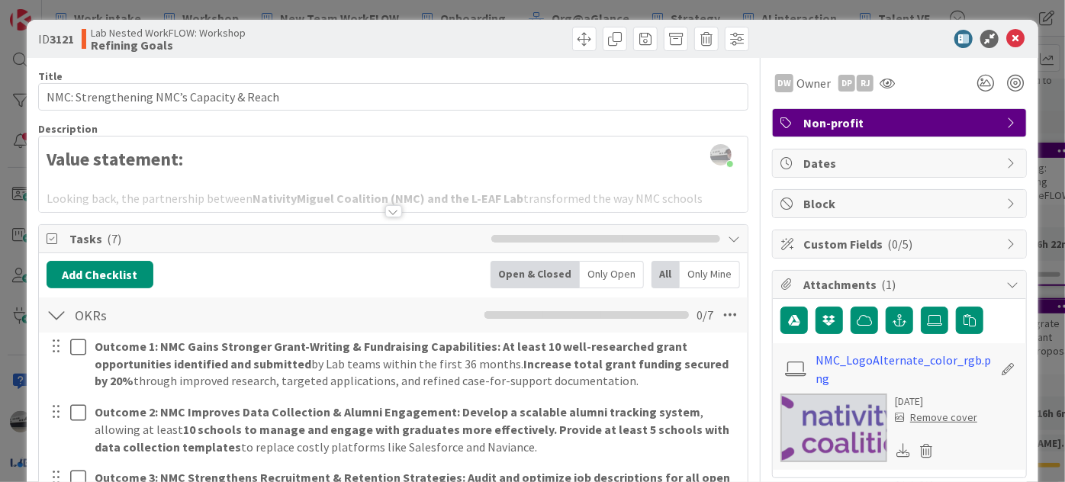
scroll to position [0, 0]
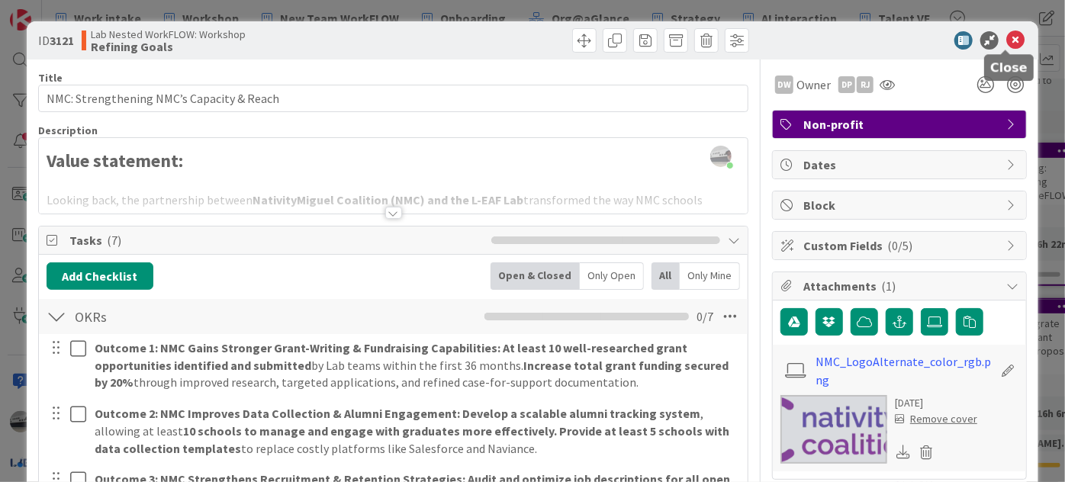
click at [1006, 37] on icon at bounding box center [1015, 40] width 18 height 18
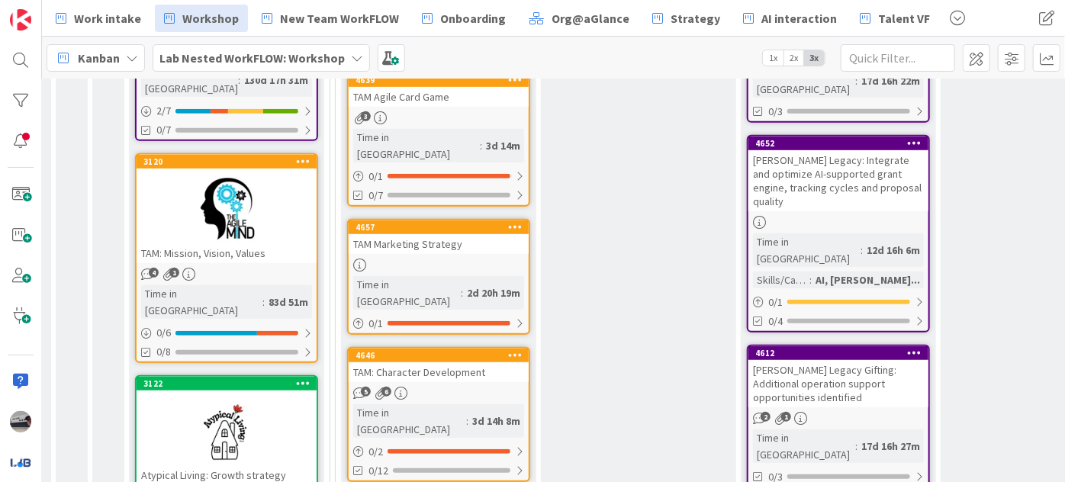
scroll to position [346, 150]
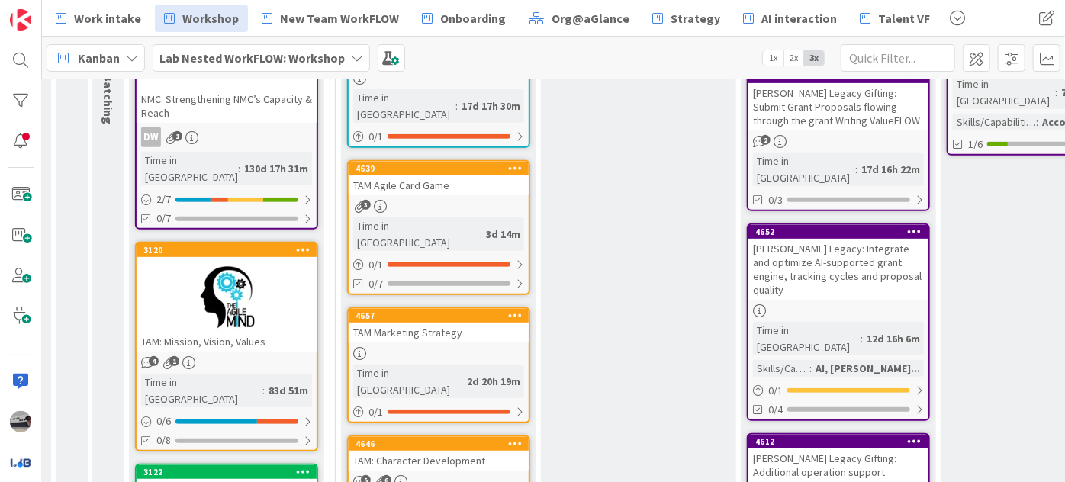
click at [210, 267] on div at bounding box center [226, 297] width 180 height 69
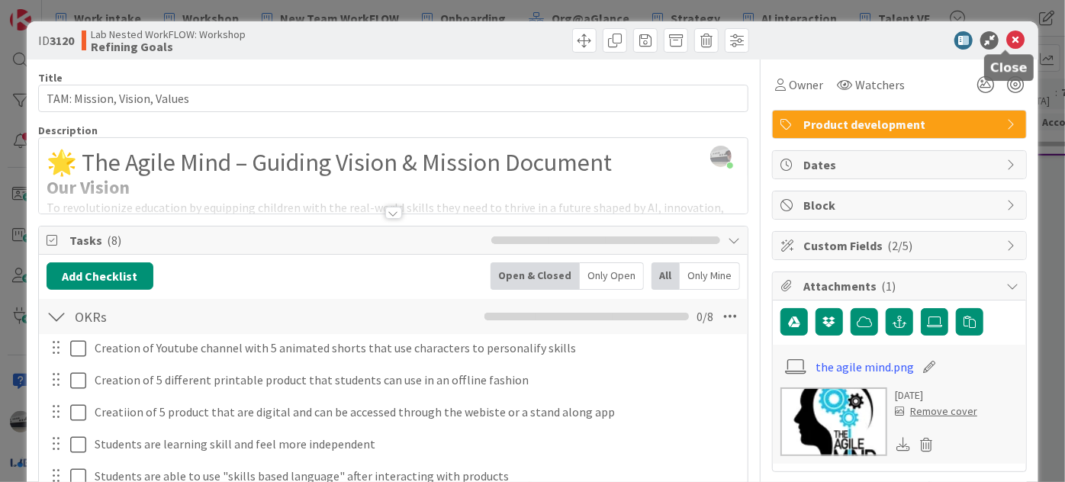
click at [1007, 37] on icon at bounding box center [1015, 40] width 18 height 18
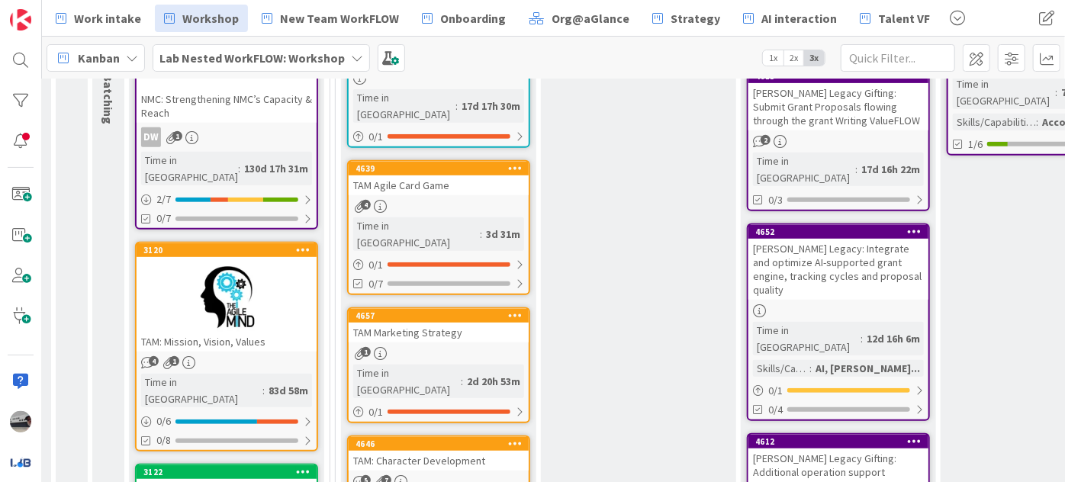
click at [314, 62] on b "Lab Nested WorkFLOW: Workshop" at bounding box center [251, 57] width 185 height 15
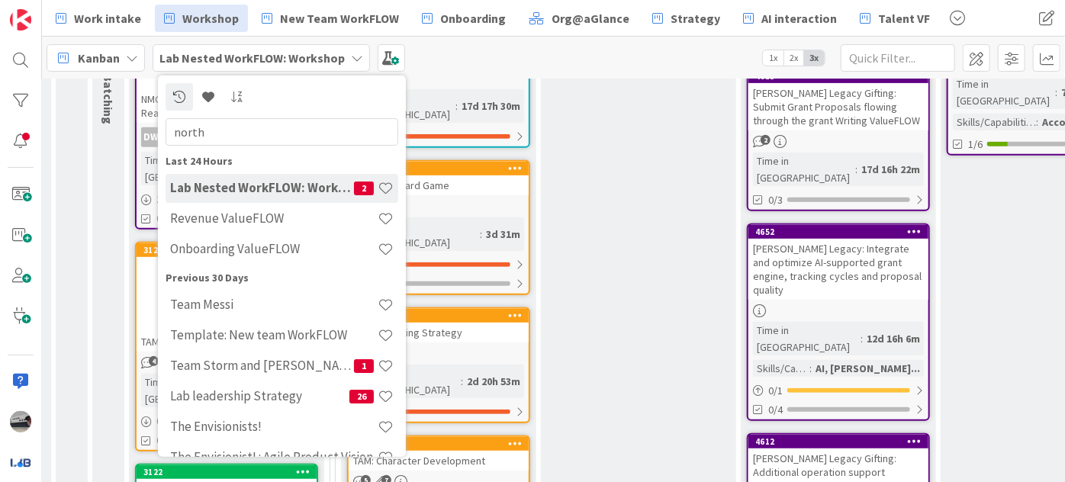
type input "north"
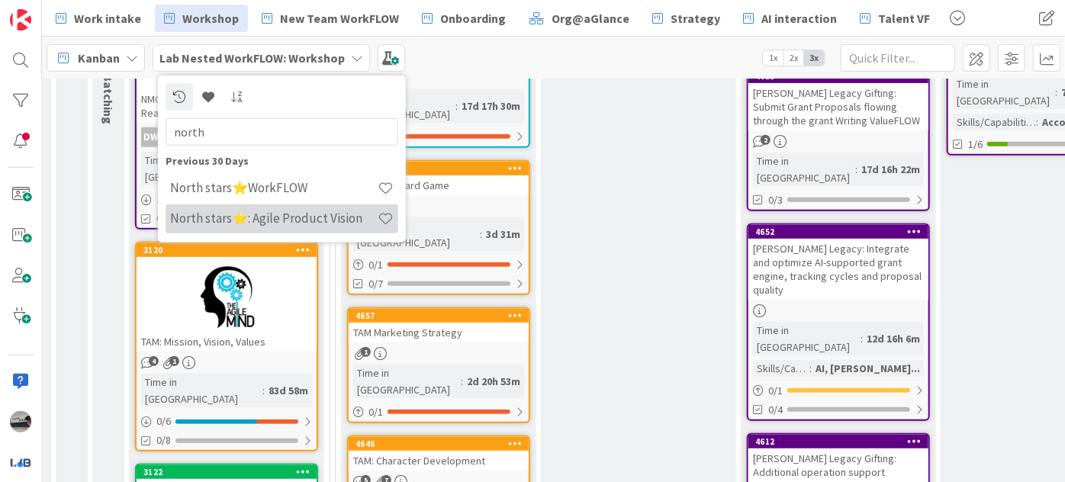
click at [344, 213] on h4 "North stars⭐: Agile Product Vision" at bounding box center [273, 217] width 207 height 15
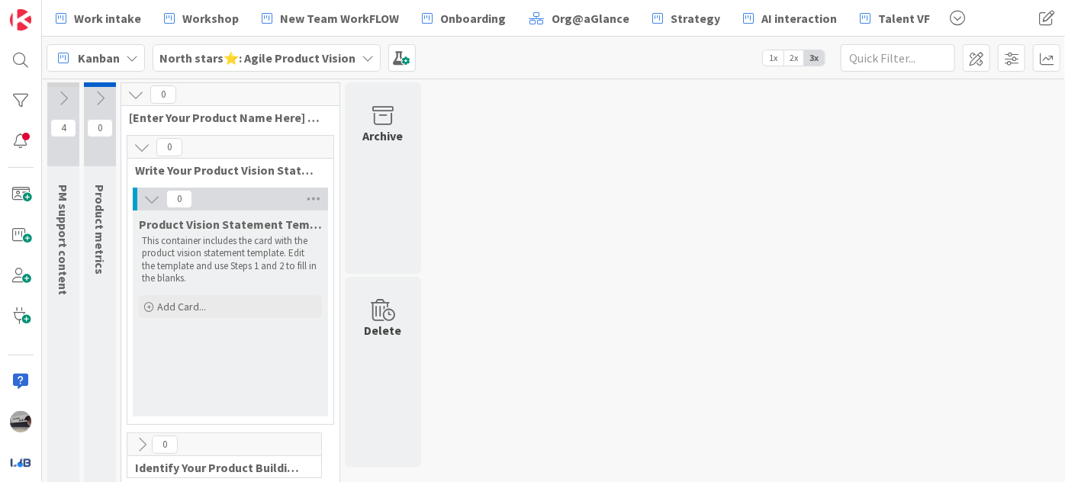
click at [100, 96] on icon at bounding box center [100, 98] width 17 height 17
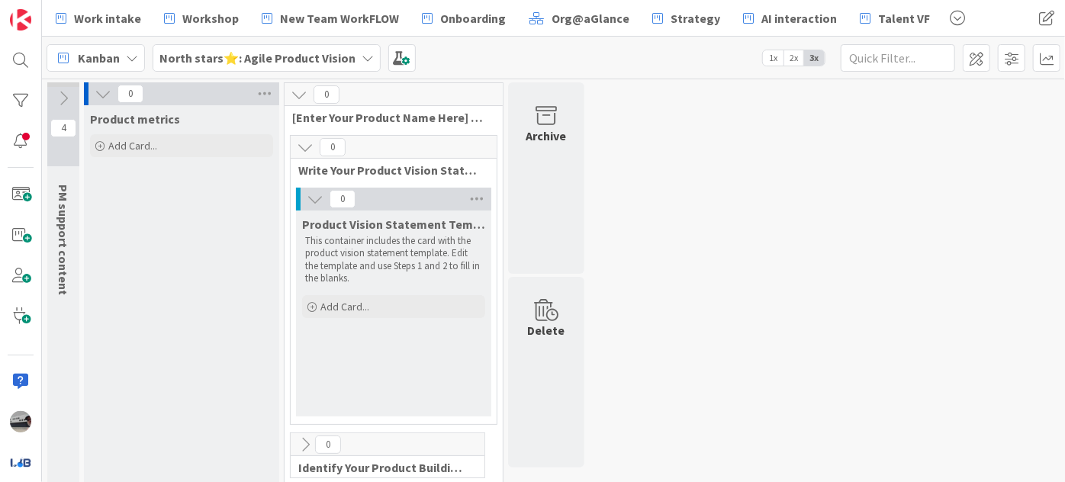
click at [100, 96] on icon at bounding box center [103, 93] width 17 height 17
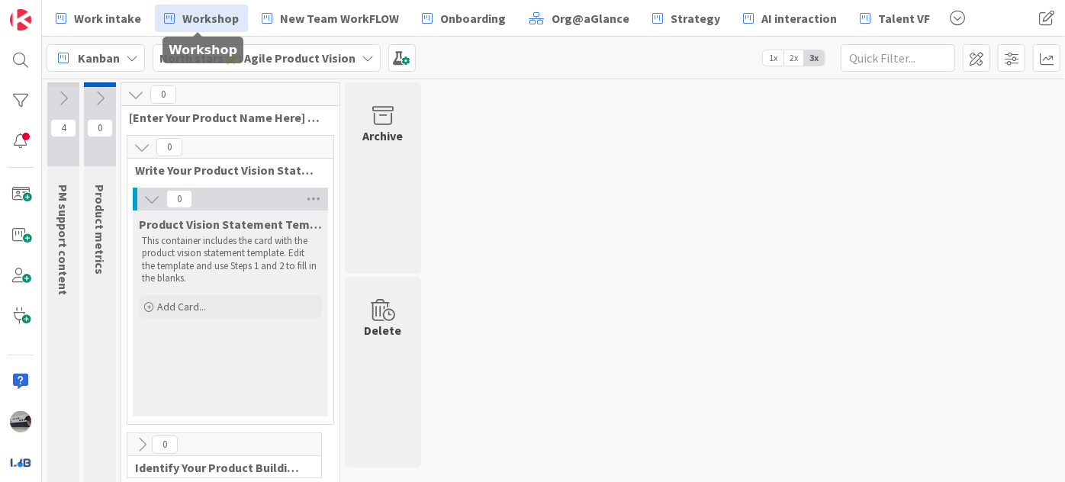
click at [217, 10] on span "Workshop" at bounding box center [210, 18] width 56 height 18
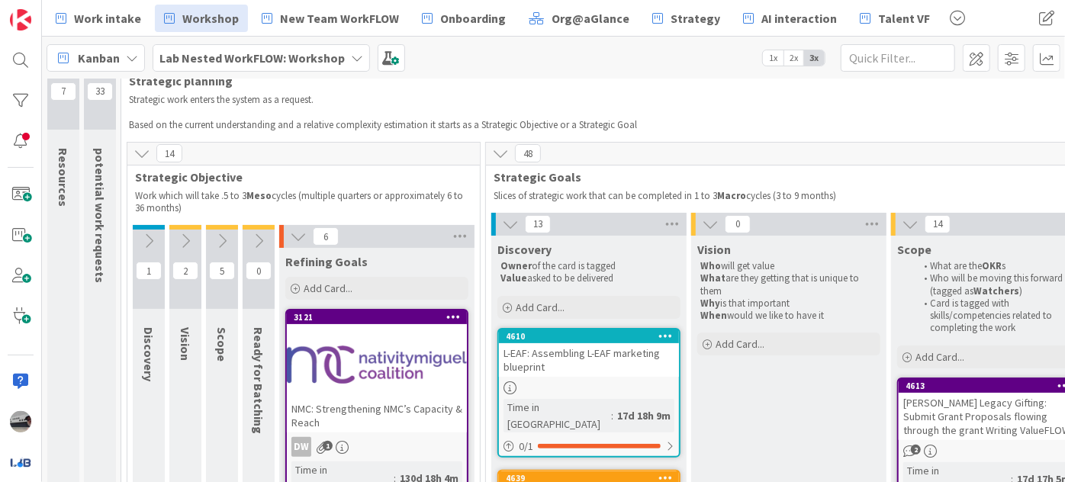
scroll to position [69, 0]
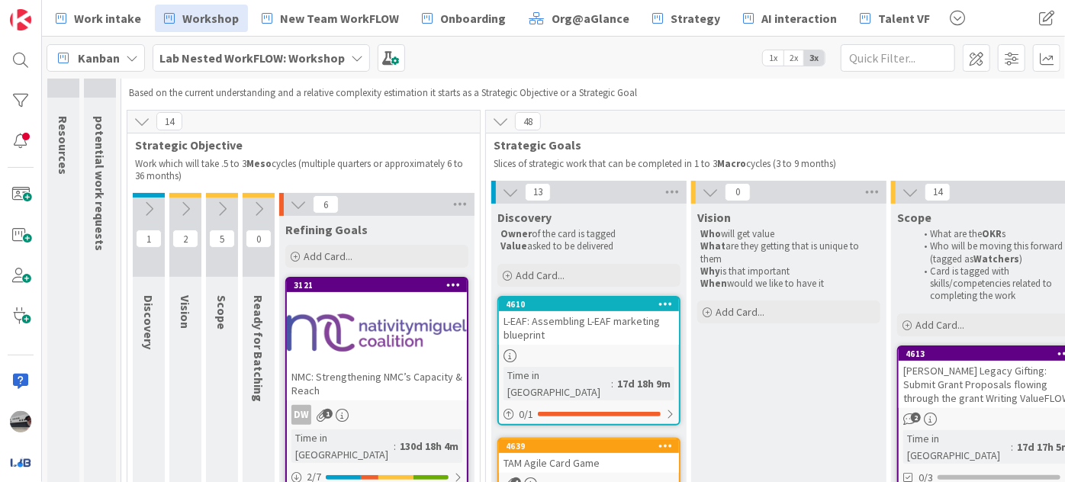
click at [297, 199] on icon at bounding box center [298, 204] width 17 height 17
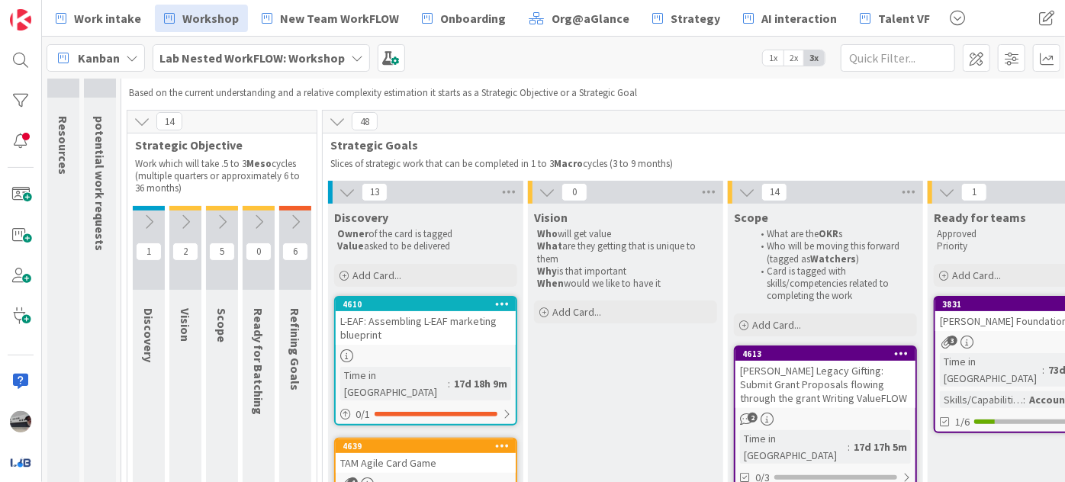
click at [350, 188] on icon at bounding box center [347, 192] width 17 height 17
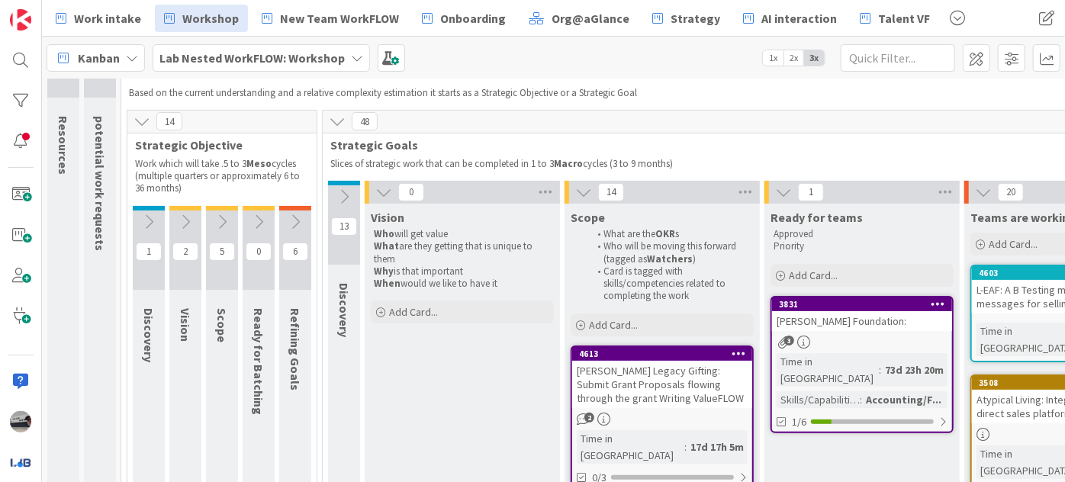
click at [384, 191] on icon at bounding box center [383, 192] width 17 height 17
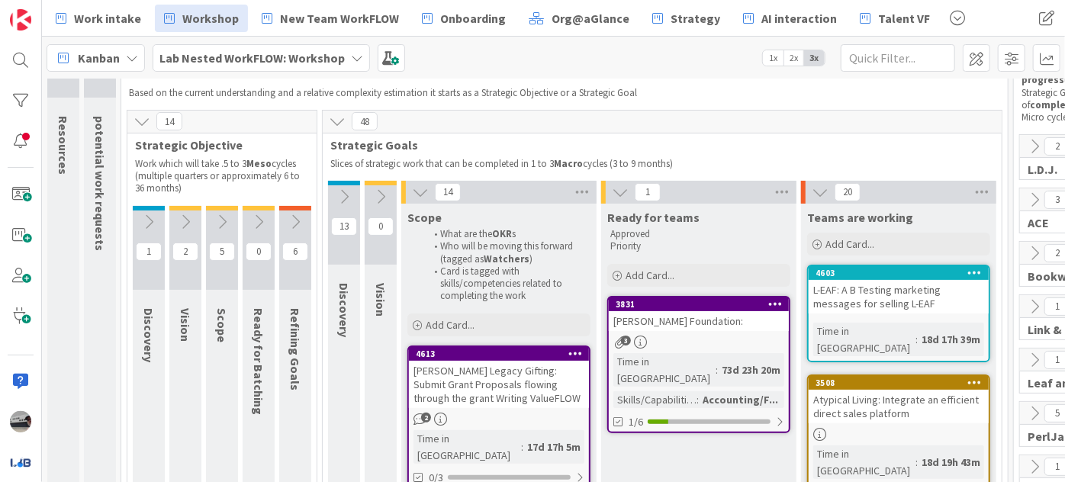
click at [426, 194] on icon at bounding box center [420, 192] width 17 height 17
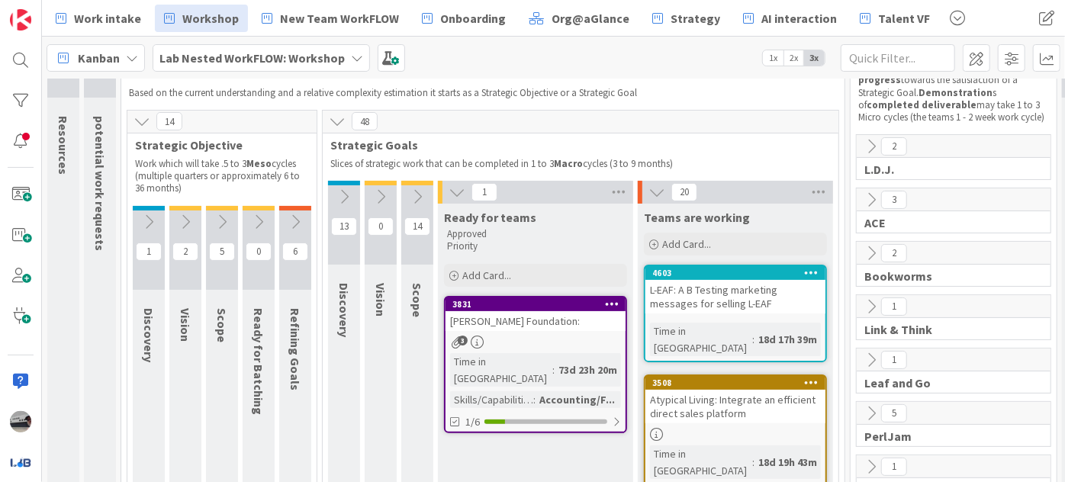
click at [458, 191] on icon at bounding box center [456, 192] width 17 height 17
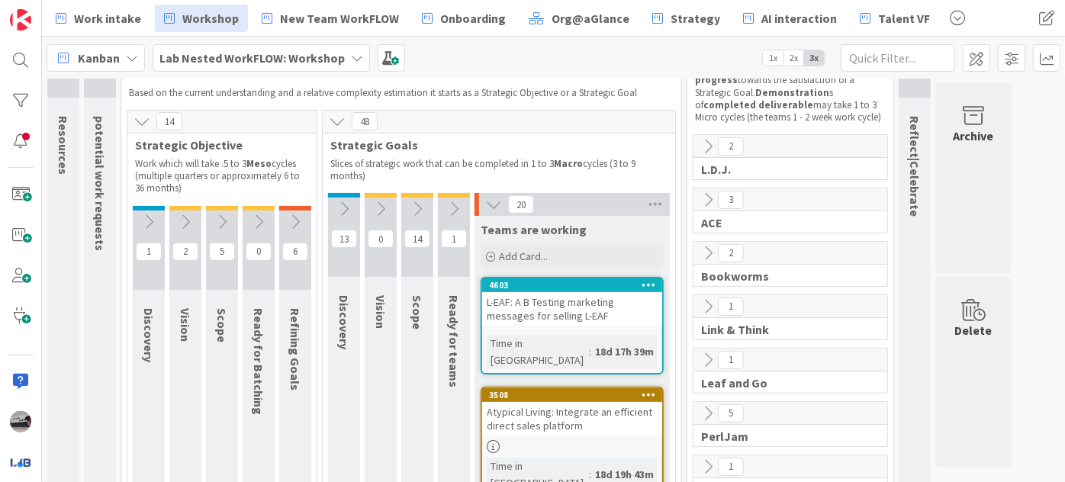
click at [492, 197] on icon at bounding box center [493, 204] width 17 height 17
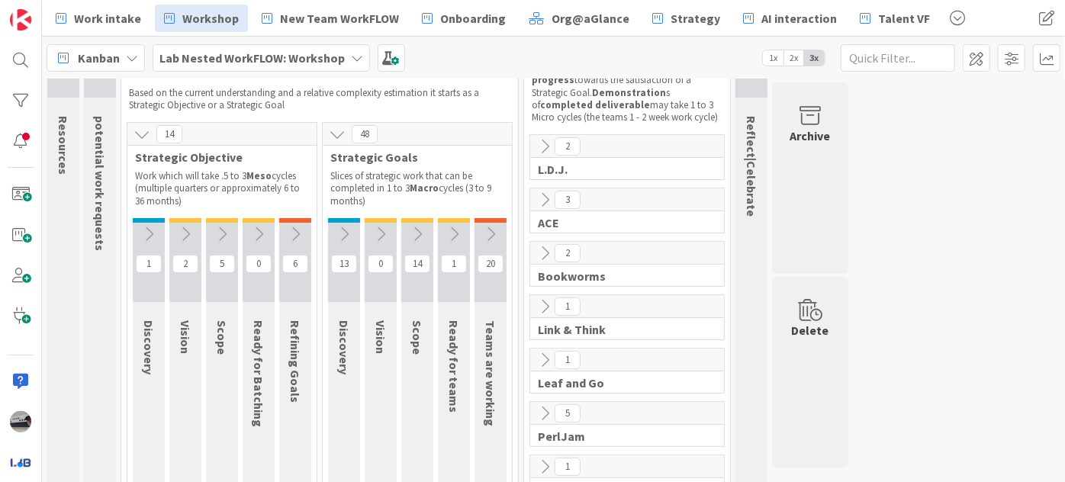
click at [339, 228] on icon at bounding box center [344, 234] width 17 height 17
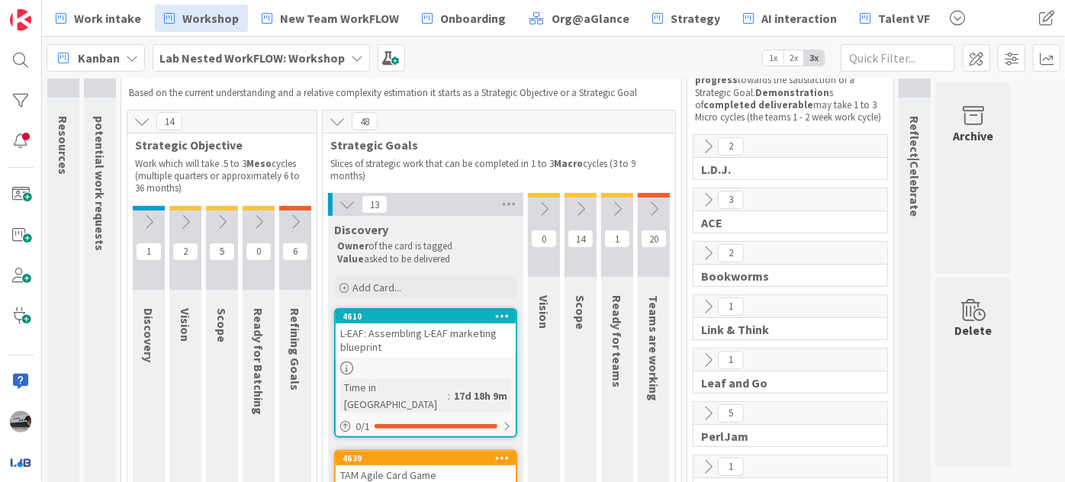
click at [348, 202] on icon at bounding box center [347, 204] width 17 height 17
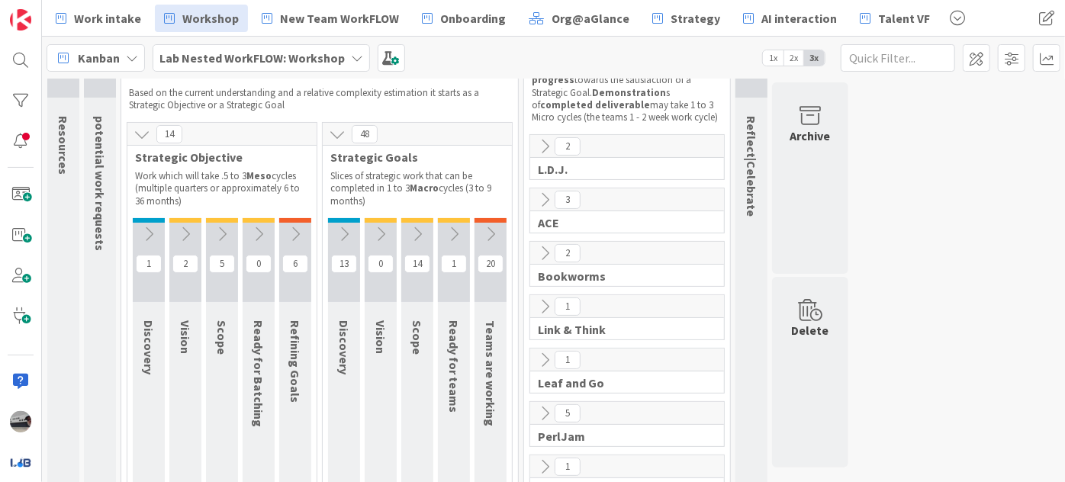
click at [306, 52] on b "Lab Nested WorkFLOW: Workshop" at bounding box center [251, 57] width 185 height 15
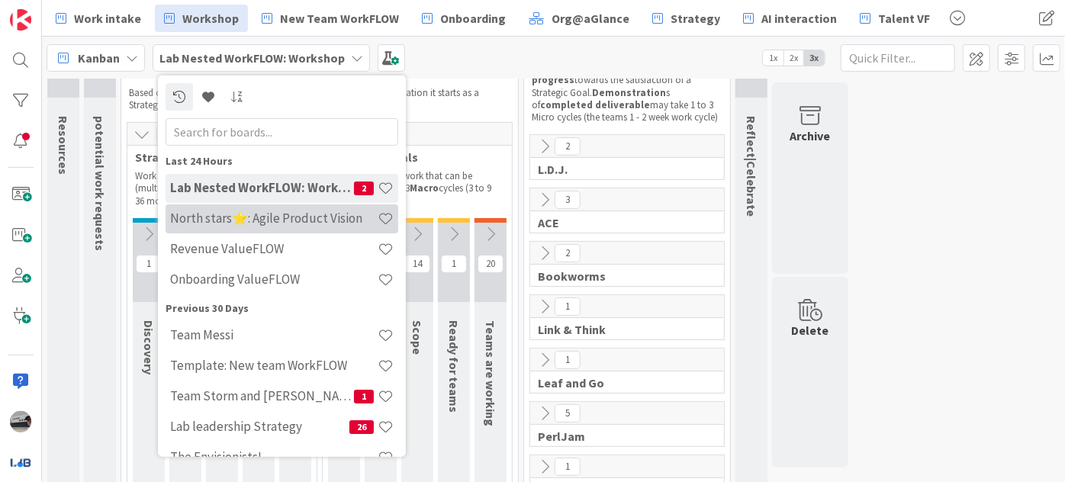
click at [300, 224] on h4 "North stars⭐: Agile Product Vision" at bounding box center [273, 217] width 207 height 15
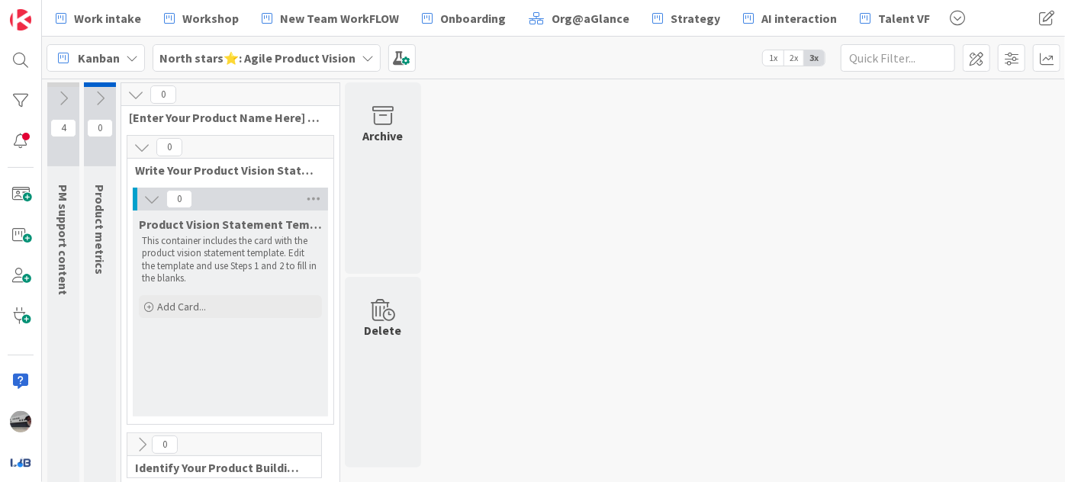
click at [244, 56] on b "North stars⭐: Agile Product Vision" at bounding box center [257, 57] width 196 height 15
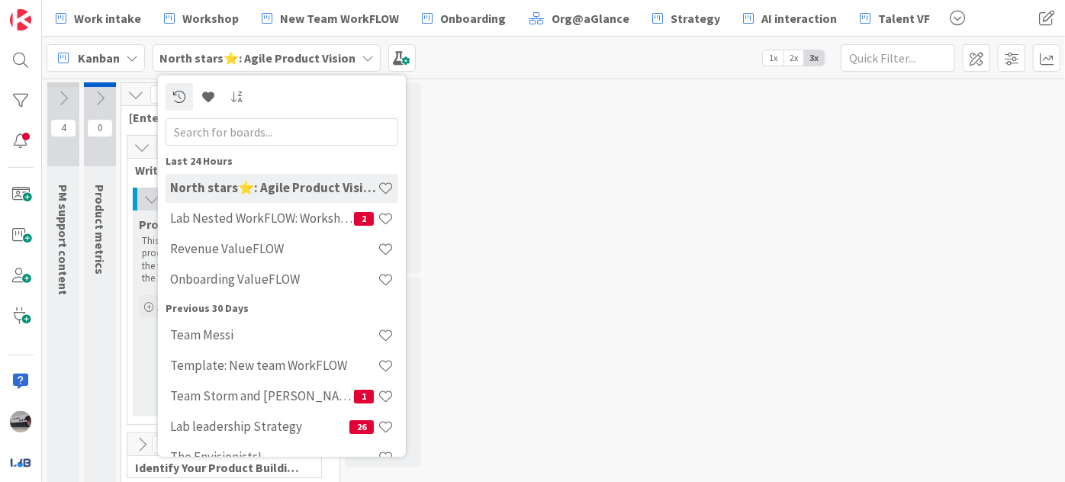
click at [265, 131] on input "text" at bounding box center [281, 130] width 233 height 27
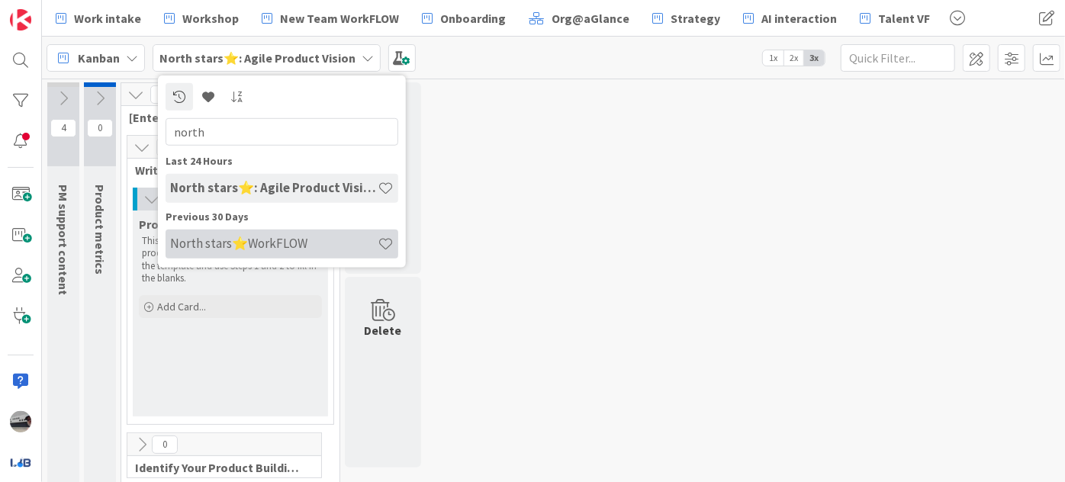
type input "north"
click at [278, 237] on h4 "North stars⭐WorkFLOW" at bounding box center [273, 243] width 207 height 15
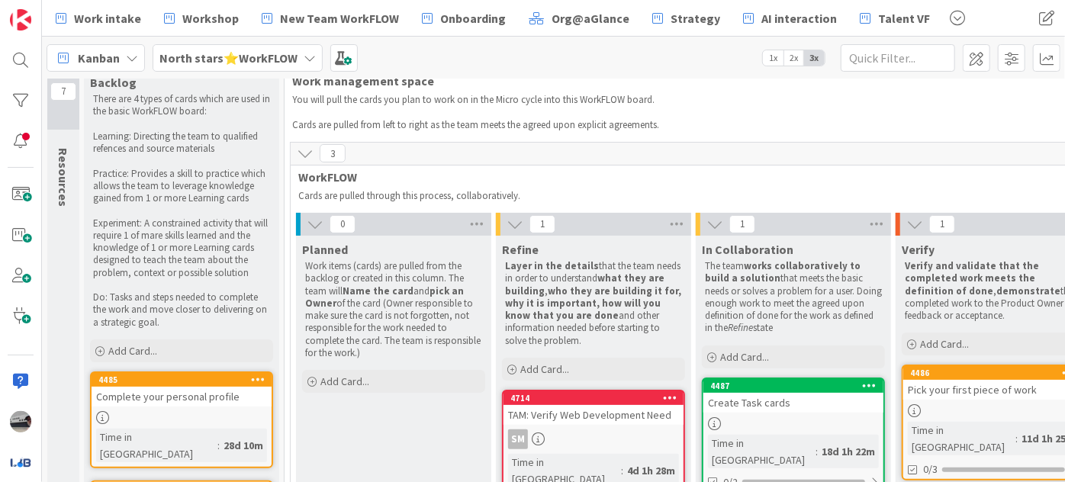
scroll to position [69, 0]
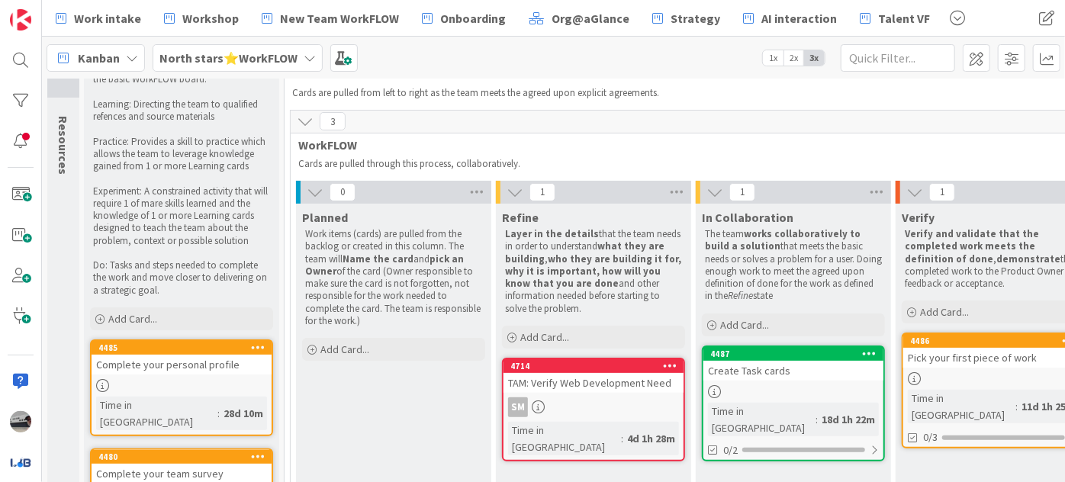
click at [293, 60] on b "North stars⭐WorkFLOW" at bounding box center [228, 57] width 138 height 15
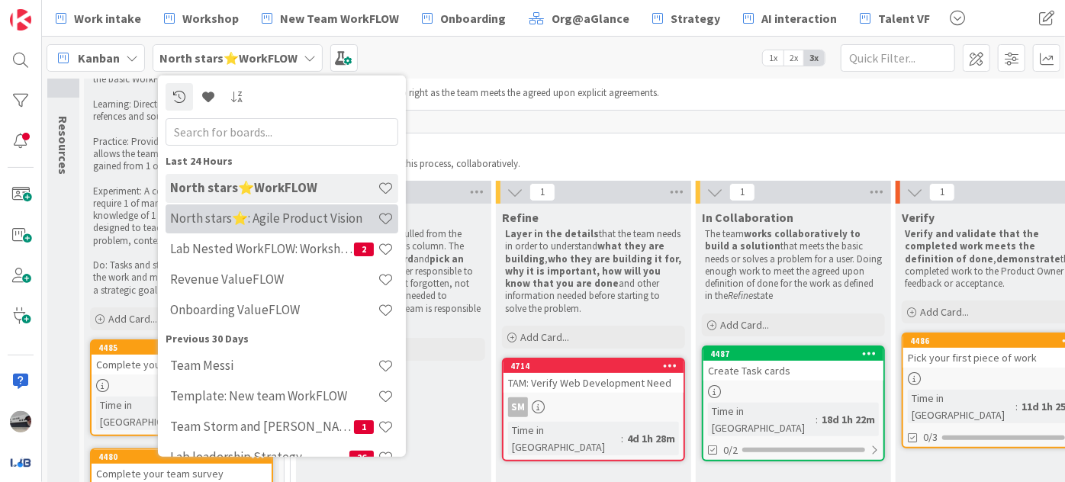
click at [306, 220] on h4 "North stars⭐: Agile Product Vision" at bounding box center [273, 217] width 207 height 15
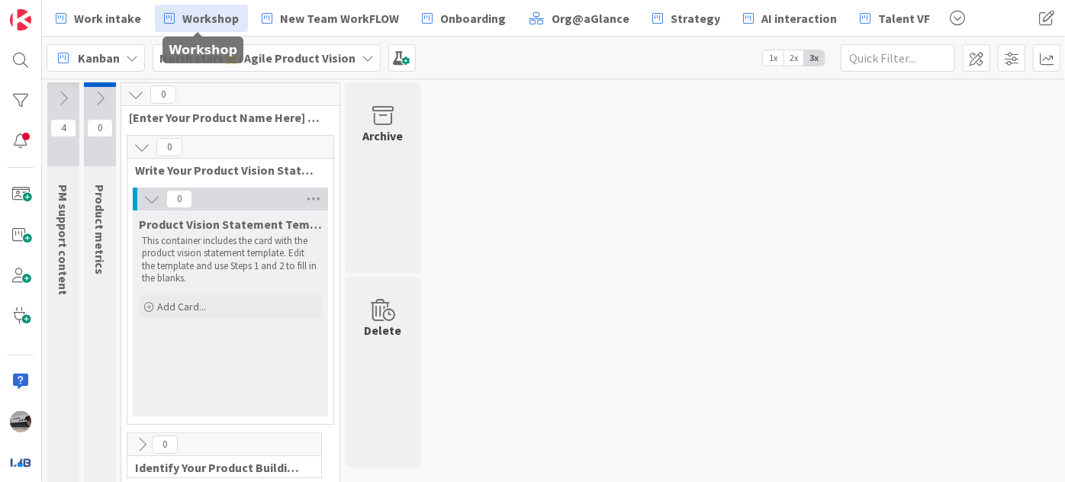
click at [193, 18] on span "Workshop" at bounding box center [210, 18] width 56 height 18
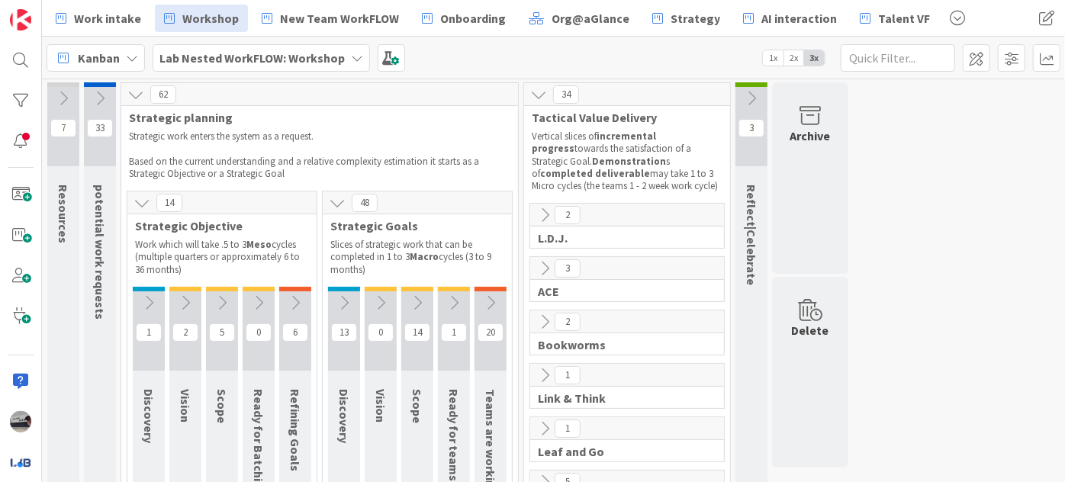
click at [344, 298] on icon at bounding box center [344, 302] width 17 height 17
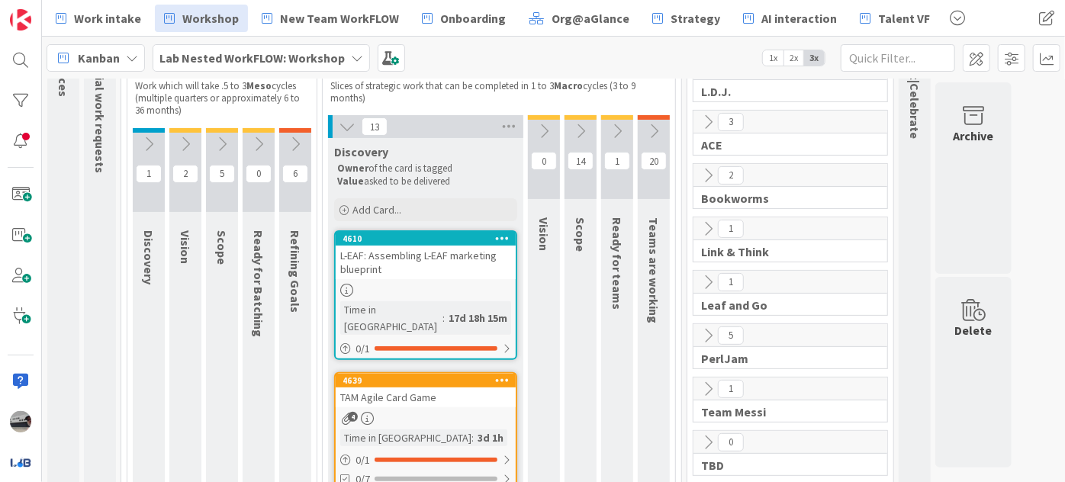
scroll to position [138, 0]
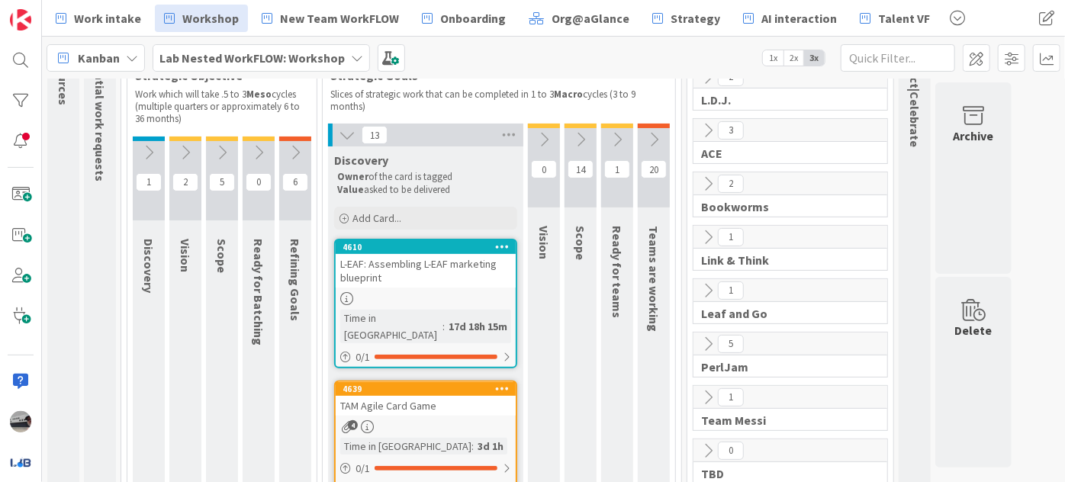
click at [354, 57] on icon at bounding box center [357, 58] width 12 height 12
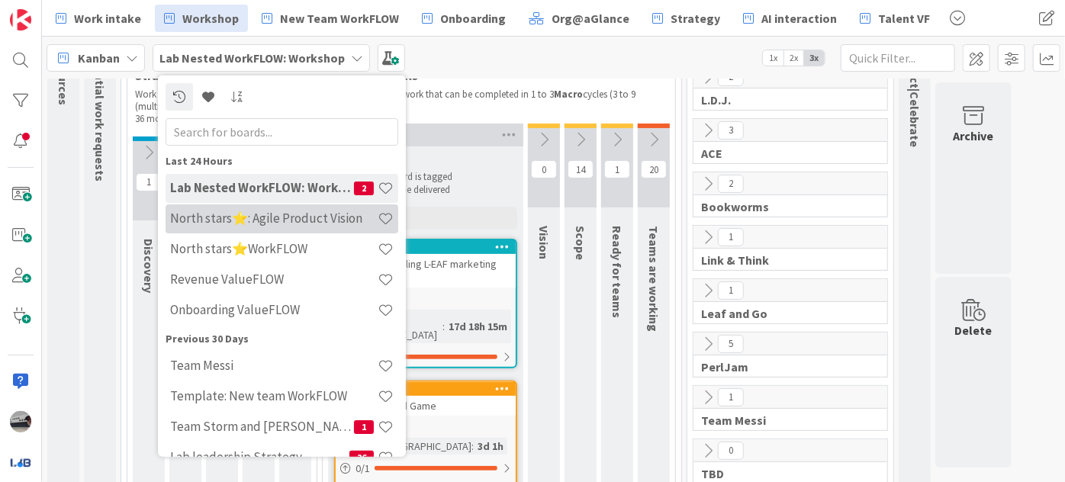
click at [307, 219] on h4 "North stars⭐: Agile Product Vision" at bounding box center [273, 217] width 207 height 15
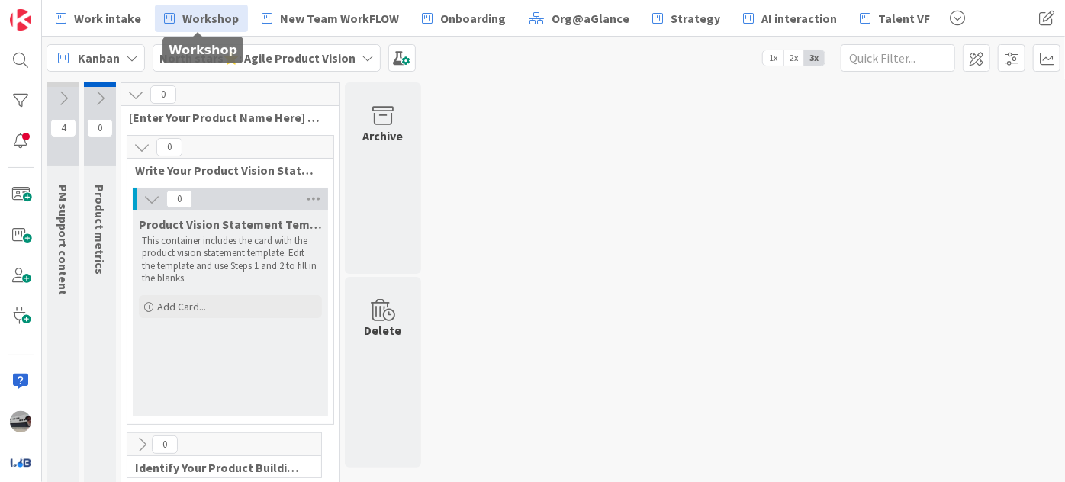
click at [204, 18] on span "Workshop" at bounding box center [210, 18] width 56 height 18
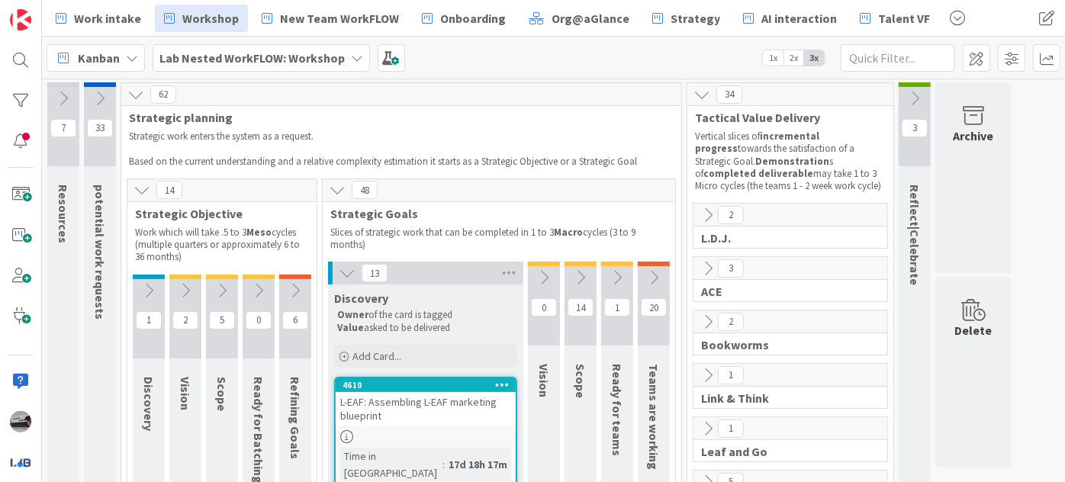
click at [288, 285] on icon at bounding box center [295, 290] width 17 height 17
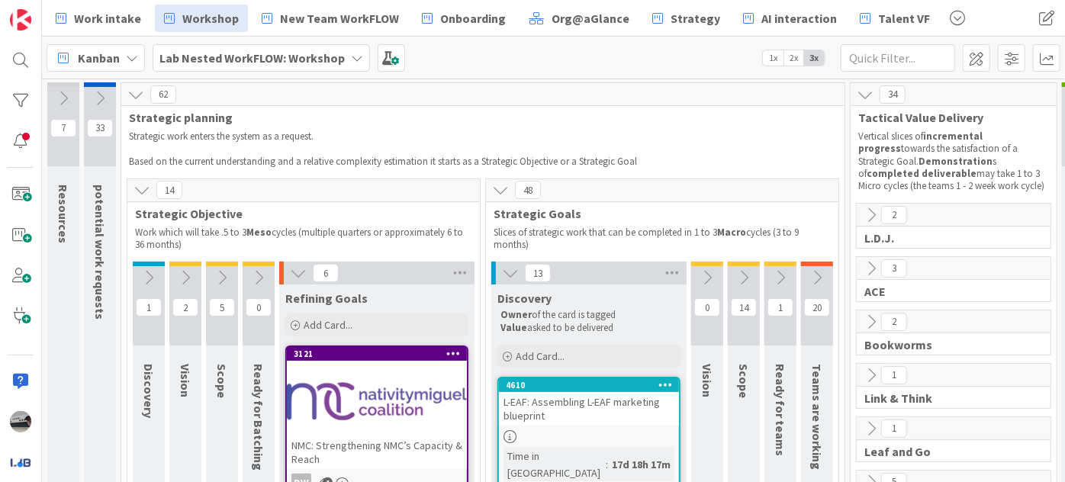
scroll to position [277, 0]
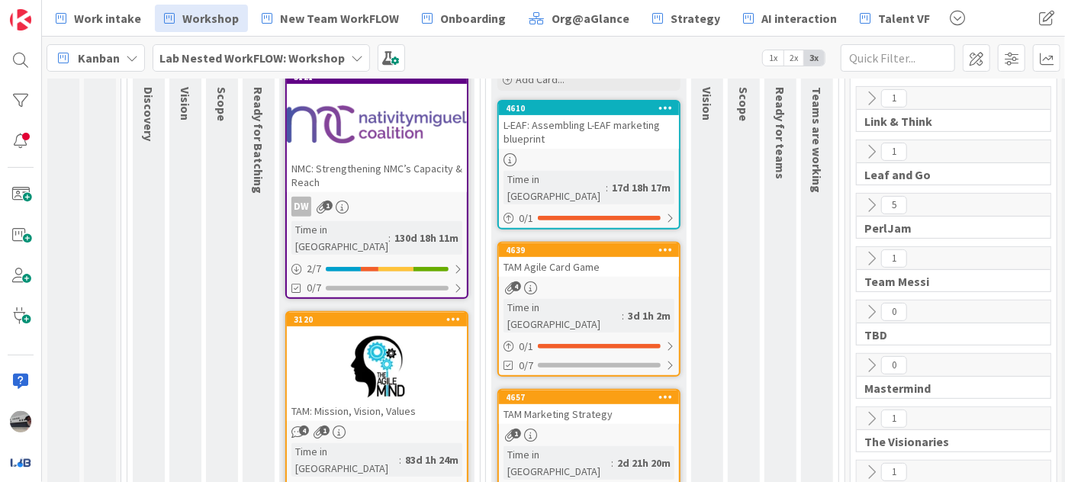
click at [404, 348] on div at bounding box center [377, 366] width 180 height 69
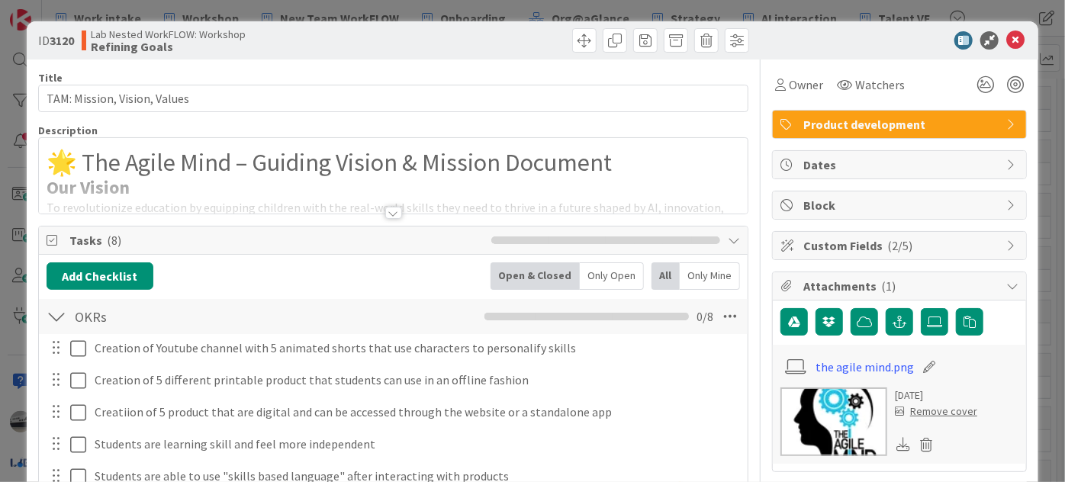
click at [392, 207] on div at bounding box center [393, 213] width 17 height 12
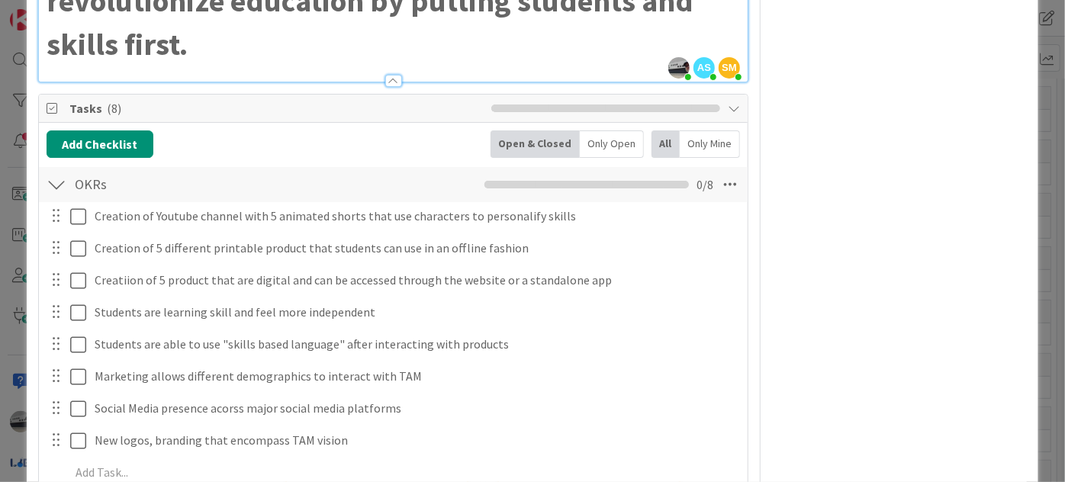
scroll to position [2564, 0]
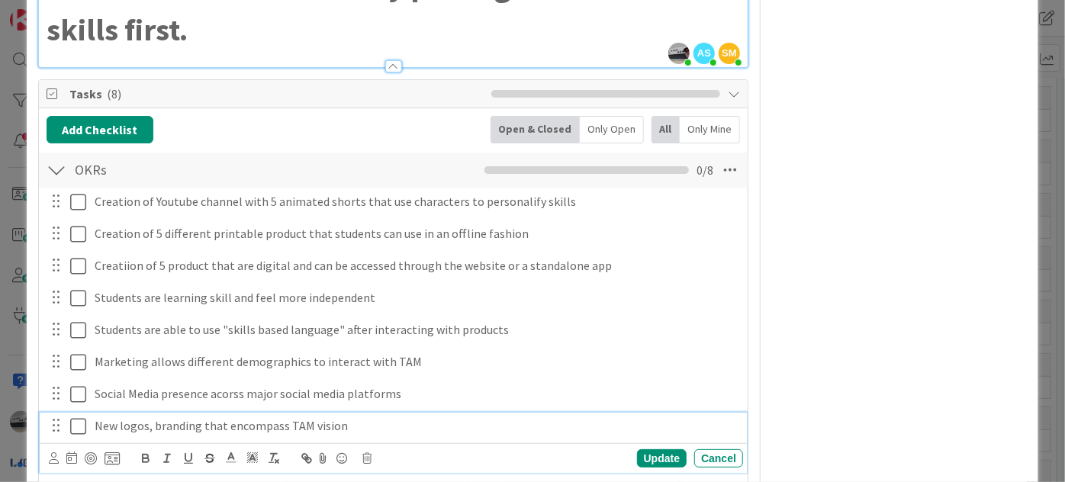
click at [210, 417] on p "New logos, branding that encompass TAM vision" at bounding box center [416, 426] width 642 height 18
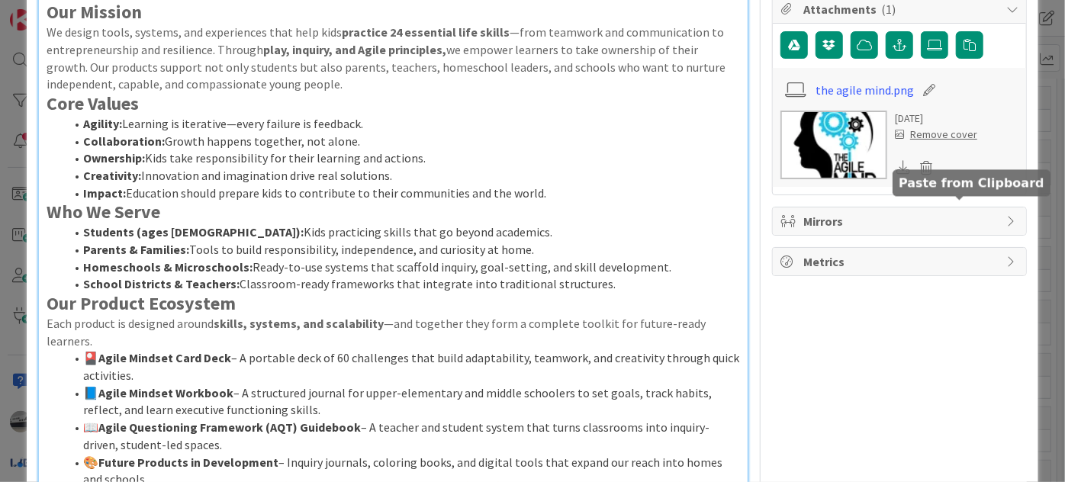
scroll to position [0, 0]
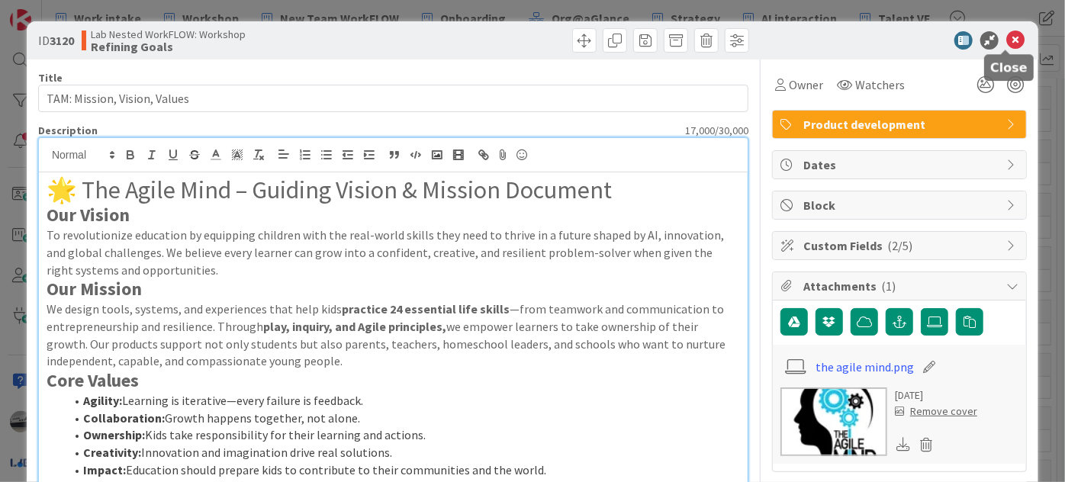
click at [1010, 40] on icon at bounding box center [1015, 40] width 18 height 18
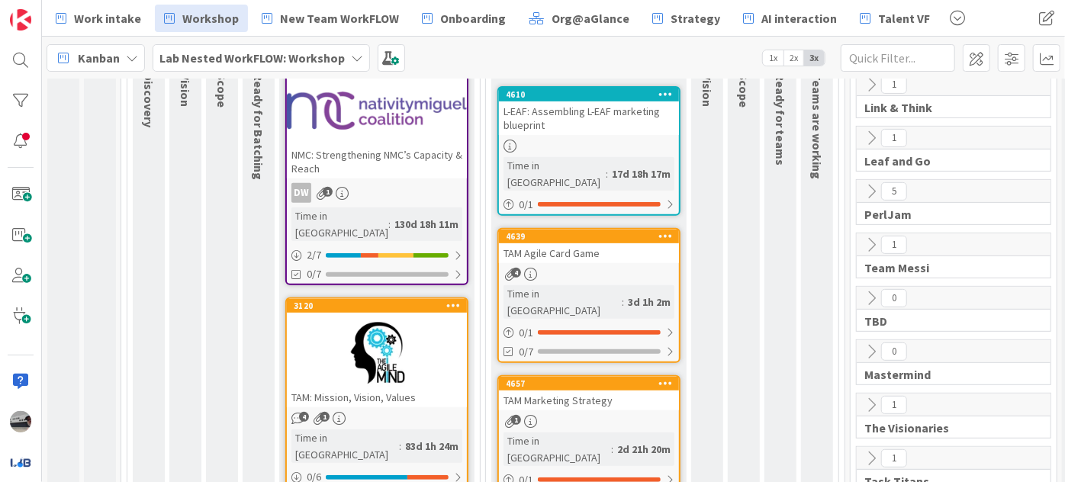
scroll to position [13, 0]
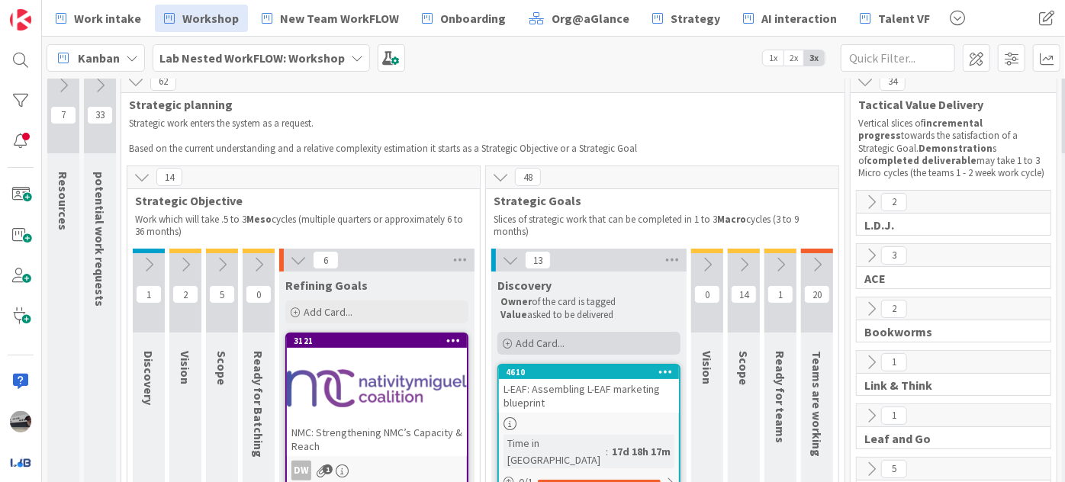
click at [550, 339] on span "Add Card..." at bounding box center [539, 343] width 49 height 14
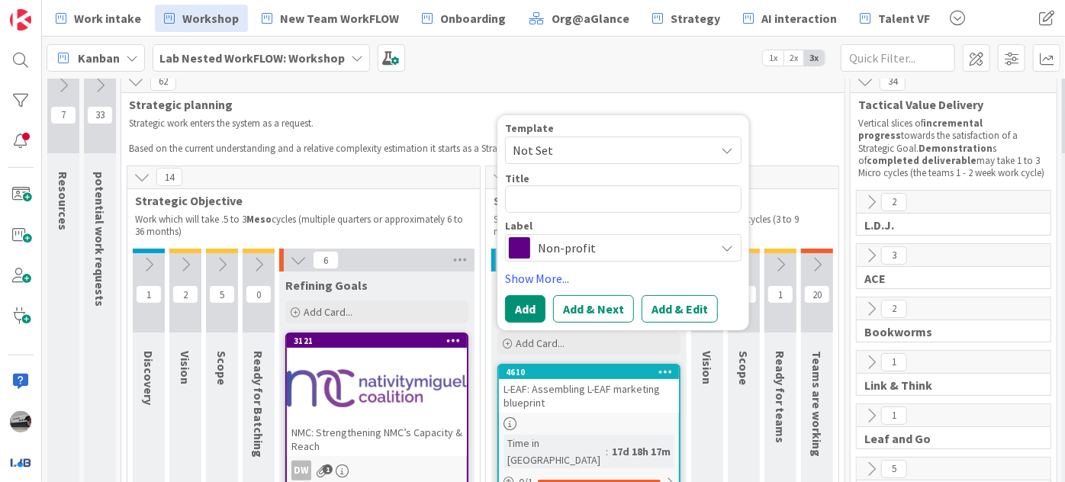
click at [639, 246] on span "Non-profit" at bounding box center [622, 247] width 169 height 21
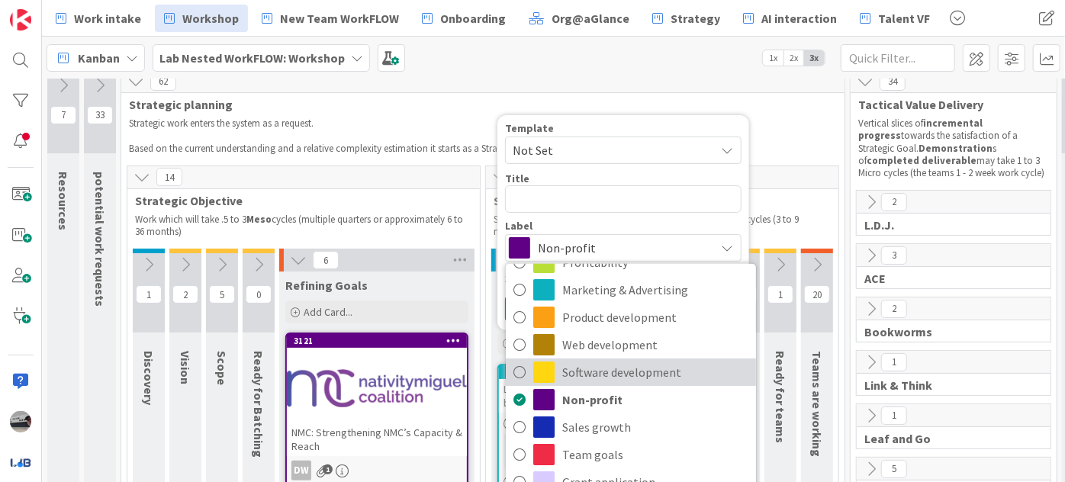
scroll to position [69, 0]
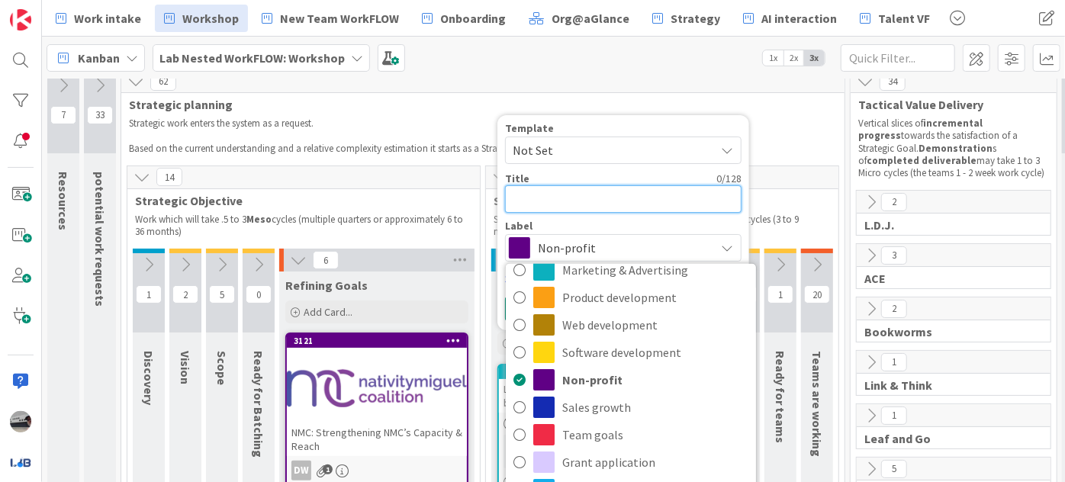
click at [531, 195] on textarea at bounding box center [623, 198] width 236 height 27
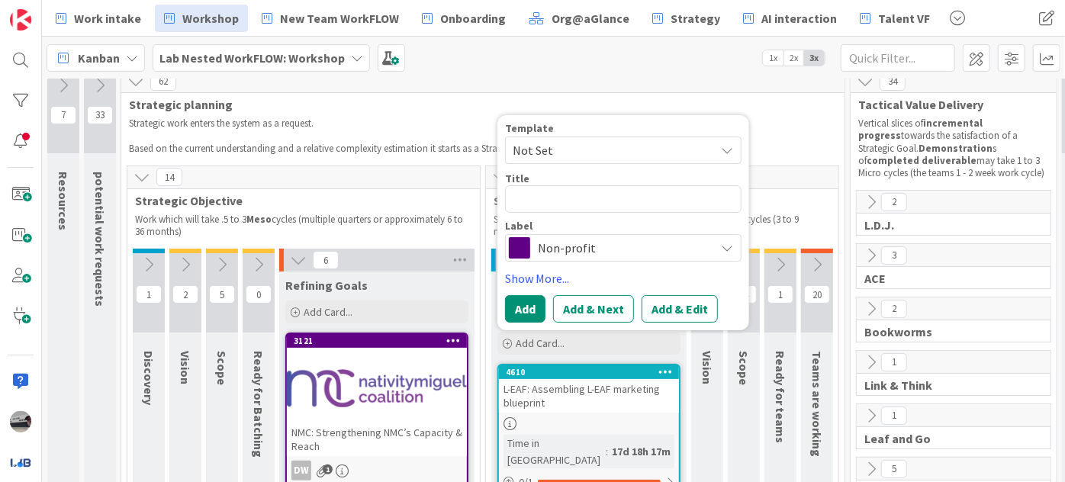
click at [355, 56] on icon at bounding box center [357, 58] width 12 height 12
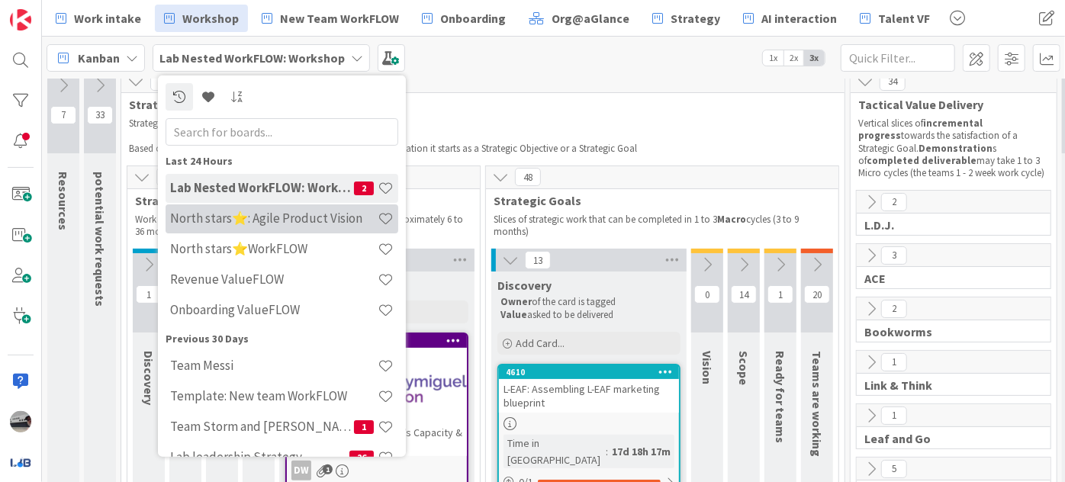
click at [331, 217] on h4 "North stars⭐: Agile Product Vision" at bounding box center [273, 217] width 207 height 15
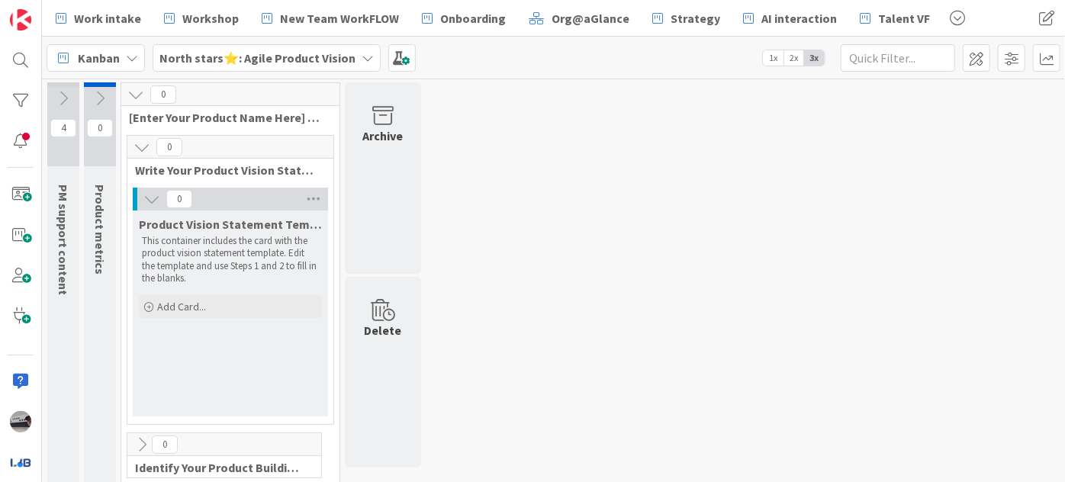
click at [65, 97] on icon at bounding box center [63, 98] width 17 height 17
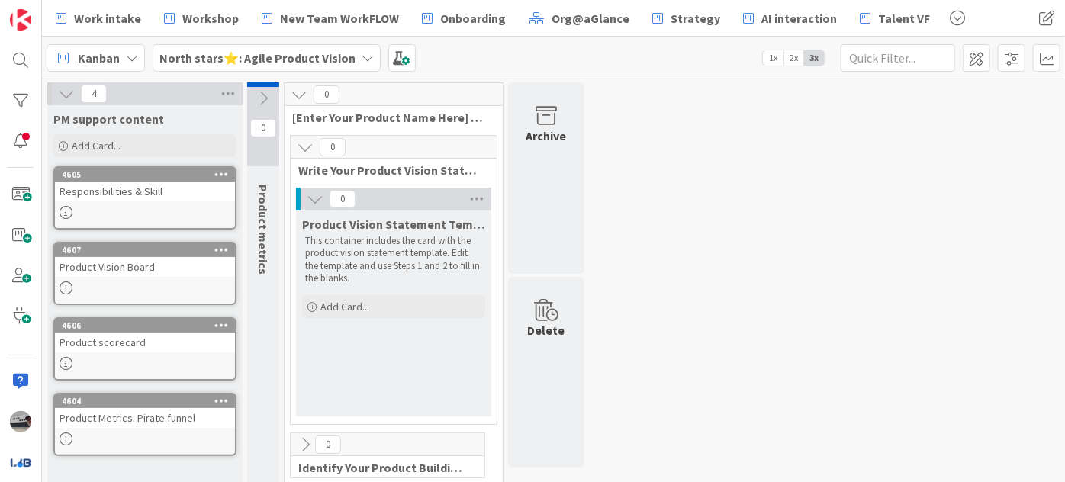
click at [156, 270] on div "Product Vision Board" at bounding box center [145, 267] width 180 height 20
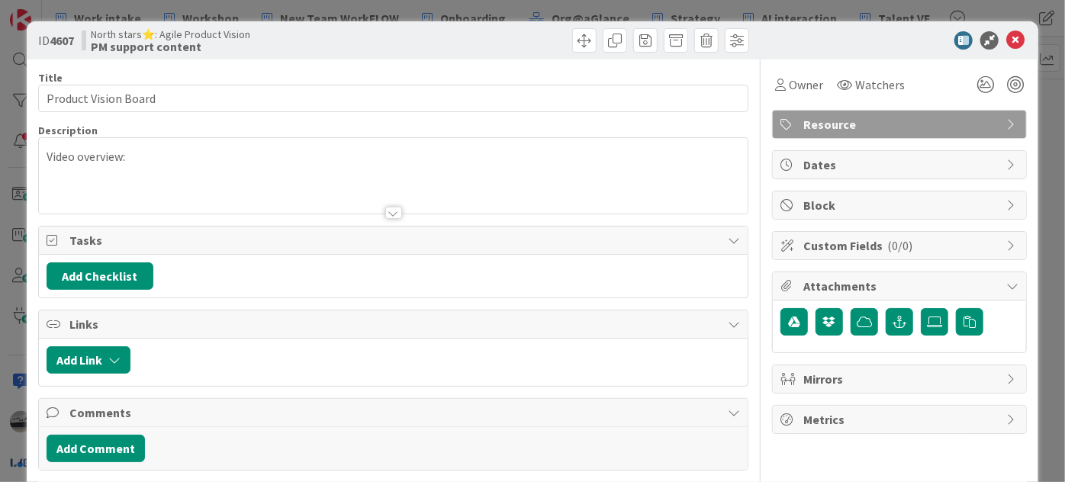
click at [400, 210] on div at bounding box center [393, 194] width 708 height 39
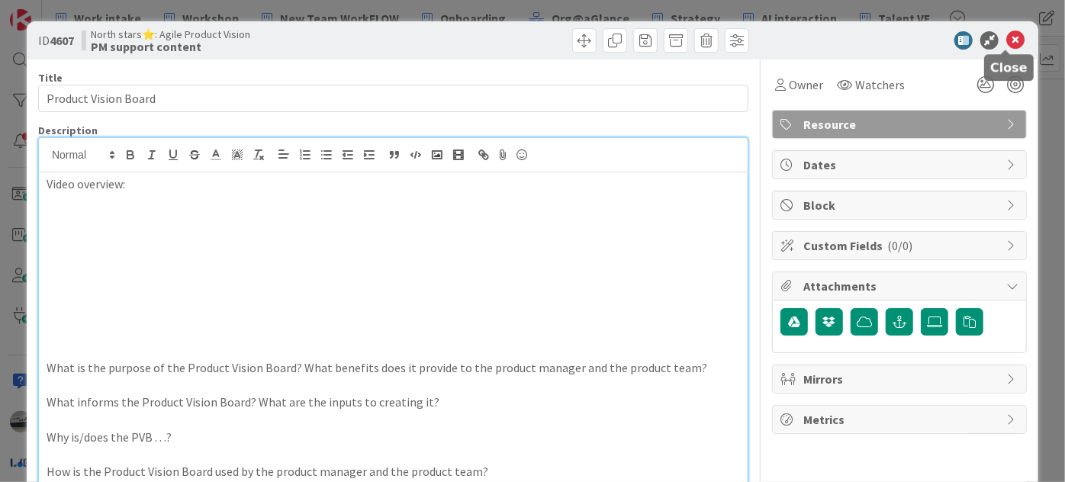
click at [1010, 45] on icon at bounding box center [1015, 40] width 18 height 18
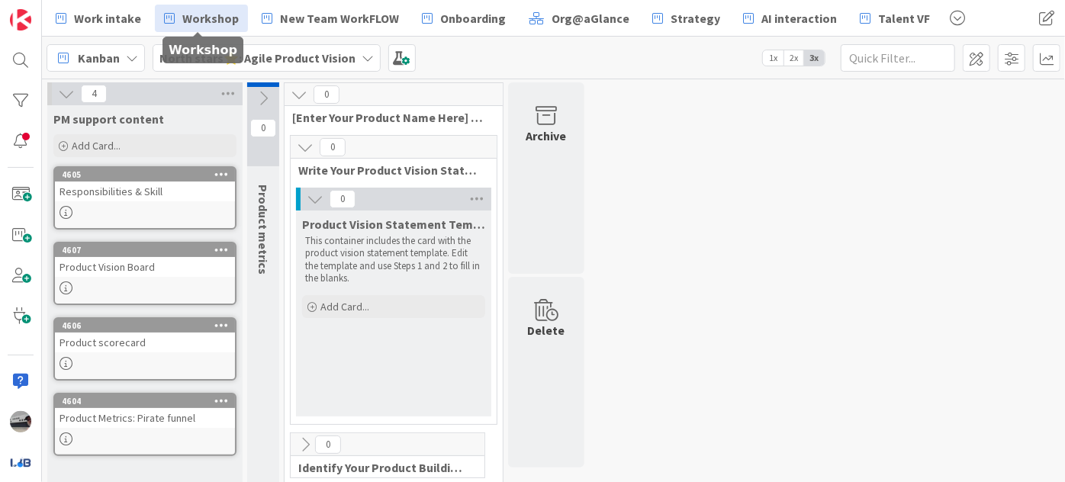
click at [201, 14] on span "Workshop" at bounding box center [210, 18] width 56 height 18
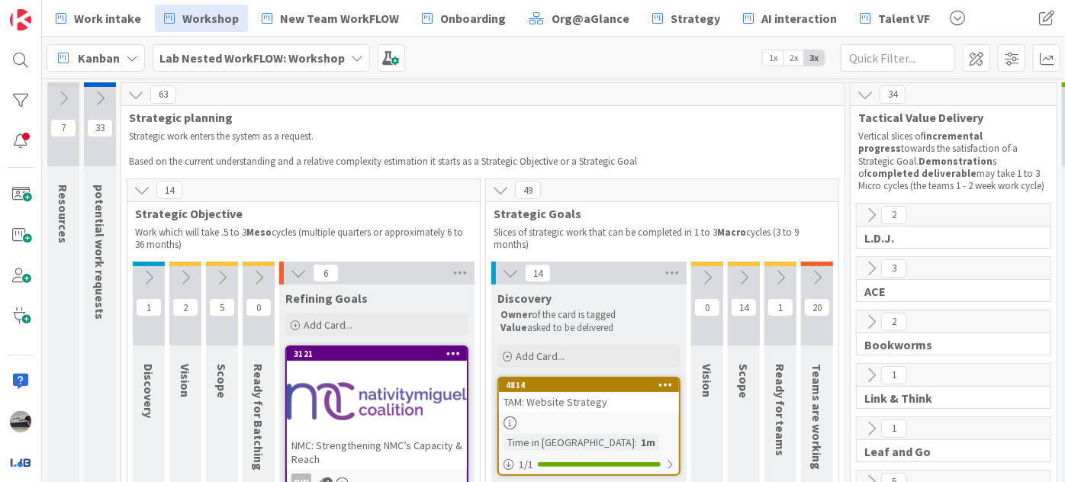
click at [710, 271] on icon at bounding box center [706, 277] width 17 height 17
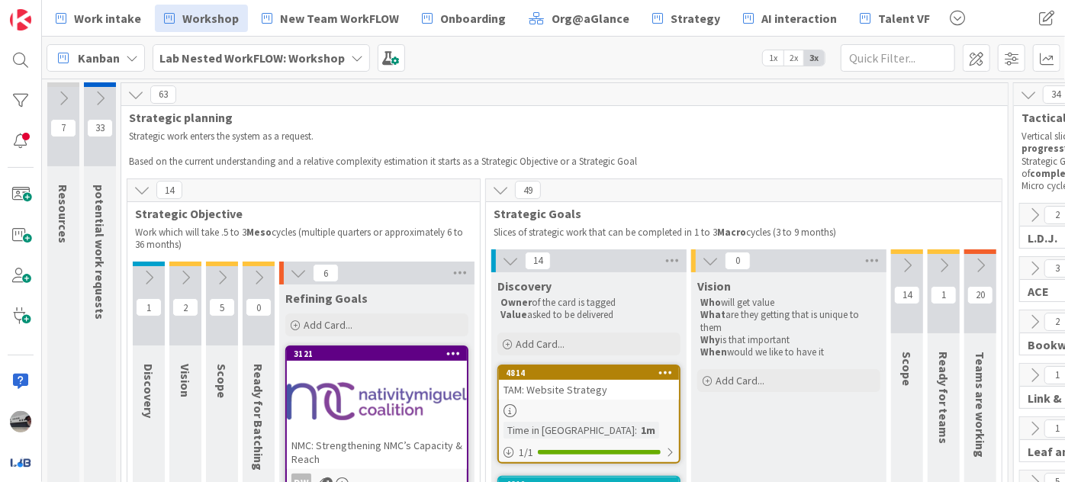
click at [316, 63] on b "Lab Nested WorkFLOW: Workshop" at bounding box center [251, 57] width 185 height 15
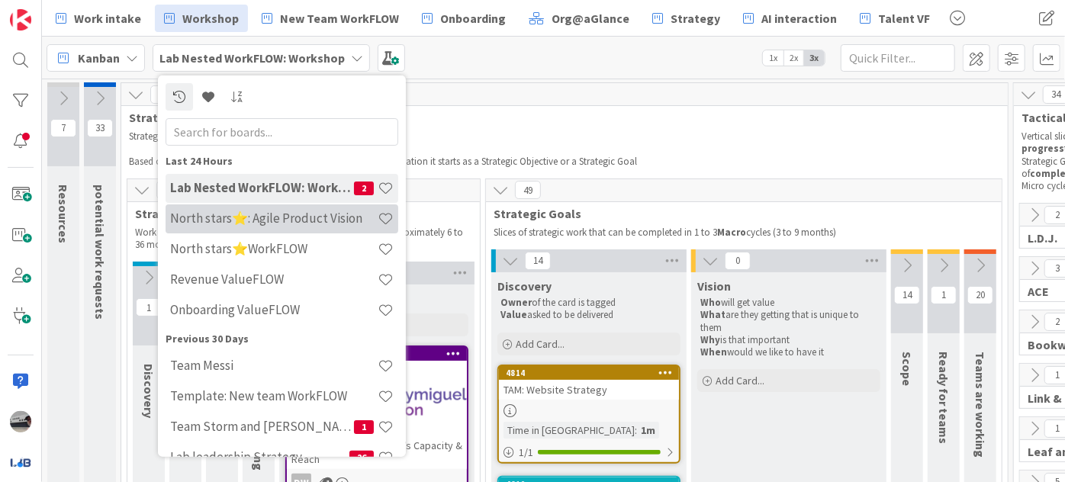
click at [299, 212] on h4 "North stars⭐: Agile Product Vision" at bounding box center [273, 217] width 207 height 15
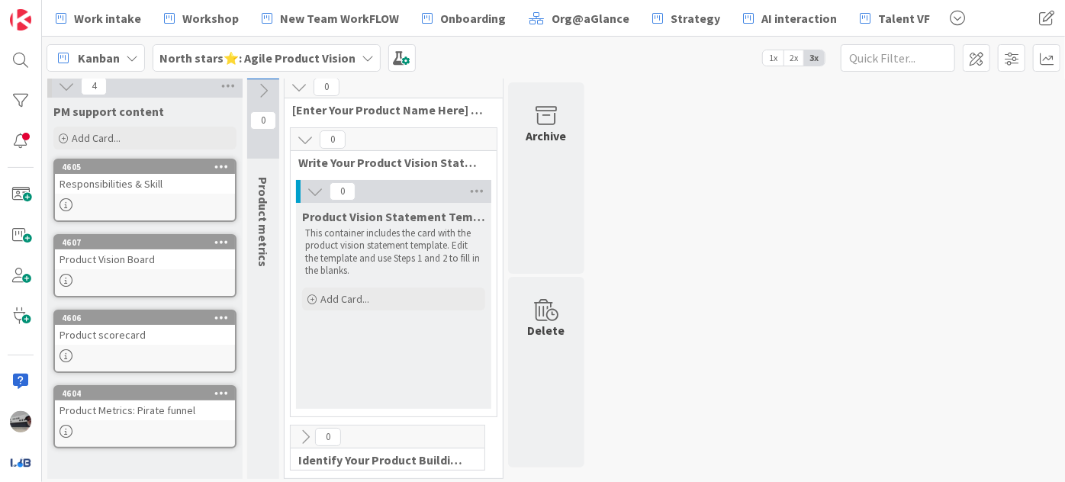
scroll to position [10, 0]
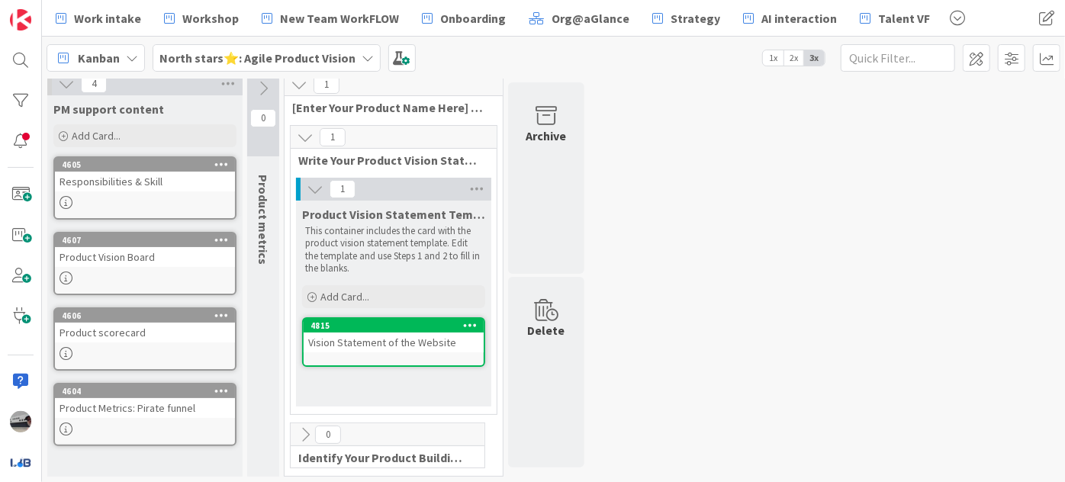
click at [311, 434] on icon at bounding box center [305, 434] width 17 height 17
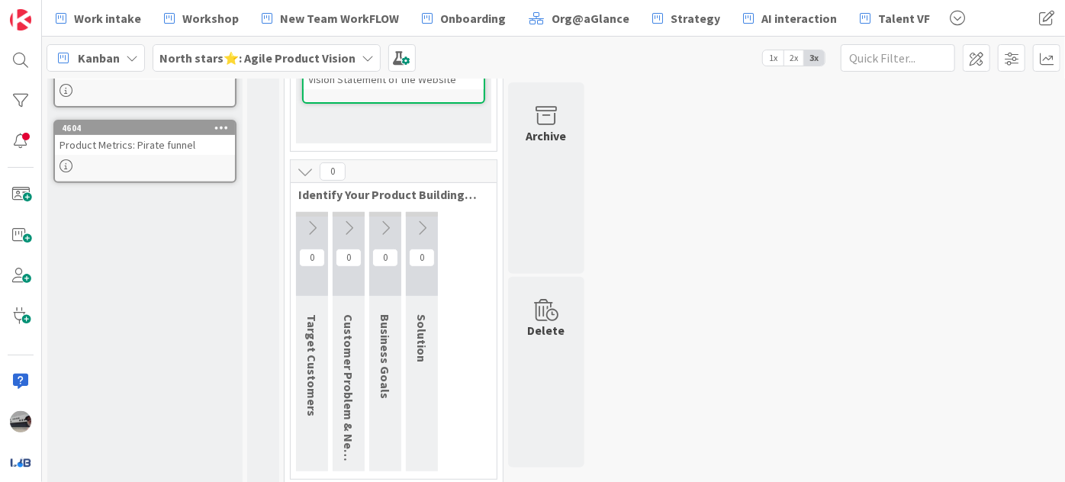
scroll to position [284, 0]
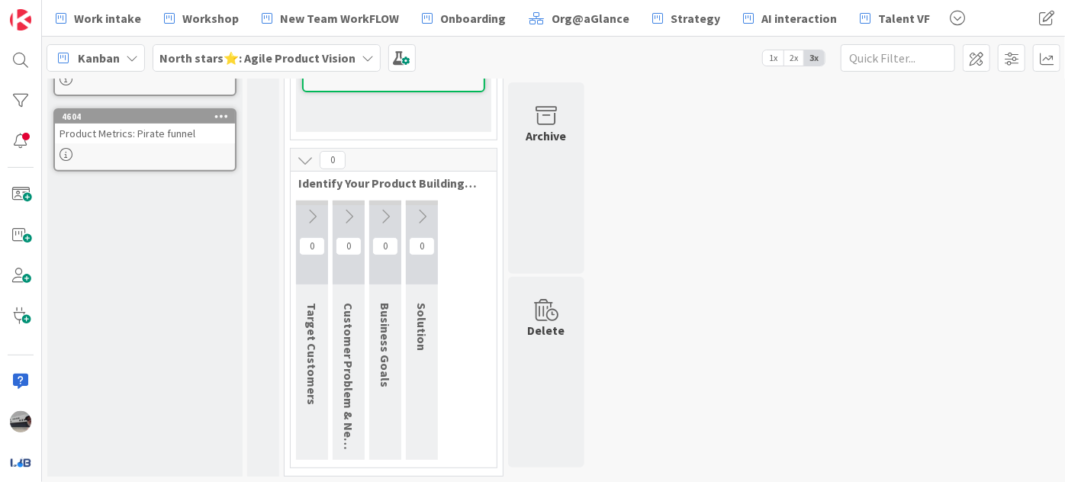
click at [311, 208] on icon at bounding box center [311, 216] width 17 height 17
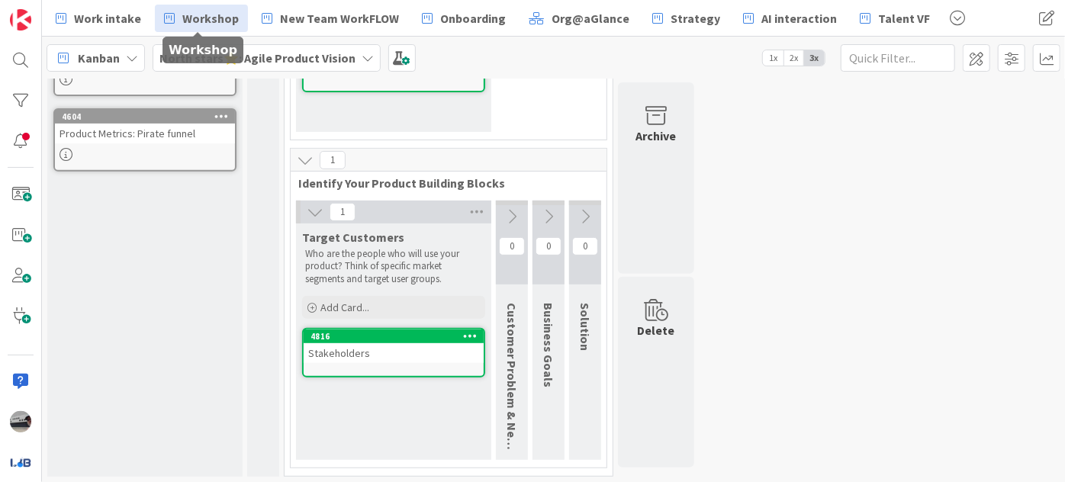
click at [195, 19] on span "Workshop" at bounding box center [210, 18] width 56 height 18
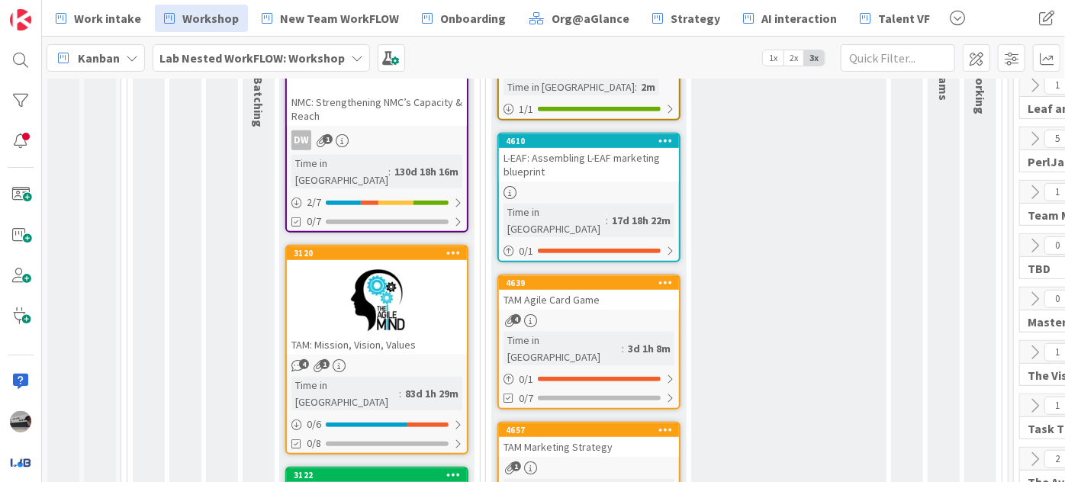
scroll to position [346, 0]
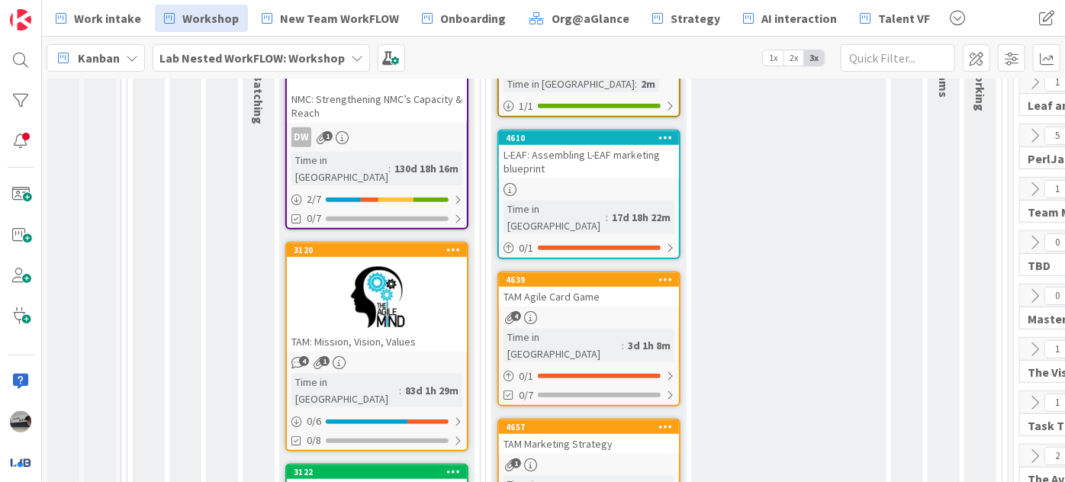
click at [407, 263] on div at bounding box center [377, 297] width 180 height 69
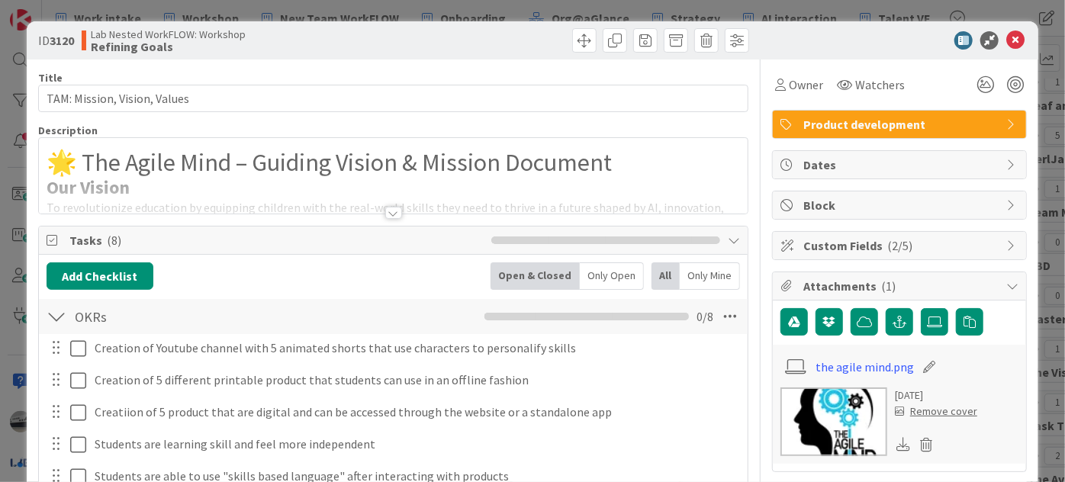
click at [390, 207] on div at bounding box center [393, 213] width 17 height 12
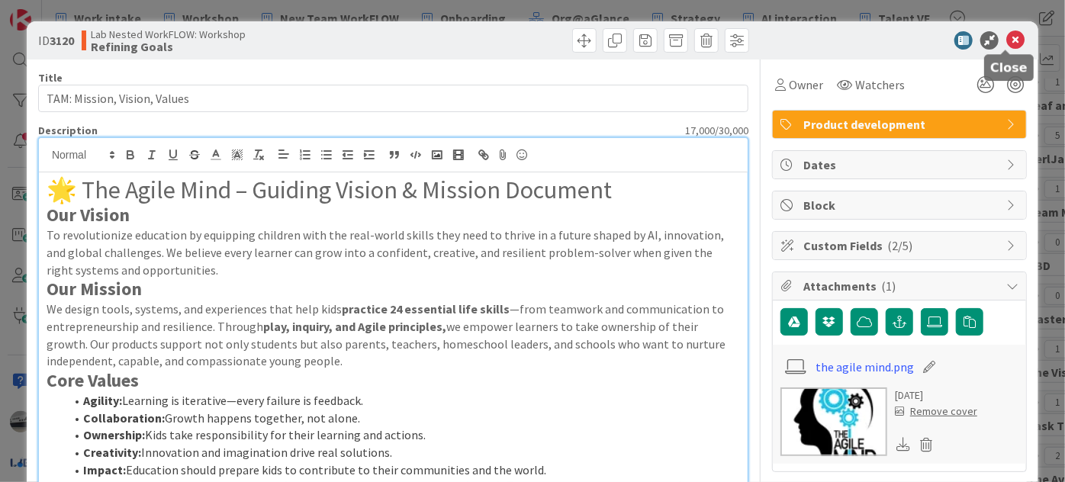
click at [1010, 37] on icon at bounding box center [1015, 40] width 18 height 18
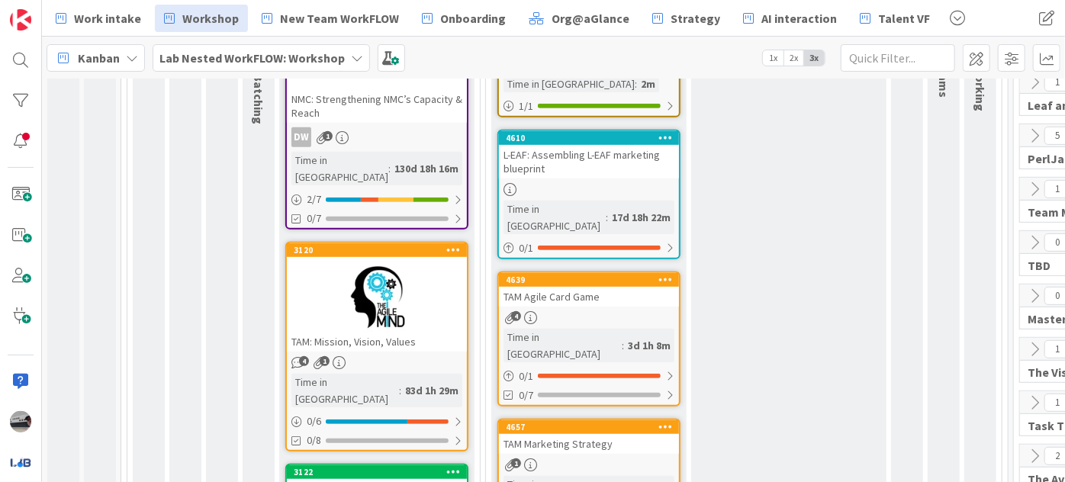
click at [334, 54] on b "Lab Nested WorkFLOW: Workshop" at bounding box center [251, 57] width 185 height 15
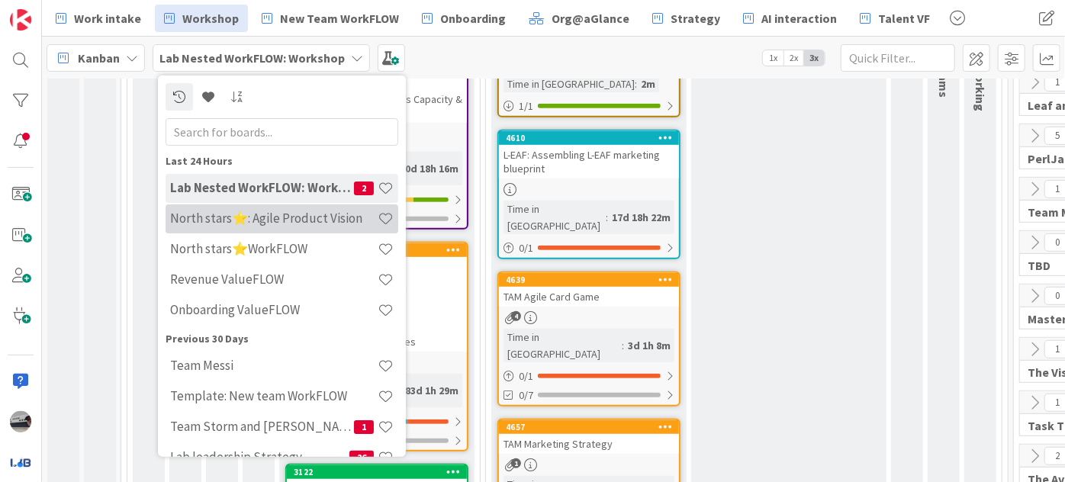
click at [300, 213] on h4 "North stars⭐: Agile Product Vision" at bounding box center [273, 217] width 207 height 15
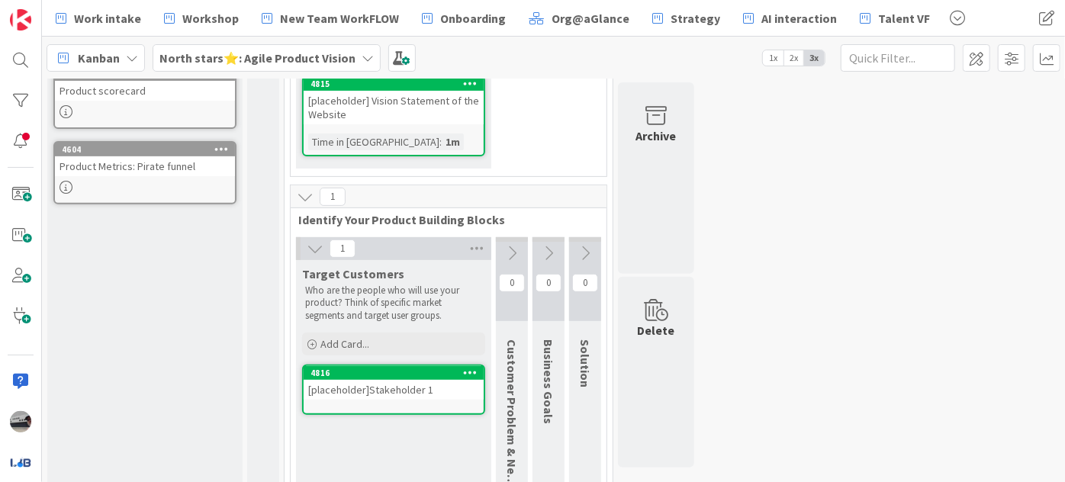
scroll to position [288, 0]
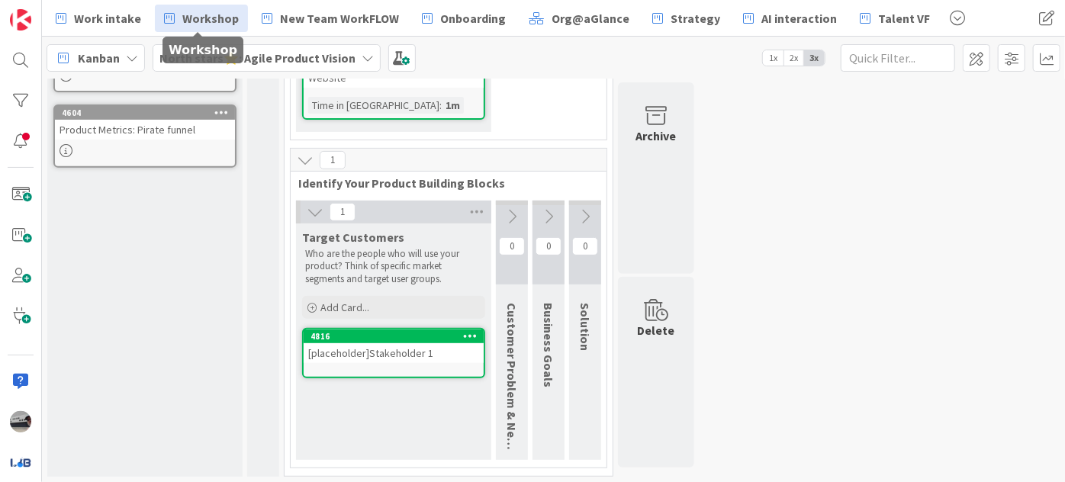
click at [217, 18] on span "Workshop" at bounding box center [210, 18] width 56 height 18
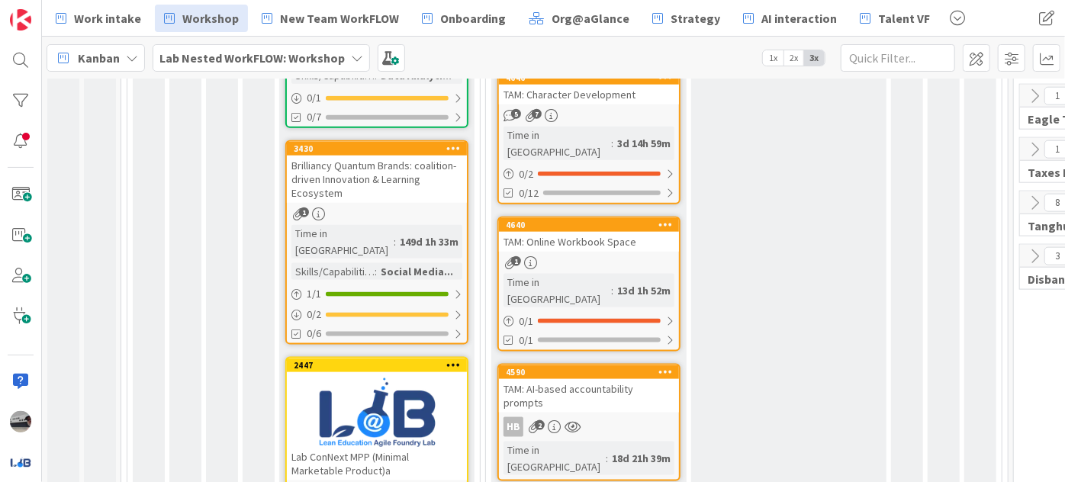
scroll to position [990, 0]
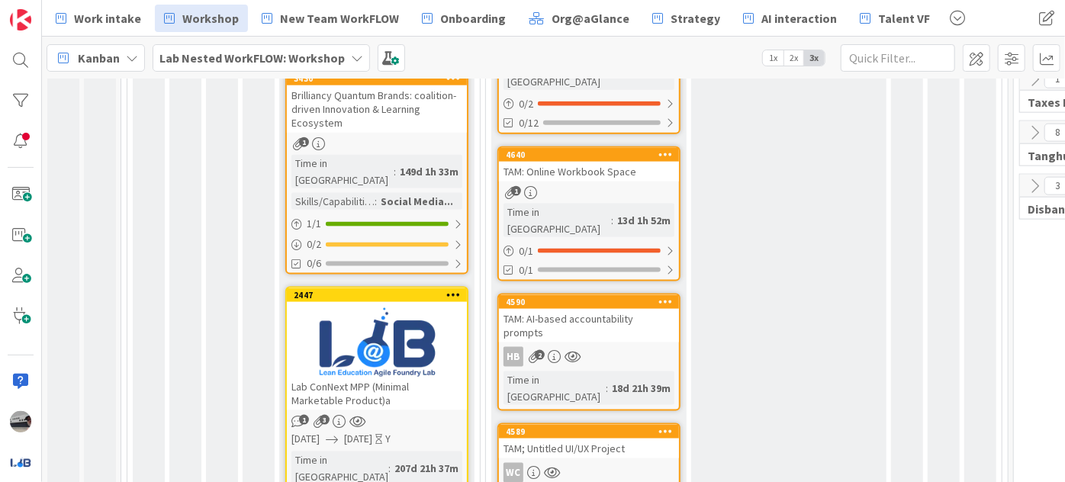
click at [601, 309] on div "TAM: AI-based accountability prompts" at bounding box center [589, 326] width 180 height 34
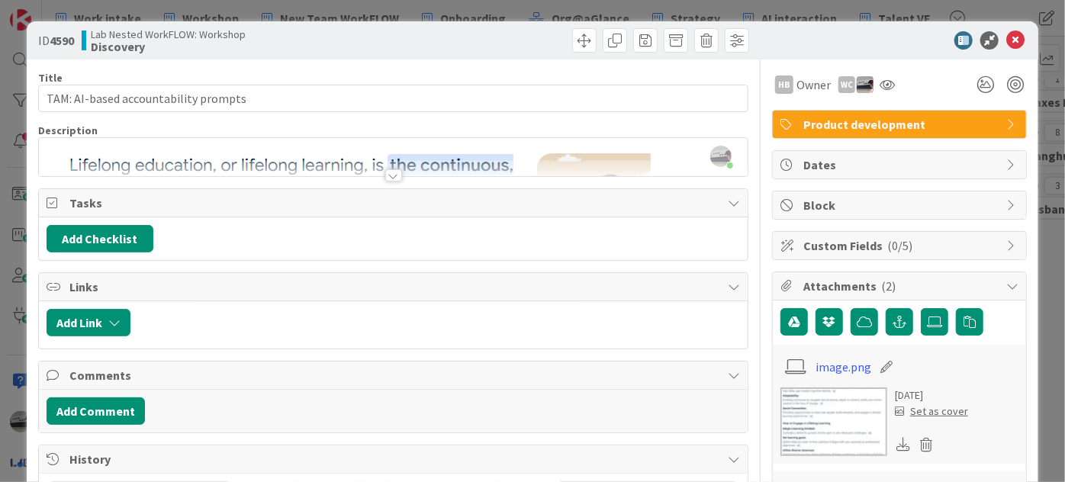
click at [387, 173] on div at bounding box center [393, 175] width 17 height 12
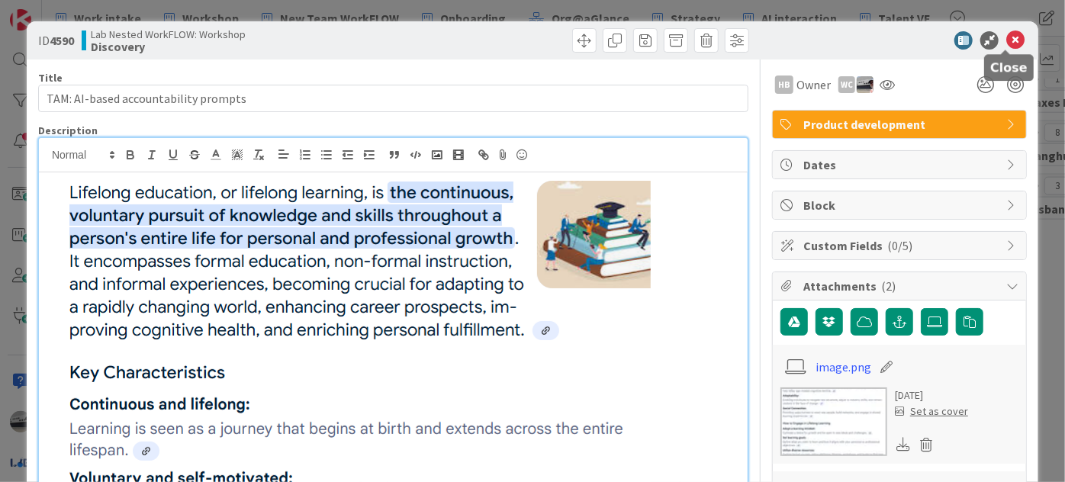
click at [1006, 34] on icon at bounding box center [1015, 40] width 18 height 18
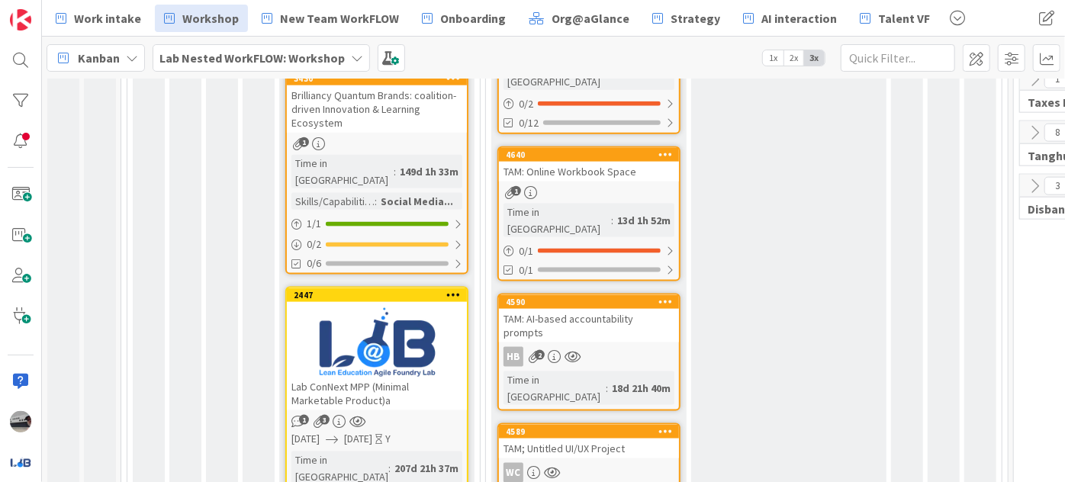
click at [603, 438] on div "TAM; Untitled UI/UX Project" at bounding box center [589, 448] width 180 height 20
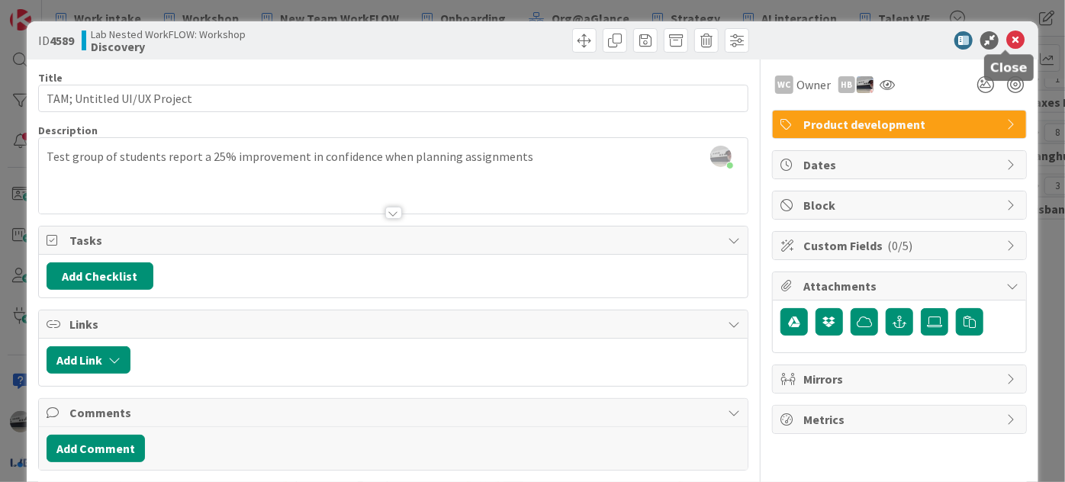
click at [1010, 37] on icon at bounding box center [1015, 40] width 18 height 18
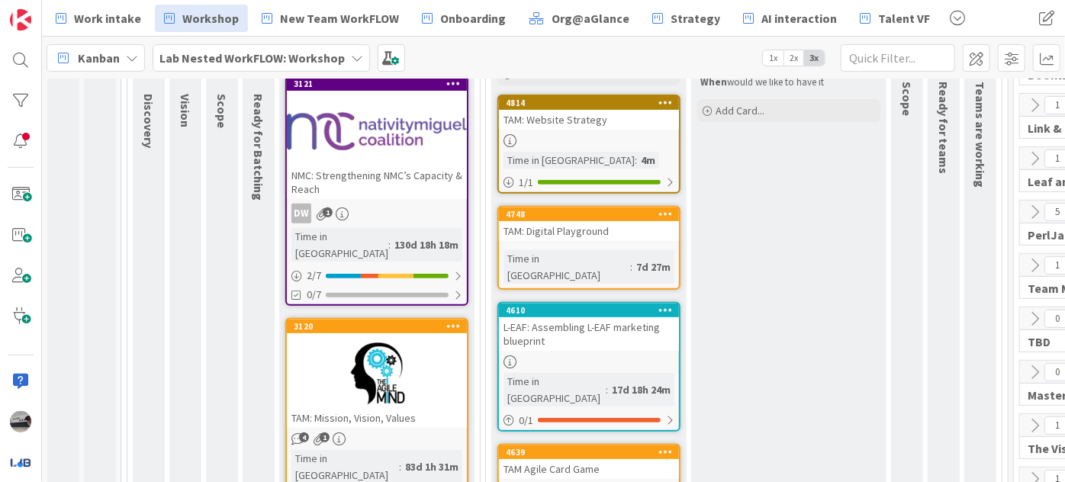
scroll to position [227, 0]
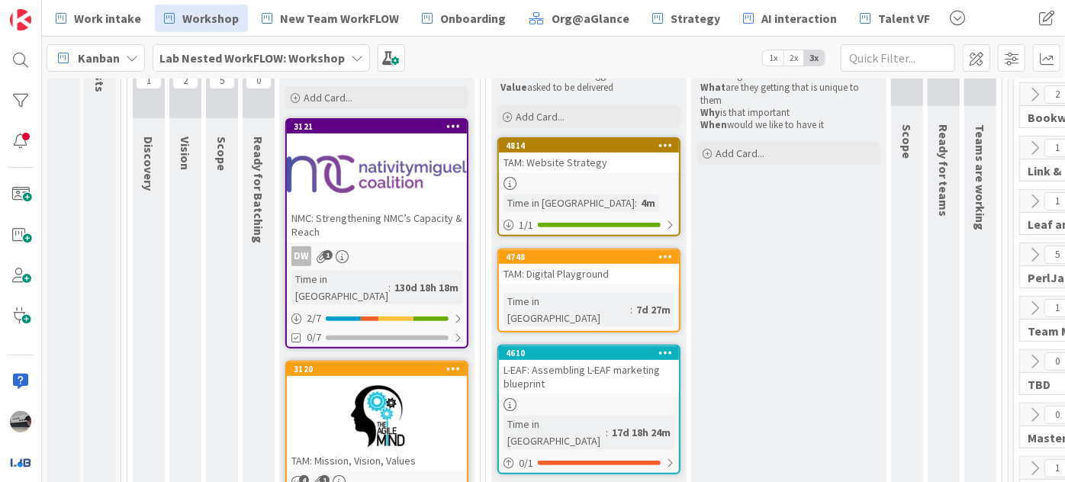
click at [628, 267] on div "TAM: Digital Playground" at bounding box center [589, 274] width 180 height 20
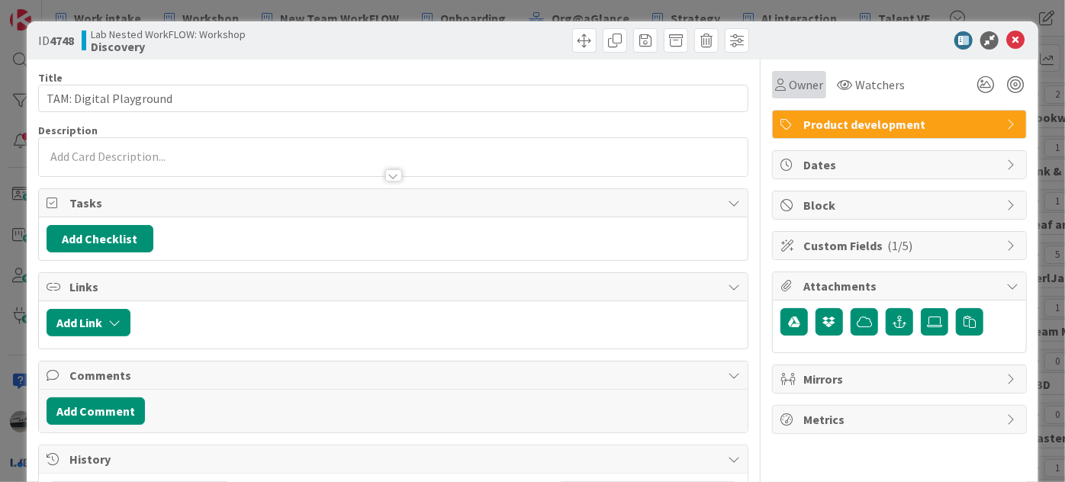
click at [791, 78] on span "Owner" at bounding box center [805, 84] width 34 height 18
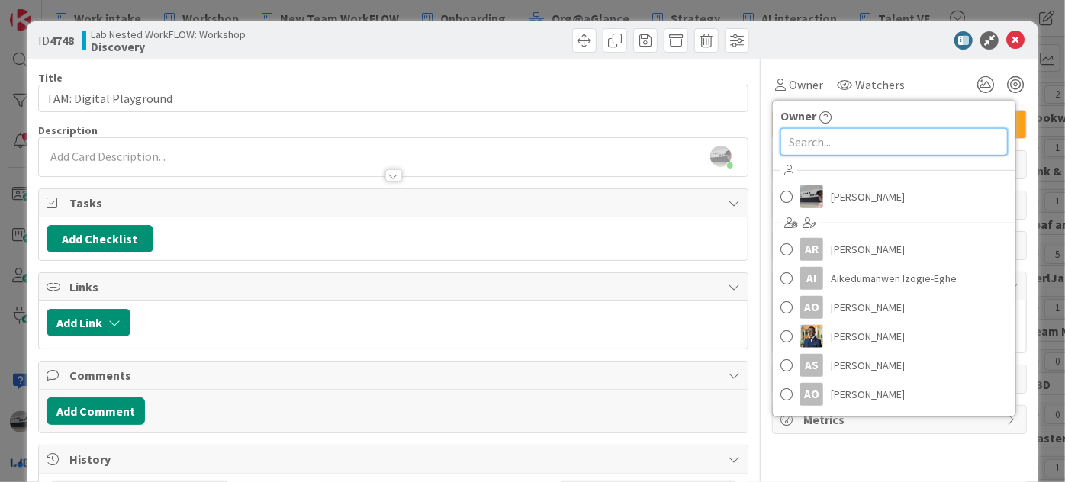
click at [798, 142] on input "text" at bounding box center [893, 141] width 227 height 27
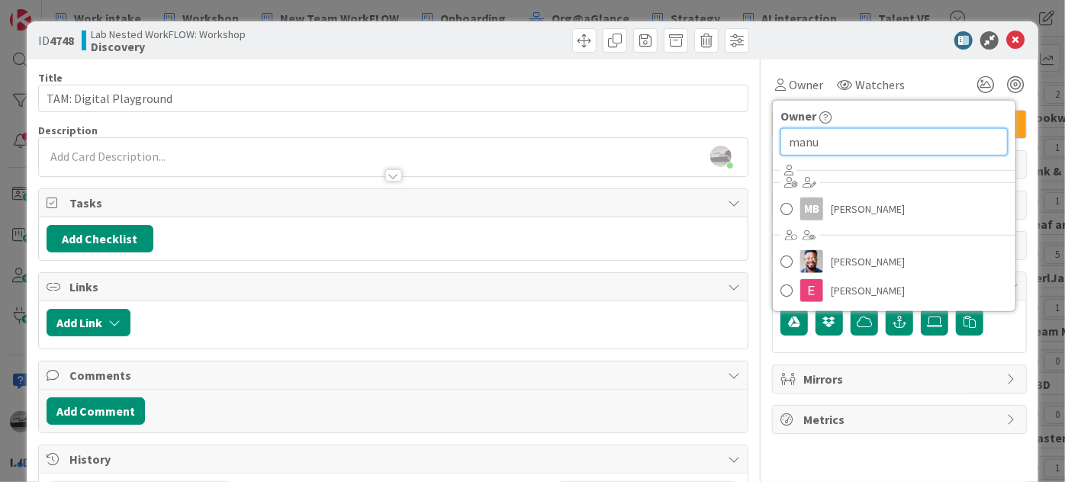
type input "manu"
click at [529, 50] on div at bounding box center [573, 40] width 352 height 24
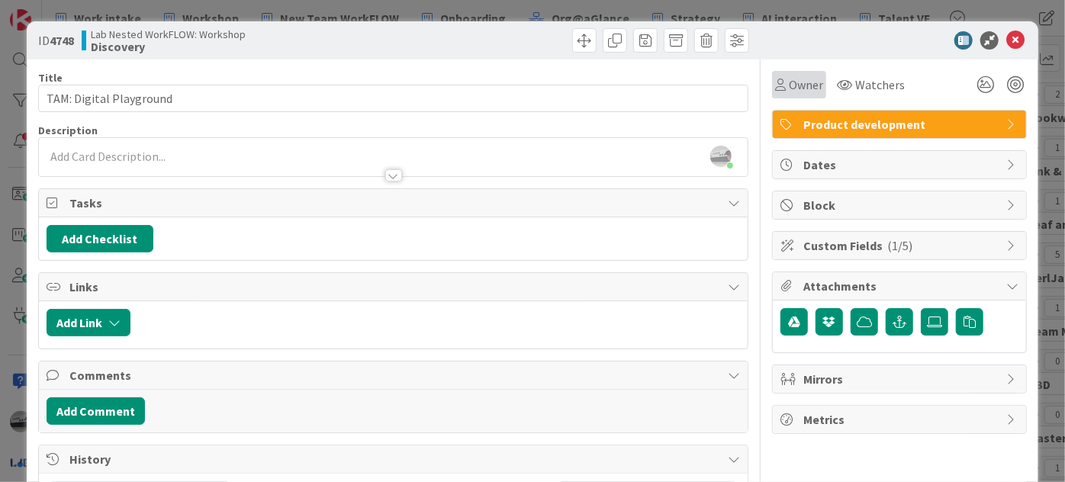
click at [804, 85] on span "Owner" at bounding box center [805, 84] width 34 height 18
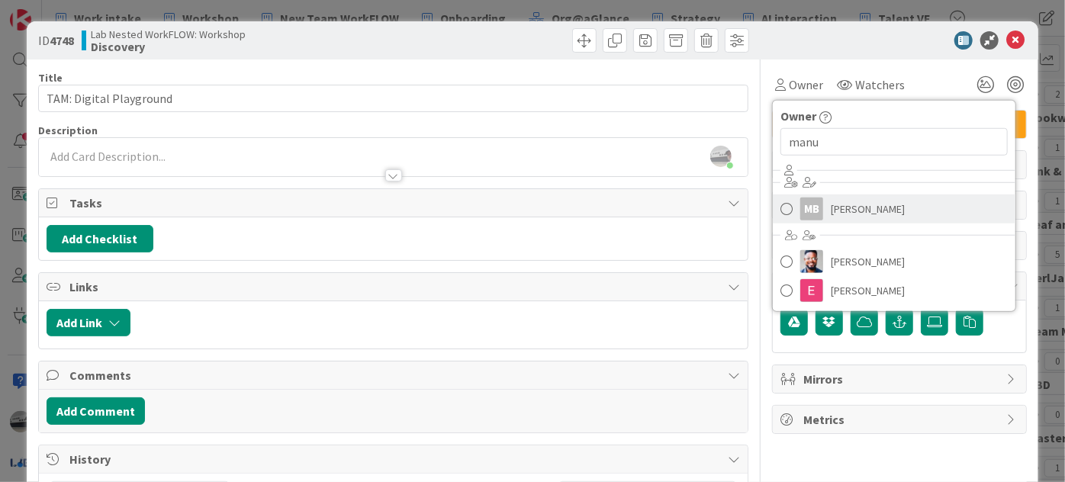
click at [812, 194] on link "MB [PERSON_NAME]" at bounding box center [893, 208] width 242 height 29
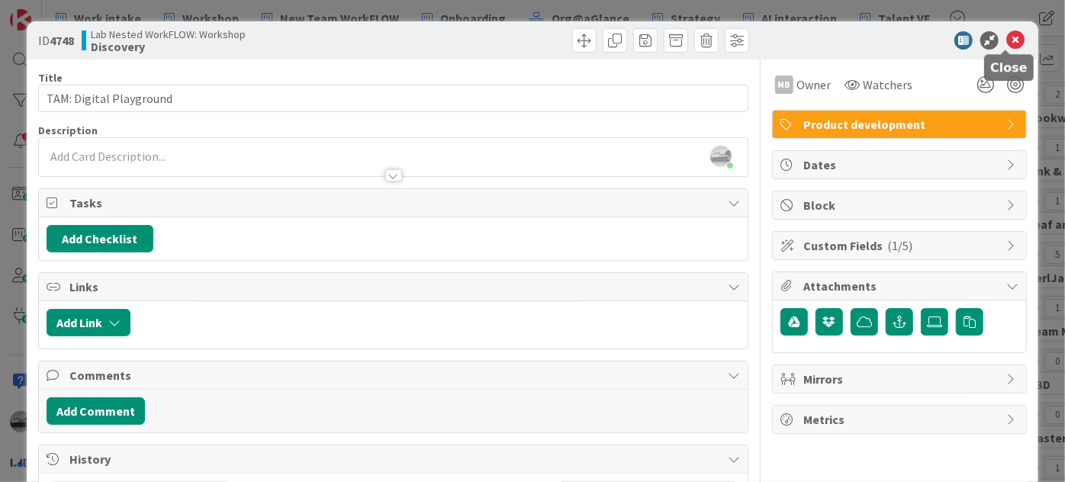
click at [1006, 38] on icon at bounding box center [1015, 40] width 18 height 18
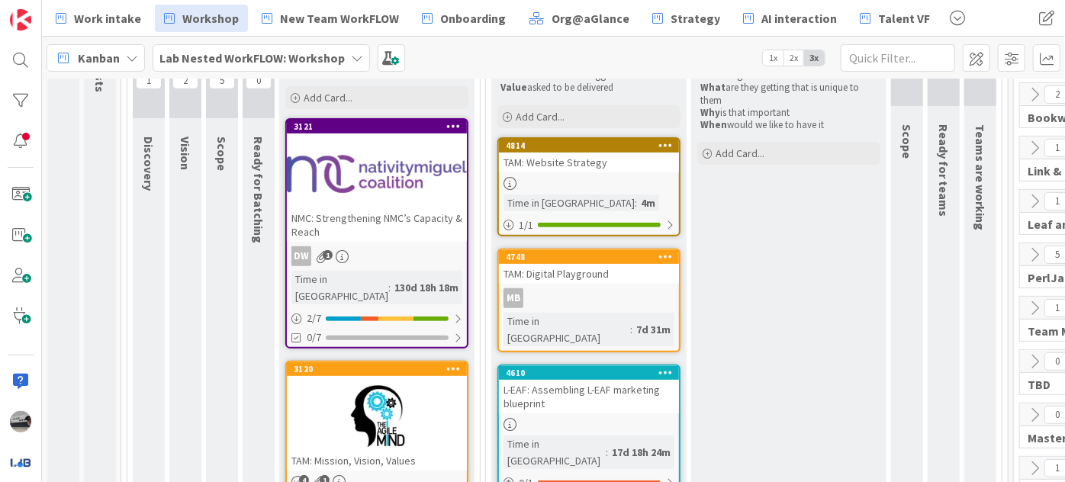
click at [291, 55] on b "Lab Nested WorkFLOW: Workshop" at bounding box center [251, 57] width 185 height 15
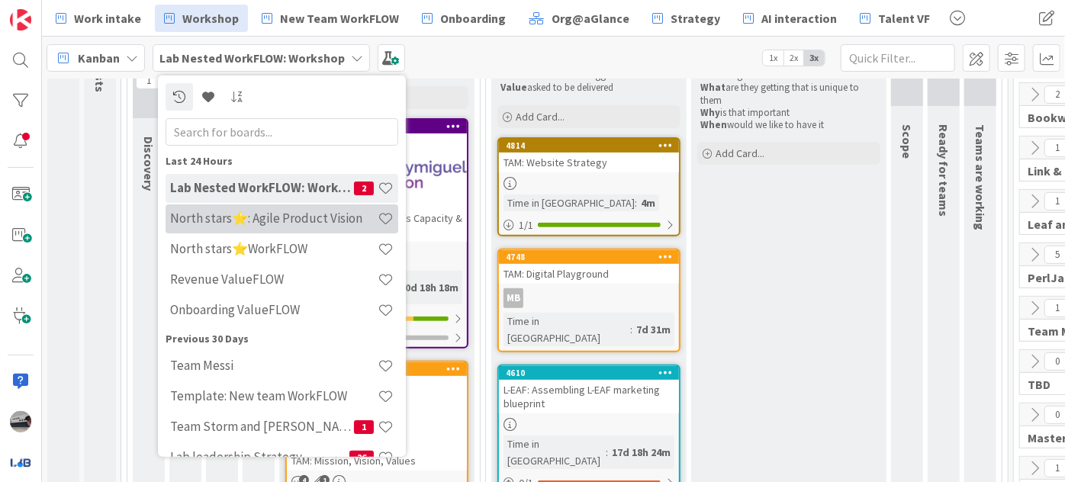
click at [265, 217] on h4 "North stars⭐: Agile Product Vision" at bounding box center [273, 217] width 207 height 15
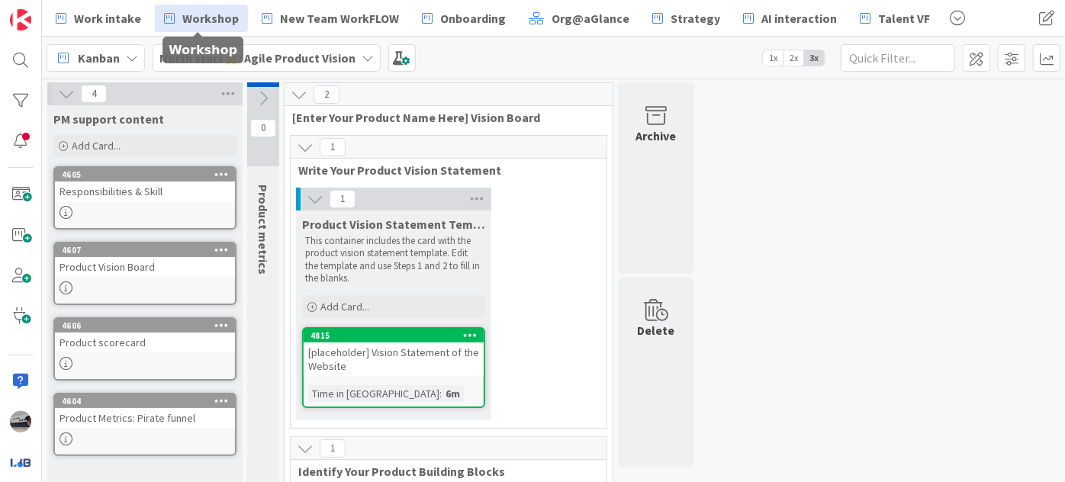
click at [204, 18] on span "Workshop" at bounding box center [210, 18] width 56 height 18
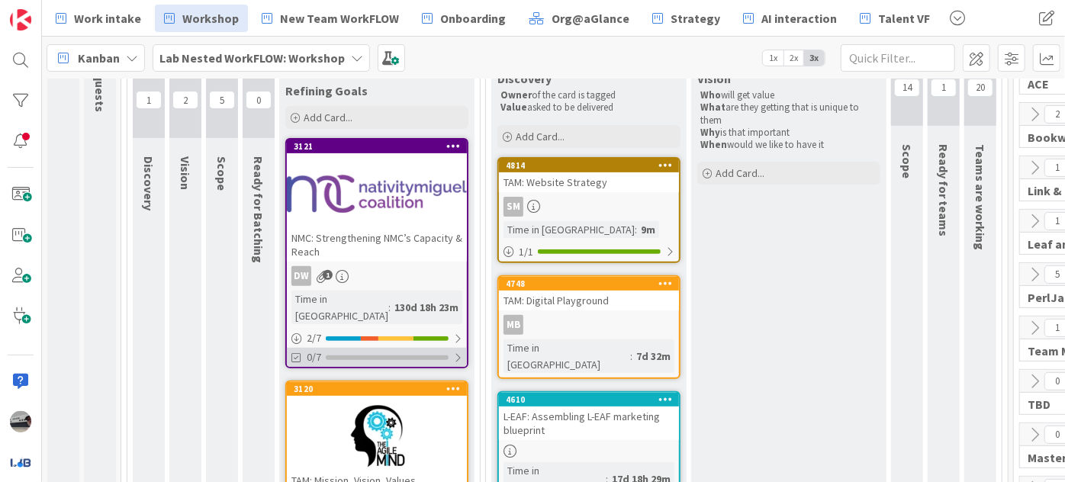
scroll to position [346, 0]
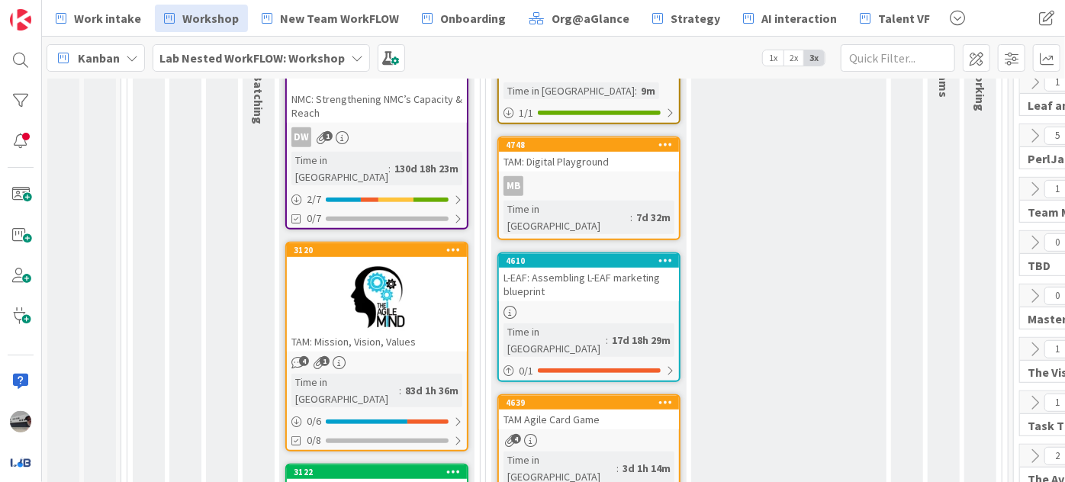
click at [381, 301] on div at bounding box center [377, 297] width 180 height 69
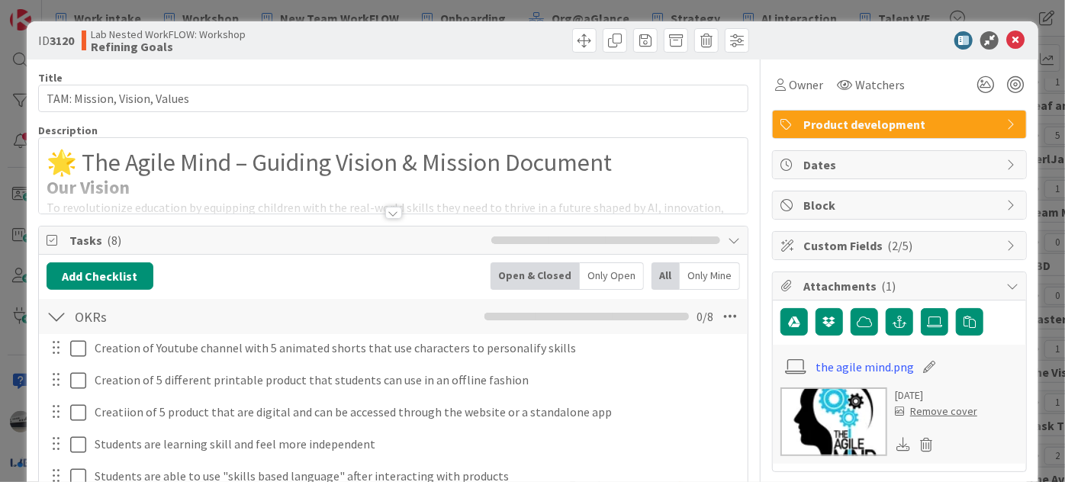
click at [387, 214] on div at bounding box center [393, 213] width 17 height 12
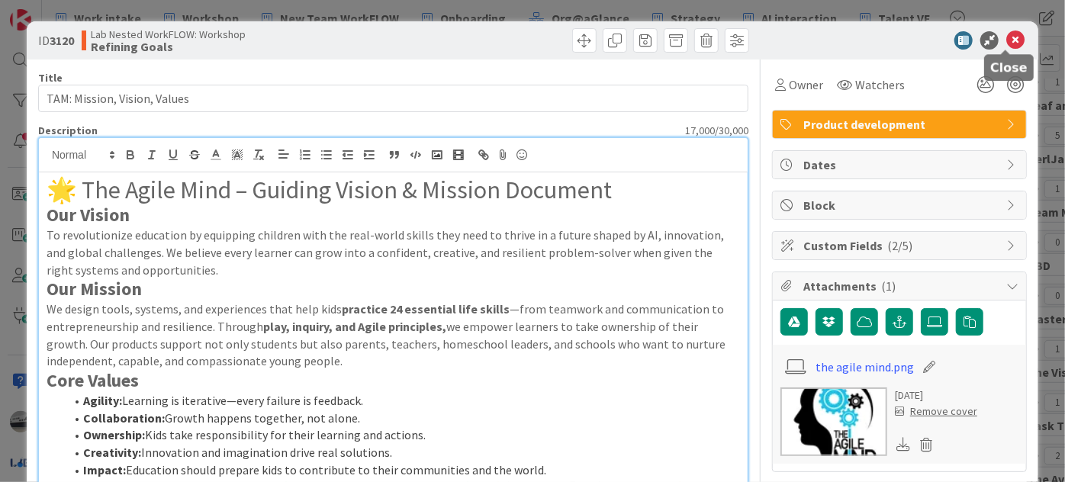
click at [1006, 40] on icon at bounding box center [1015, 40] width 18 height 18
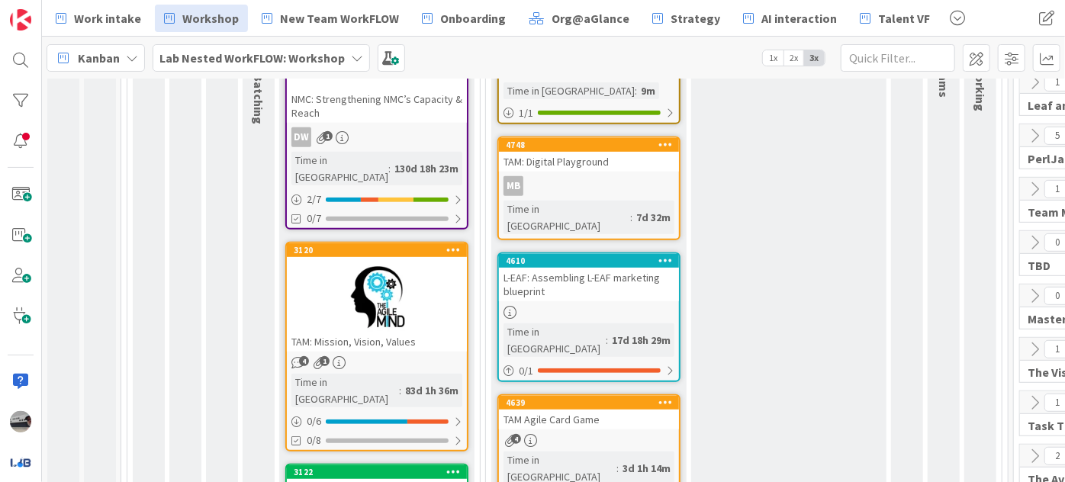
click at [351, 53] on icon at bounding box center [357, 58] width 12 height 12
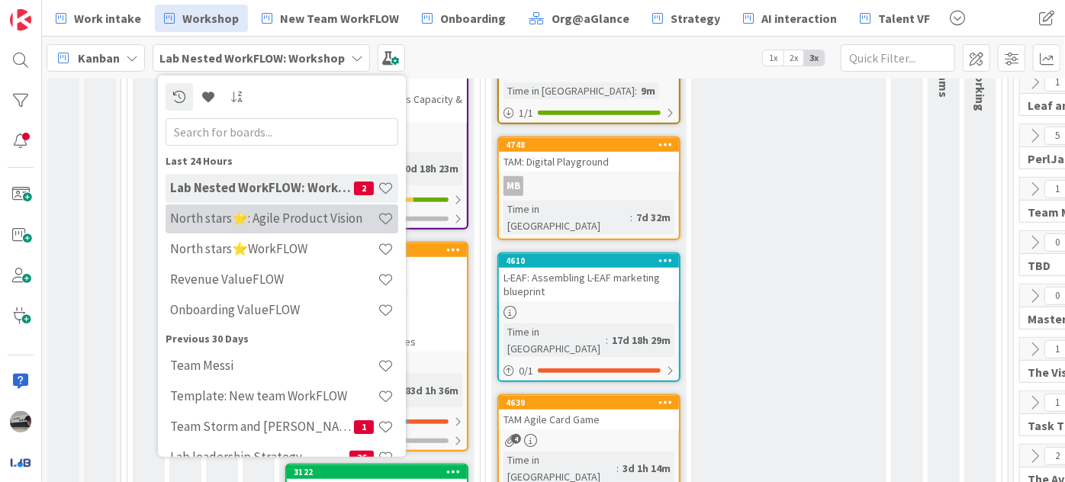
click at [319, 226] on div "North stars⭐: Agile Product Vision" at bounding box center [281, 218] width 233 height 29
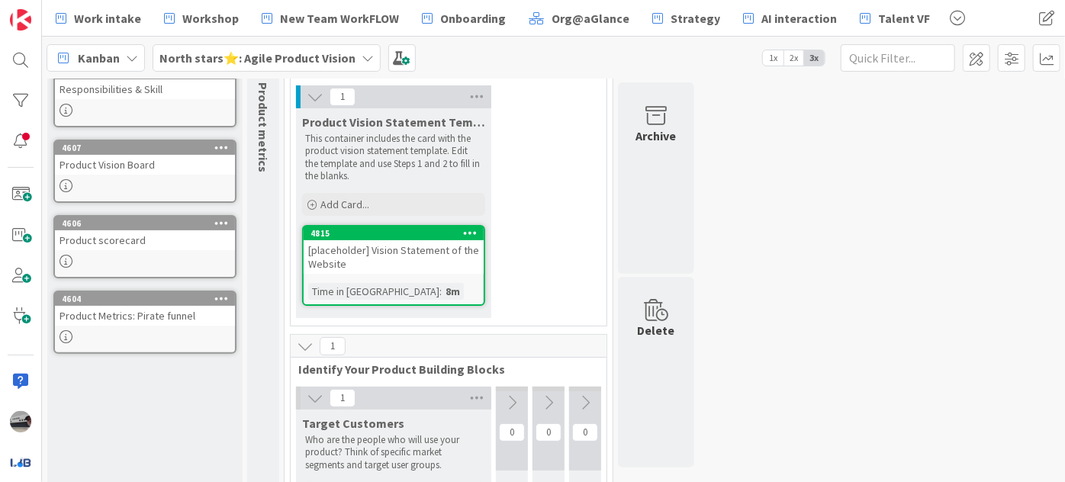
scroll to position [277, 0]
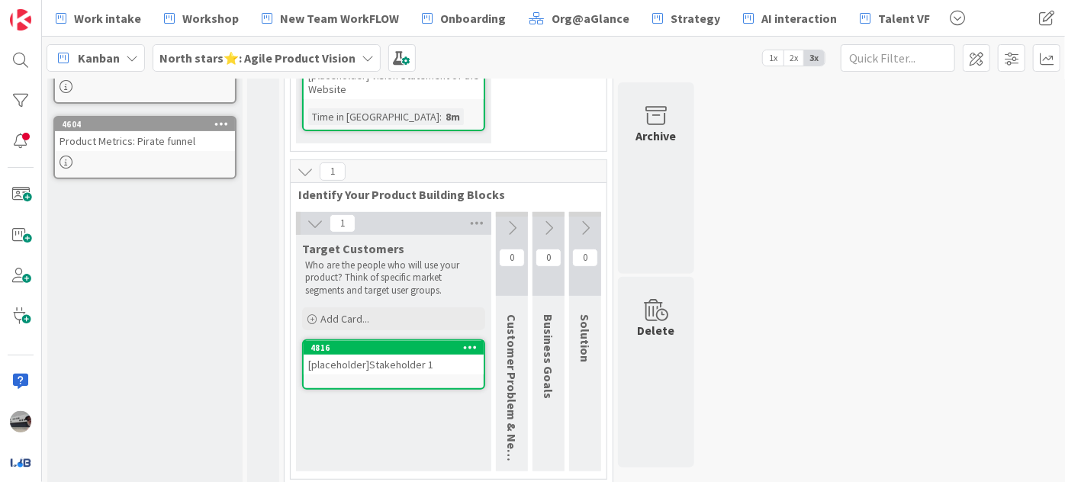
click at [510, 223] on icon at bounding box center [511, 228] width 17 height 17
